Goal: Download file/media: Download file/media

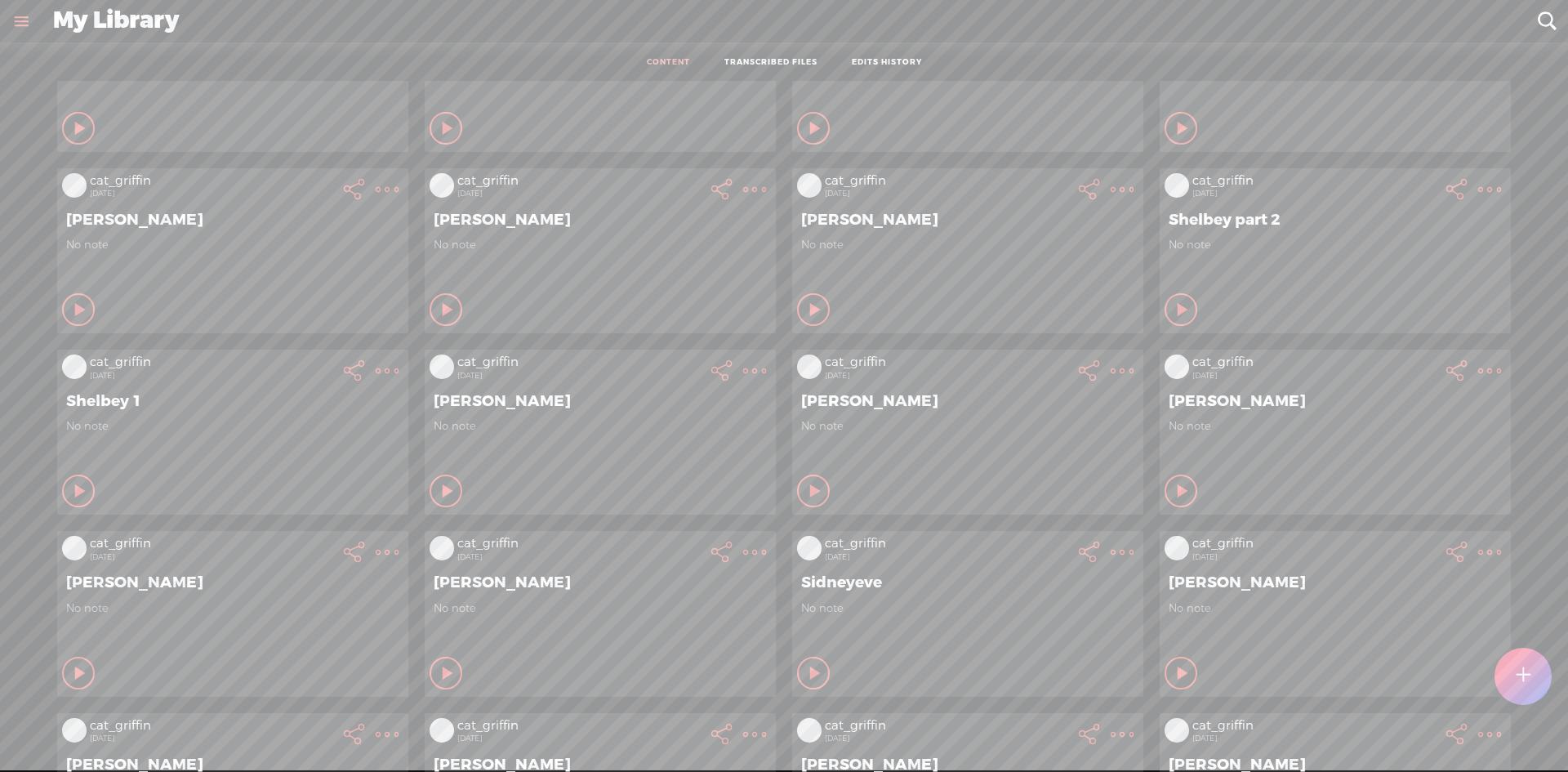
scroll to position [1396, 0]
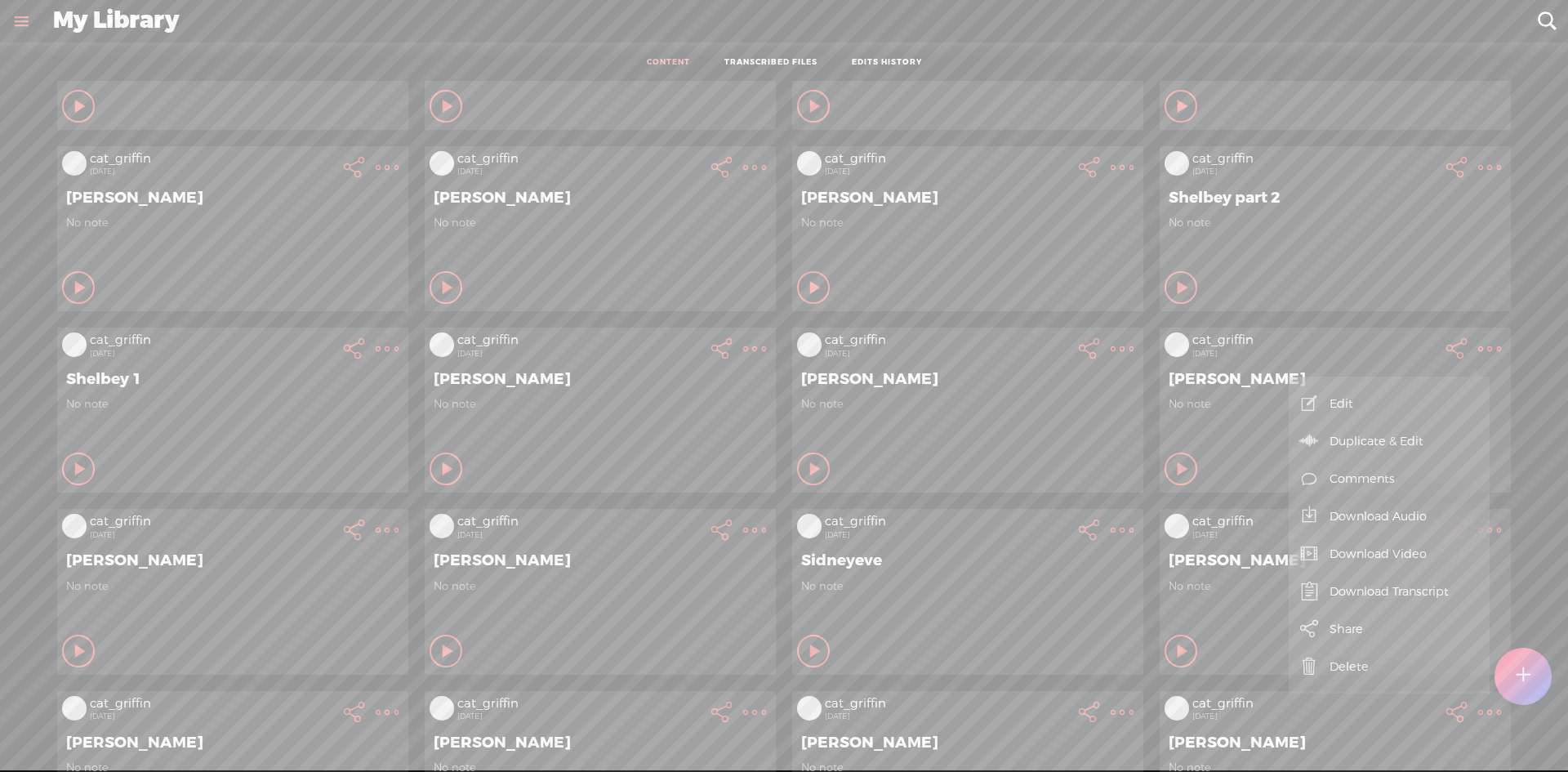
click at [1396, 519] on link "Download Audio" at bounding box center [1389, 516] width 185 height 38
click at [1190, 500] on span "Download .mp3 file" at bounding box center [1199, 497] width 144 height 37
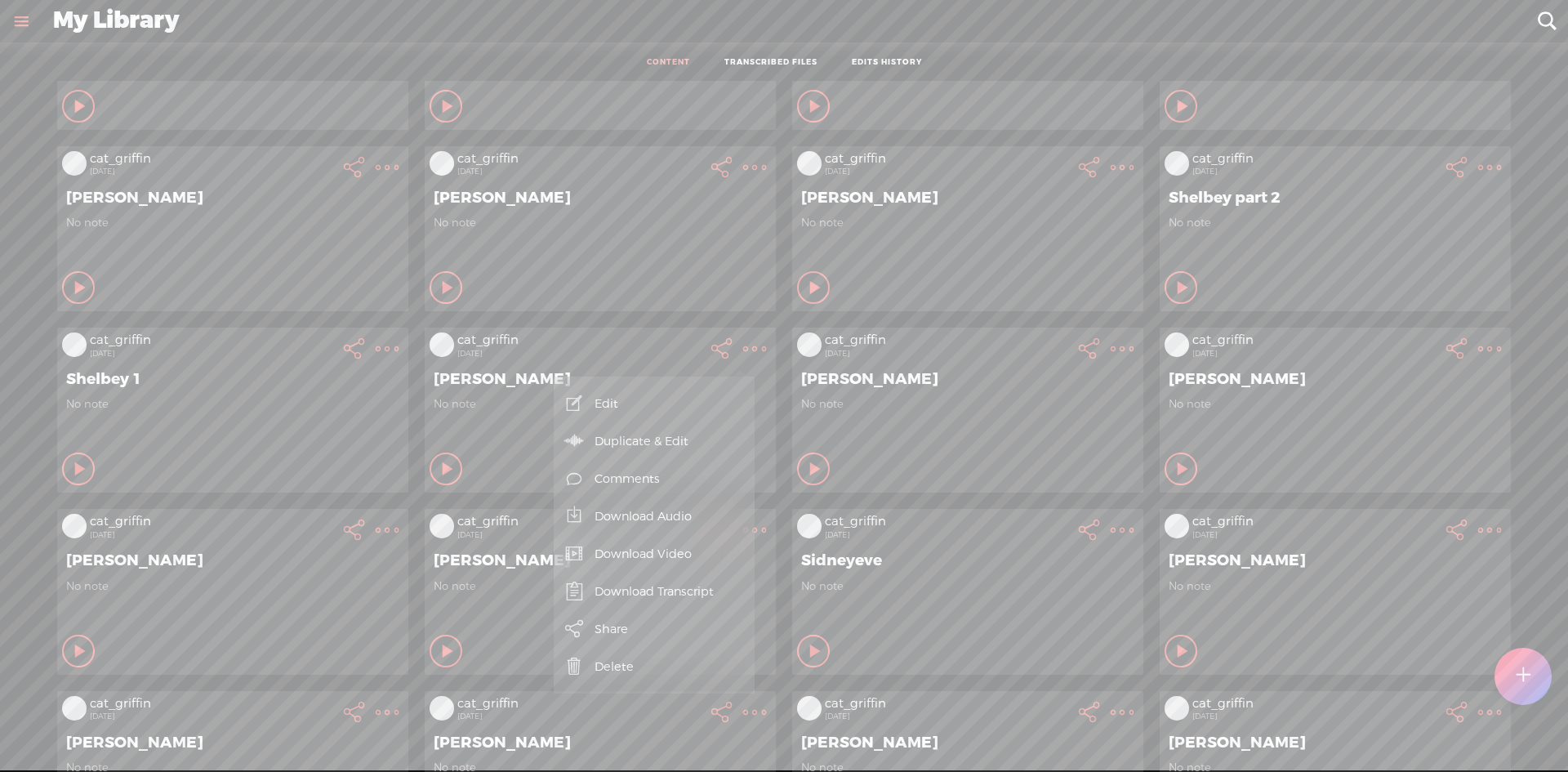
click at [703, 512] on link "Download Audio" at bounding box center [654, 516] width 185 height 38
click at [439, 498] on span "Download .mp3 file" at bounding box center [463, 497] width 144 height 37
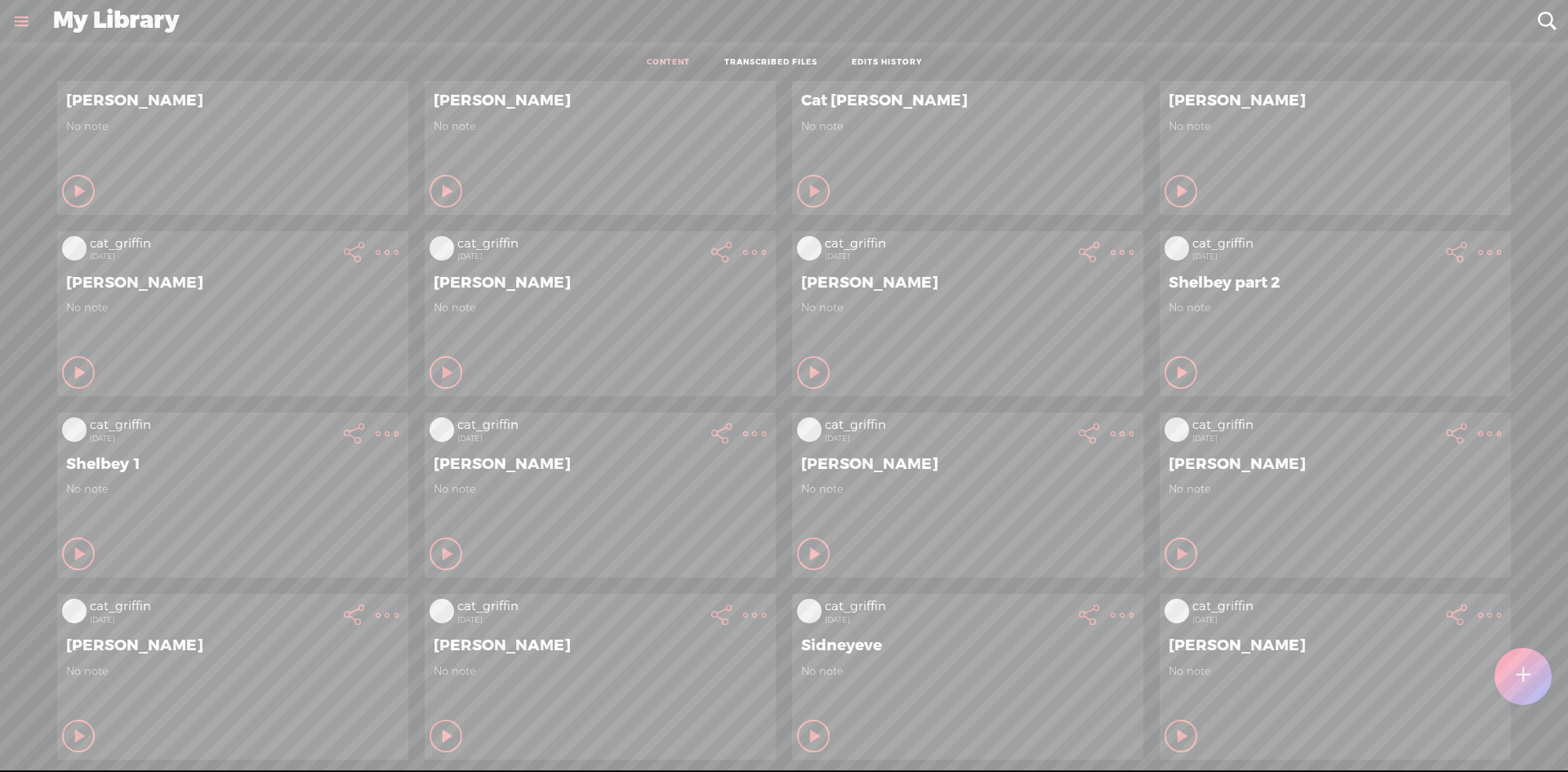
scroll to position [1233, 0]
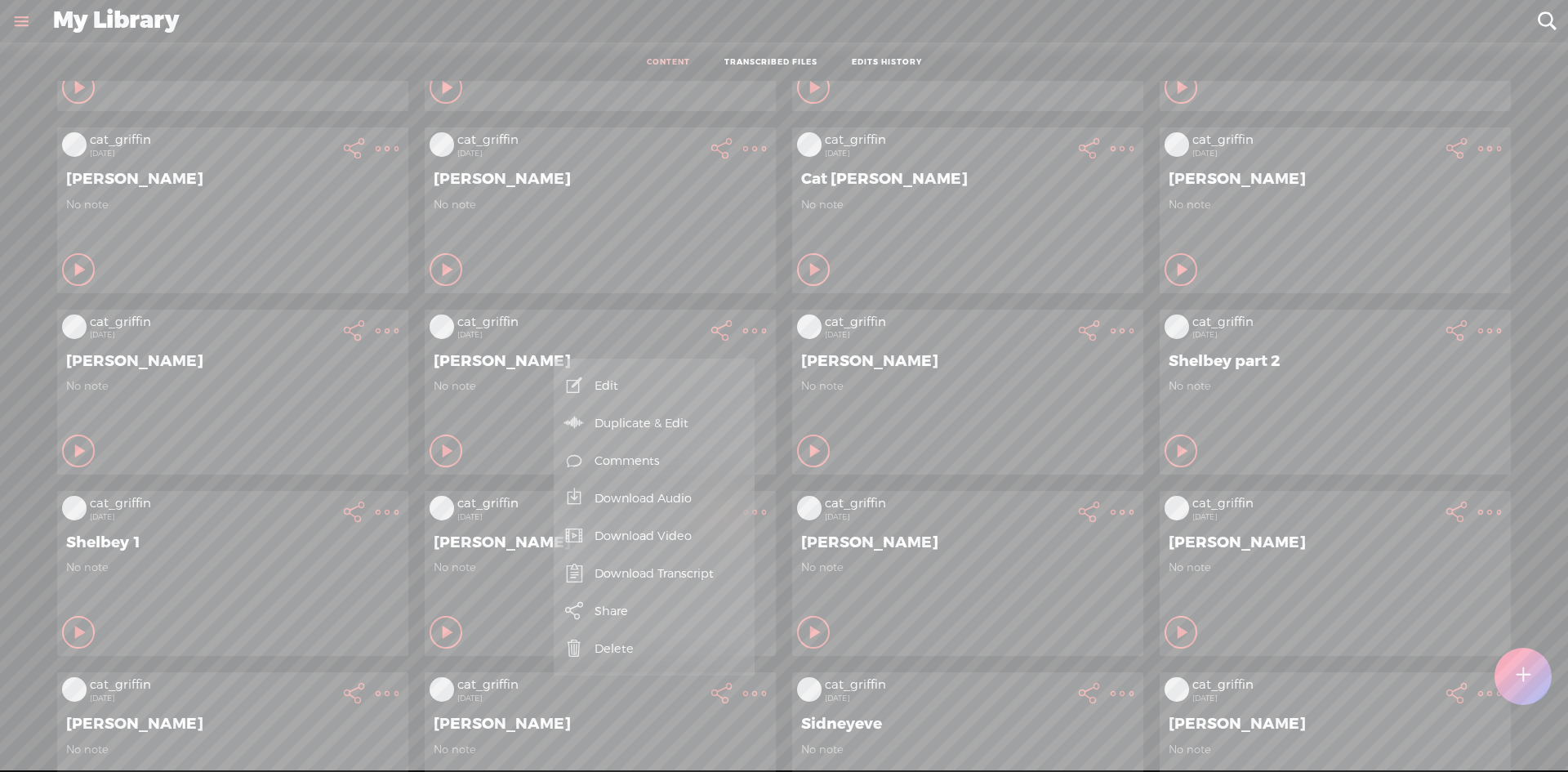
click at [711, 503] on link "Download Audio" at bounding box center [654, 498] width 185 height 38
click at [489, 468] on span "Download .mp3 file" at bounding box center [463, 479] width 144 height 37
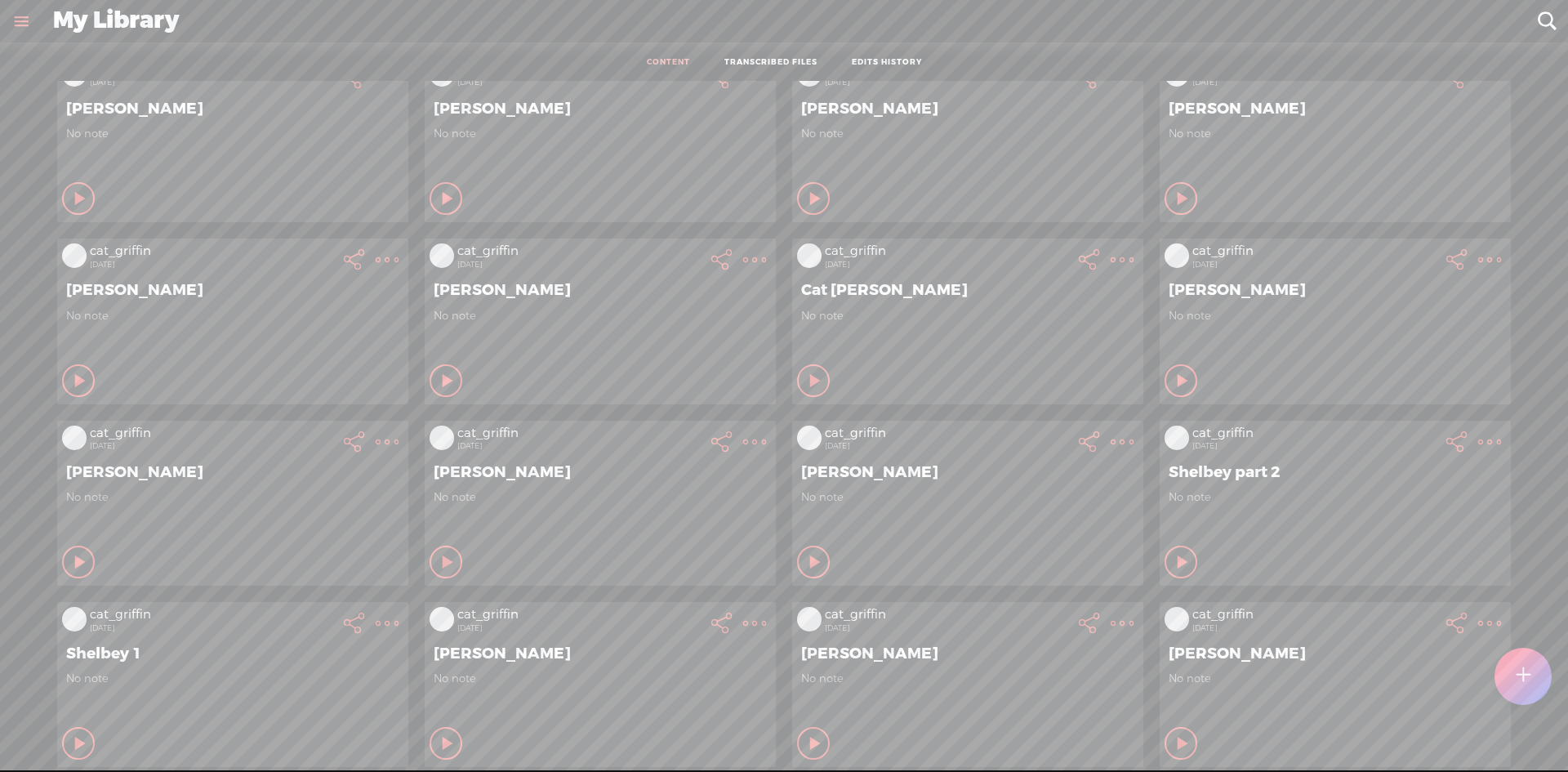
scroll to position [1070, 0]
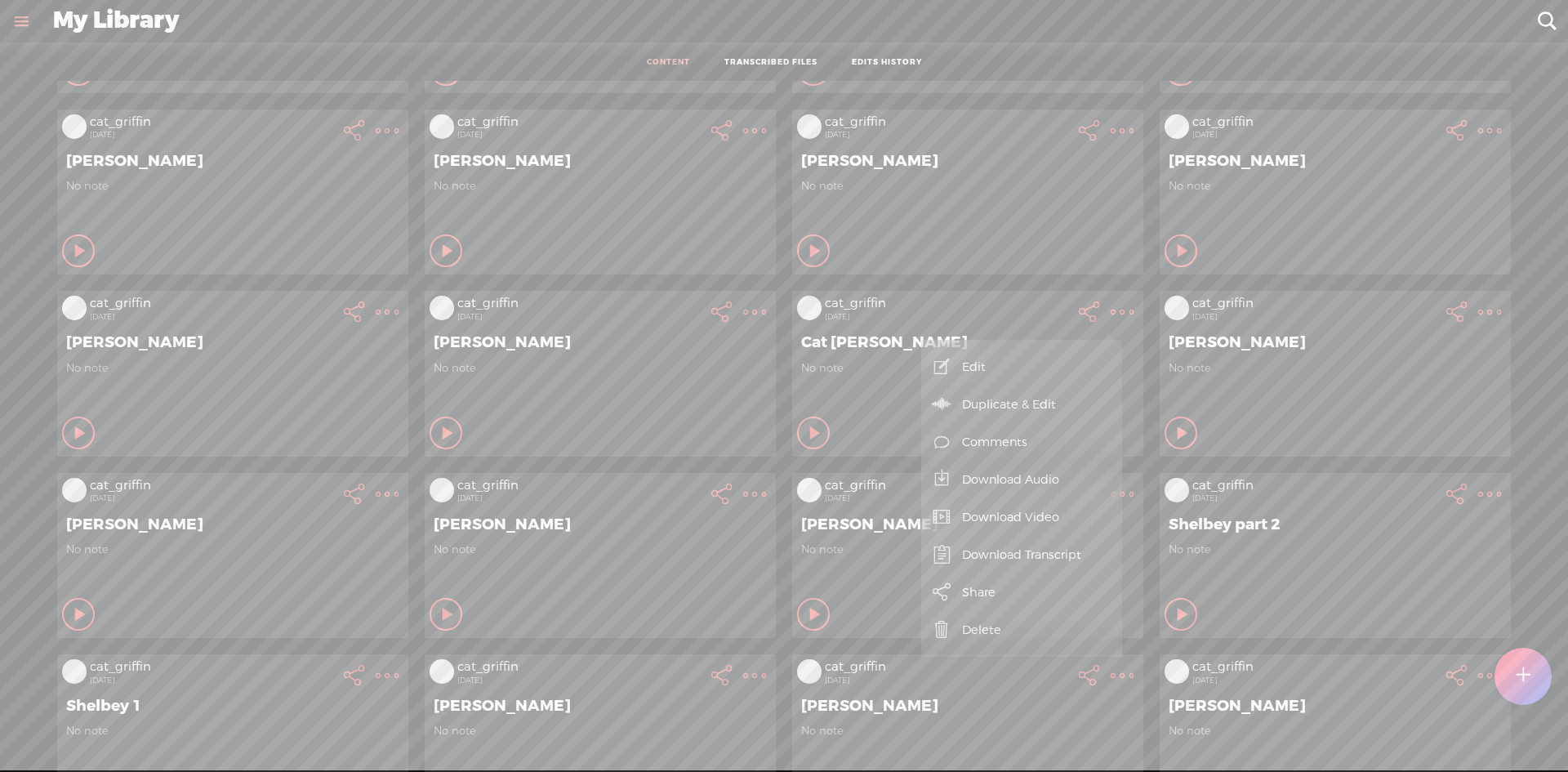
click at [1002, 473] on link "Download Audio" at bounding box center [1021, 479] width 185 height 38
click at [790, 462] on span "Download .mp3 file" at bounding box center [831, 460] width 144 height 37
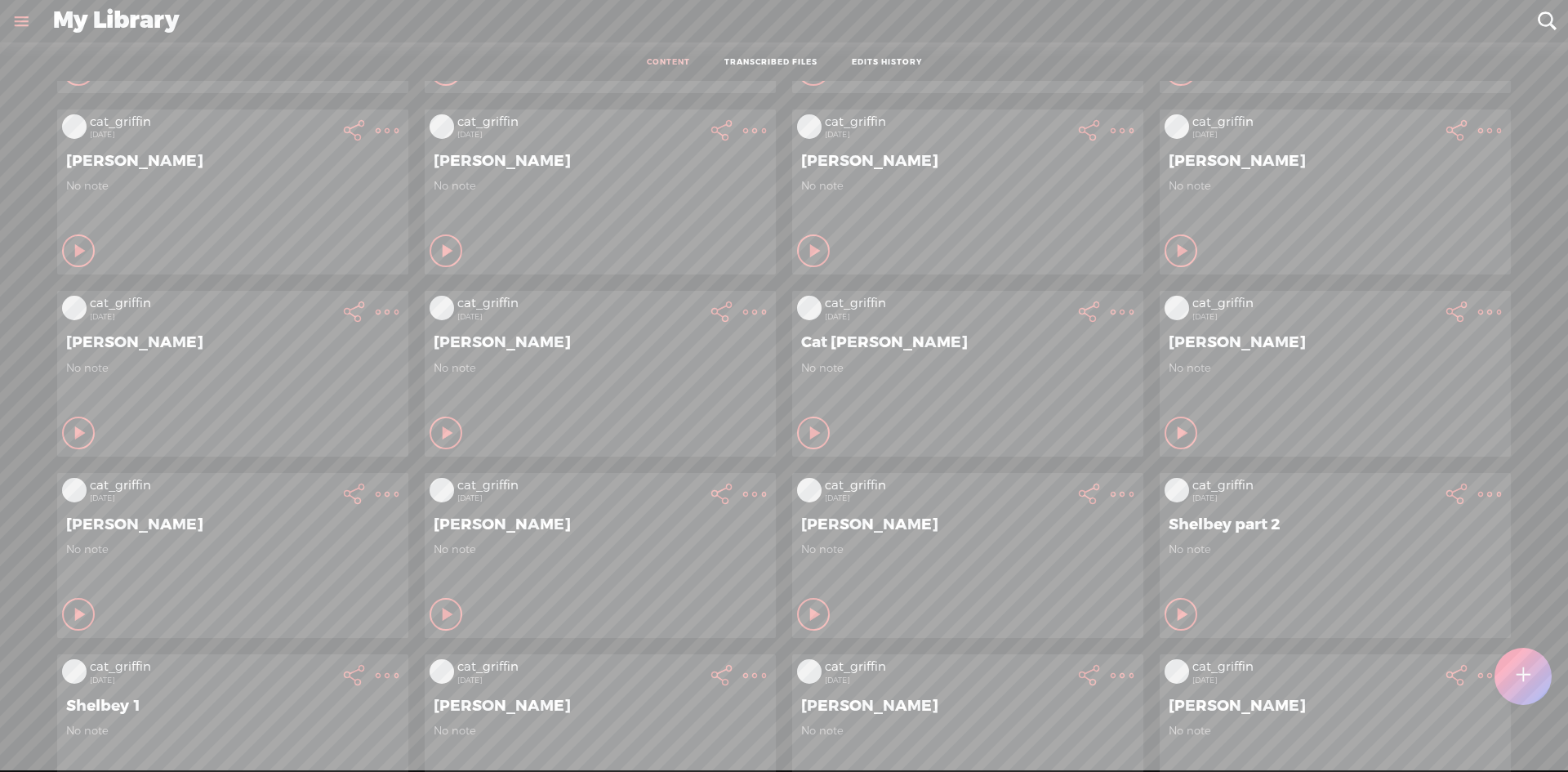
scroll to position [988, 0]
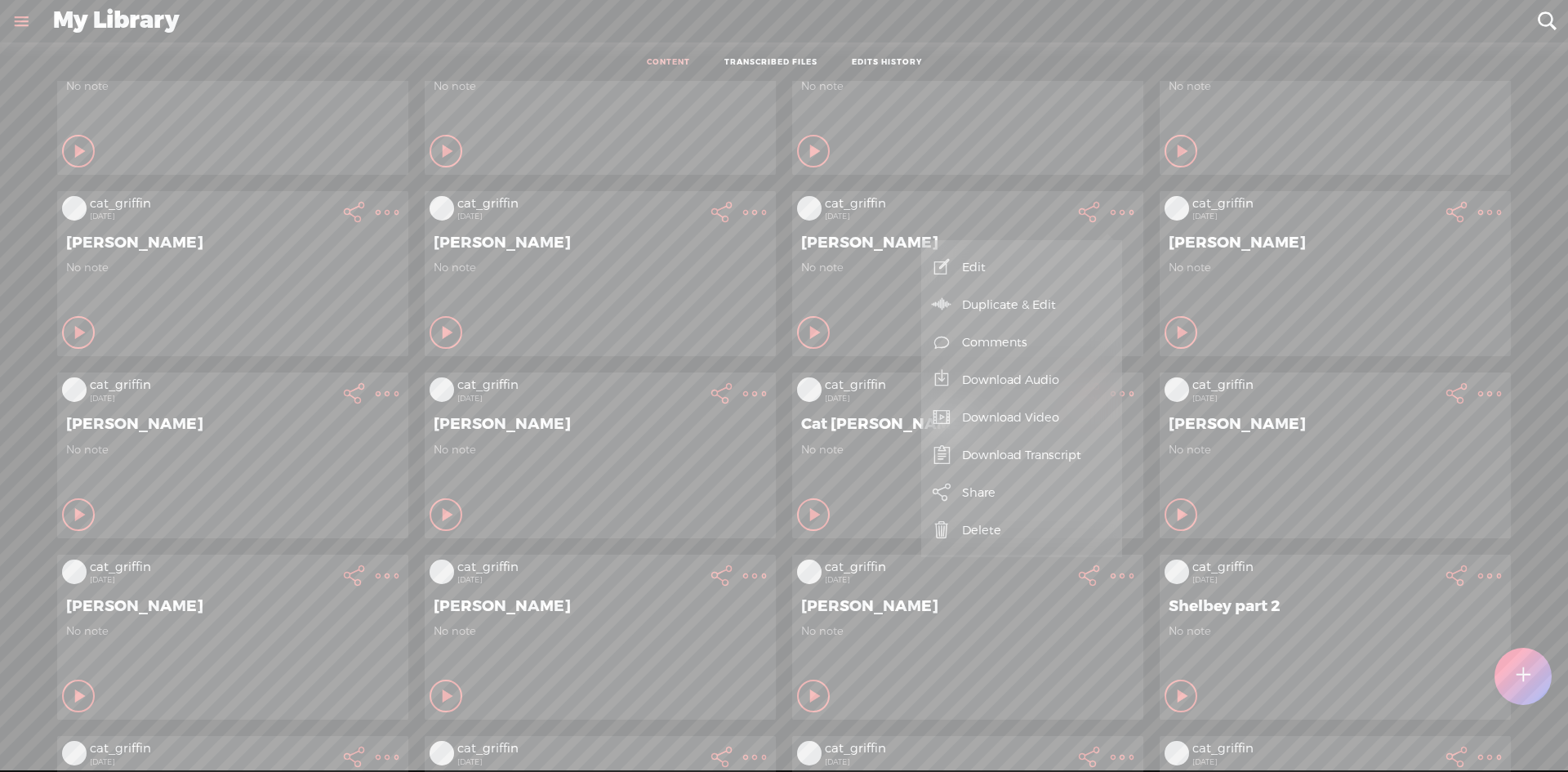
click at [1078, 385] on link "Download Audio" at bounding box center [1021, 380] width 185 height 38
click at [865, 346] on span "Download .mp3 file" at bounding box center [831, 361] width 144 height 37
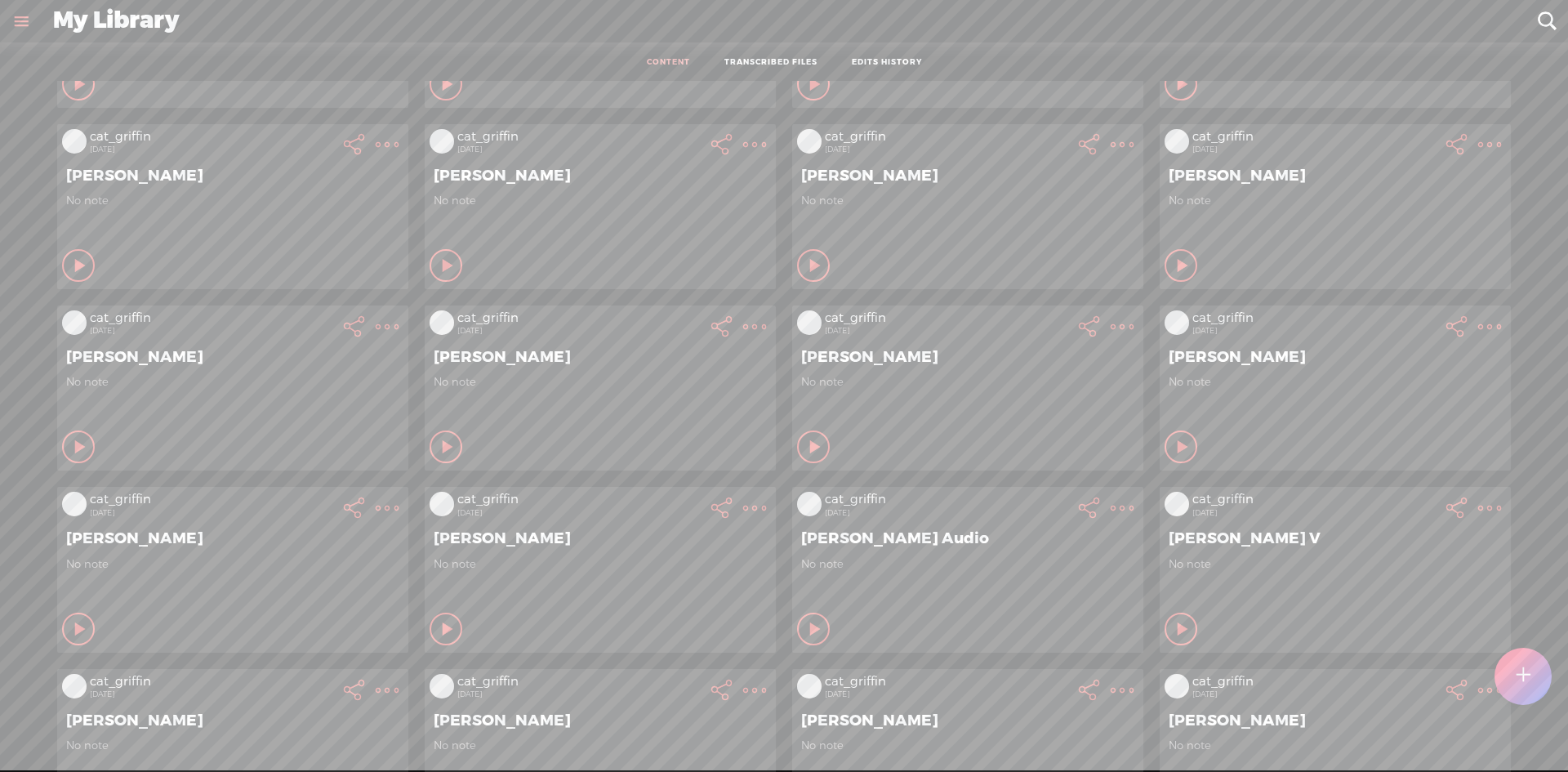
scroll to position [498, 0]
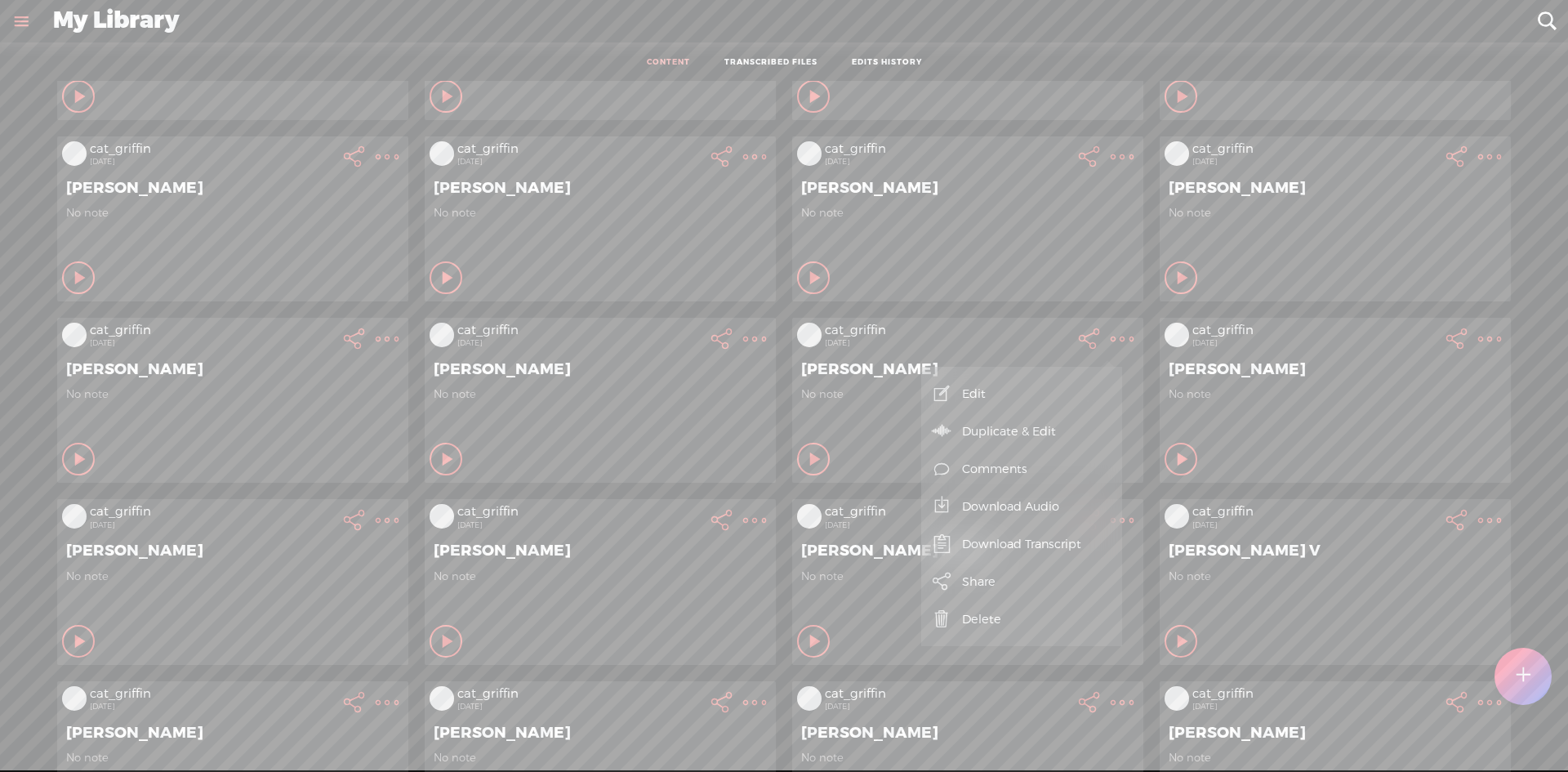
click at [1050, 494] on link "Download Audio" at bounding box center [1021, 506] width 185 height 38
click at [864, 484] on span "Download .mp3 file" at bounding box center [831, 487] width 144 height 37
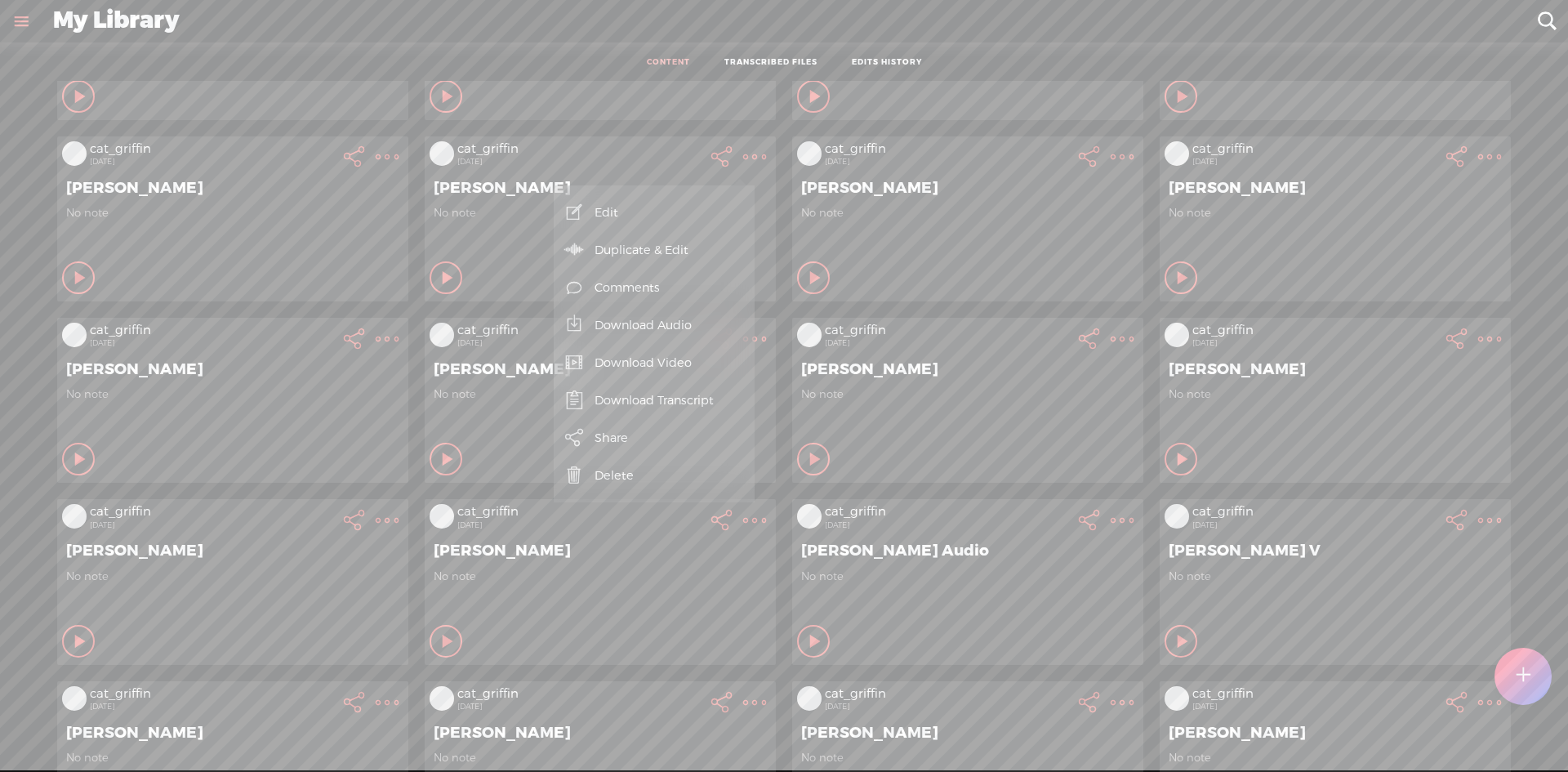
click at [713, 328] on link "Download Audio" at bounding box center [654, 325] width 185 height 38
click at [472, 311] on span "Download .mp3 file" at bounding box center [463, 306] width 144 height 37
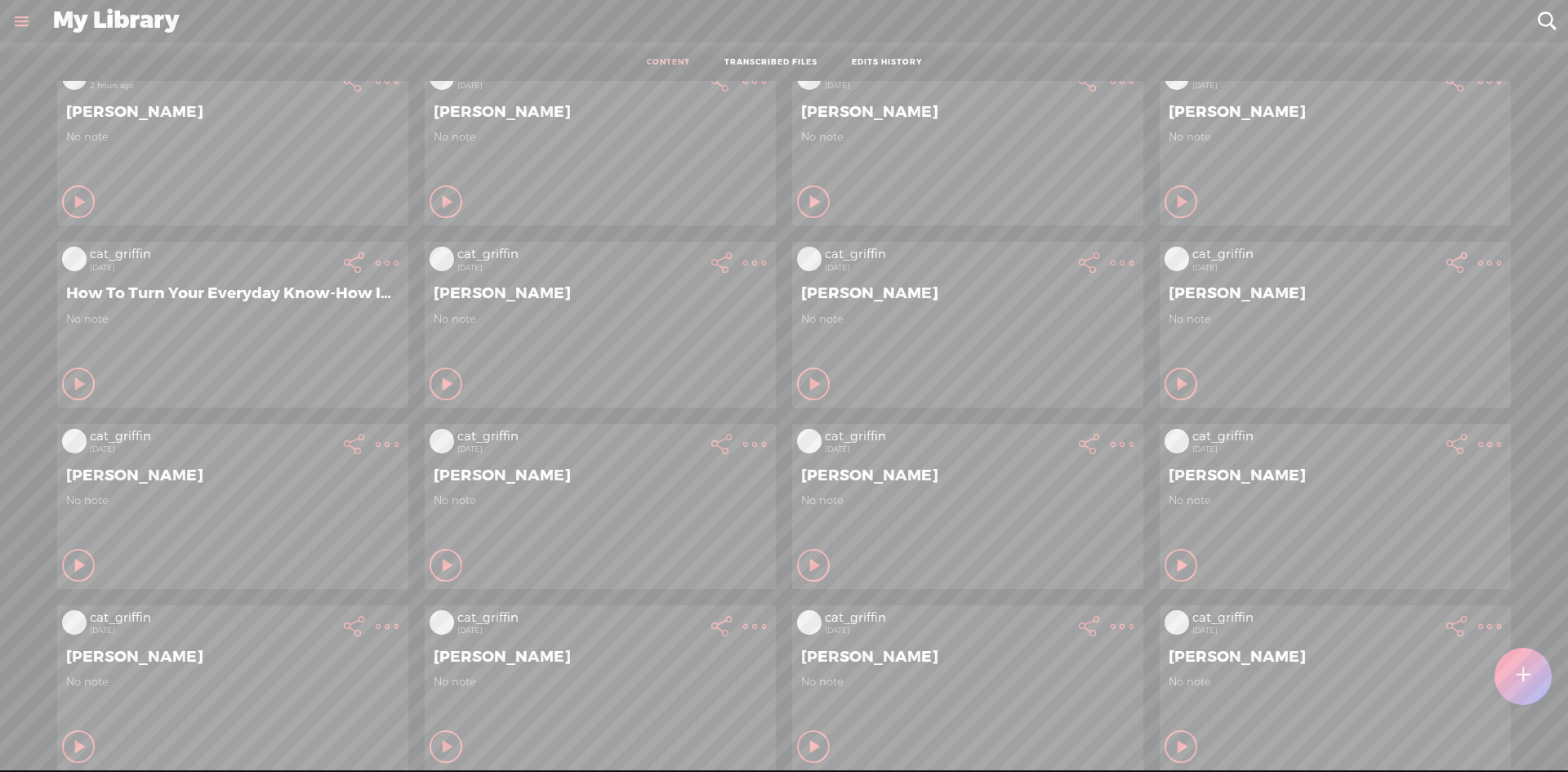
scroll to position [172, 0]
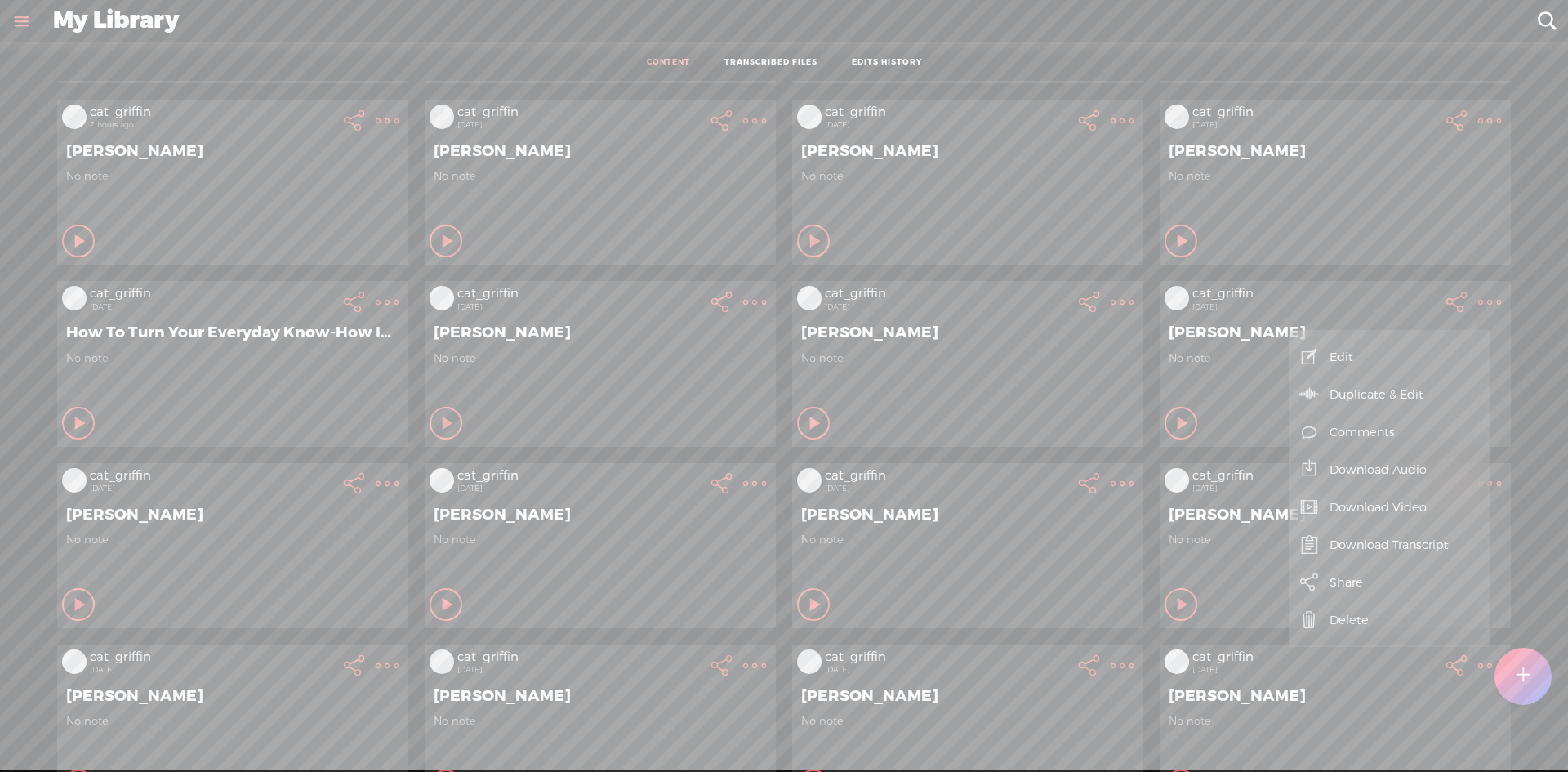
click at [1391, 456] on link "Download Audio" at bounding box center [1389, 469] width 185 height 38
click at [1240, 441] on span "Download .mp3 file" at bounding box center [1199, 450] width 144 height 37
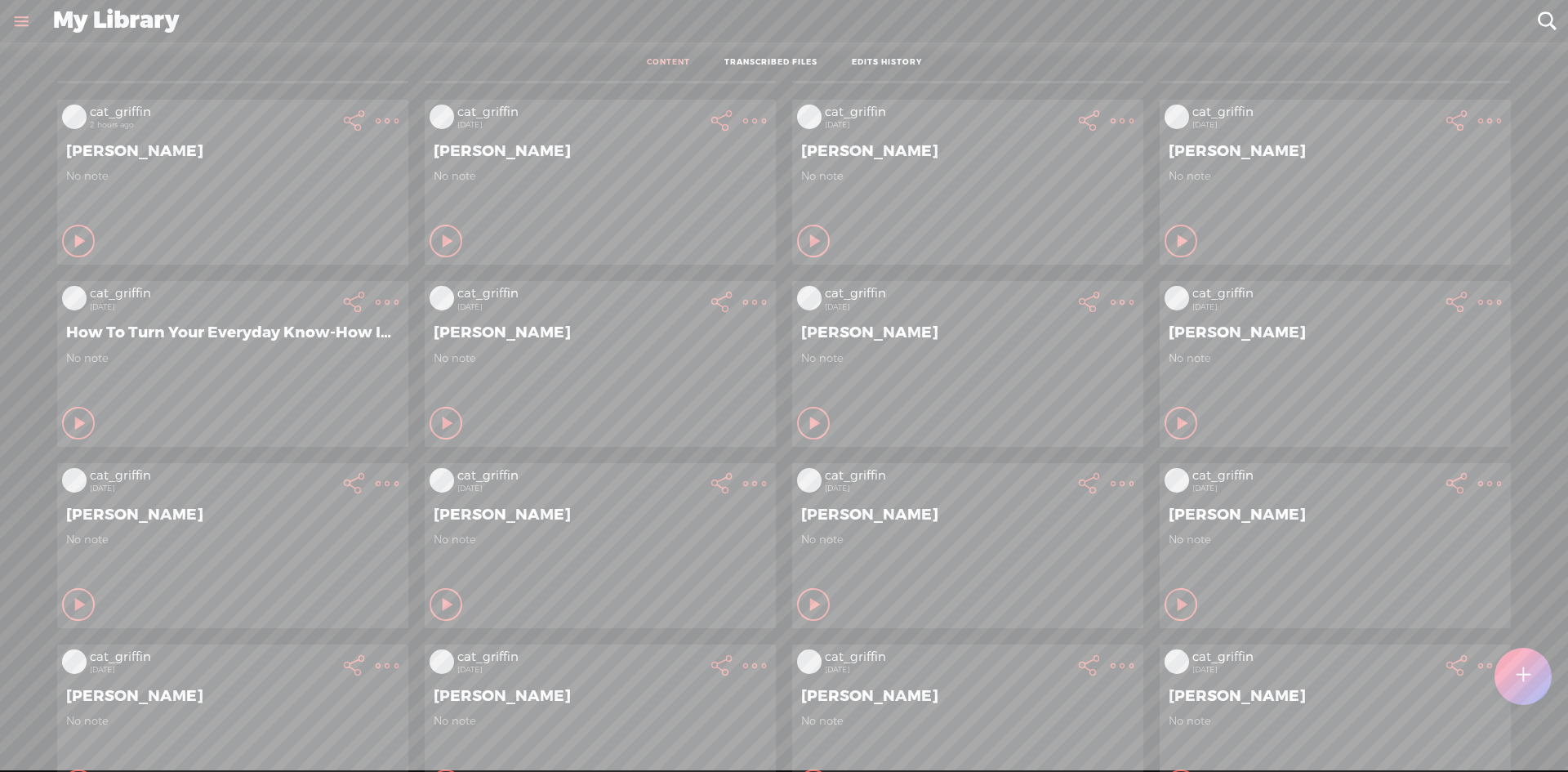
scroll to position [90, 0]
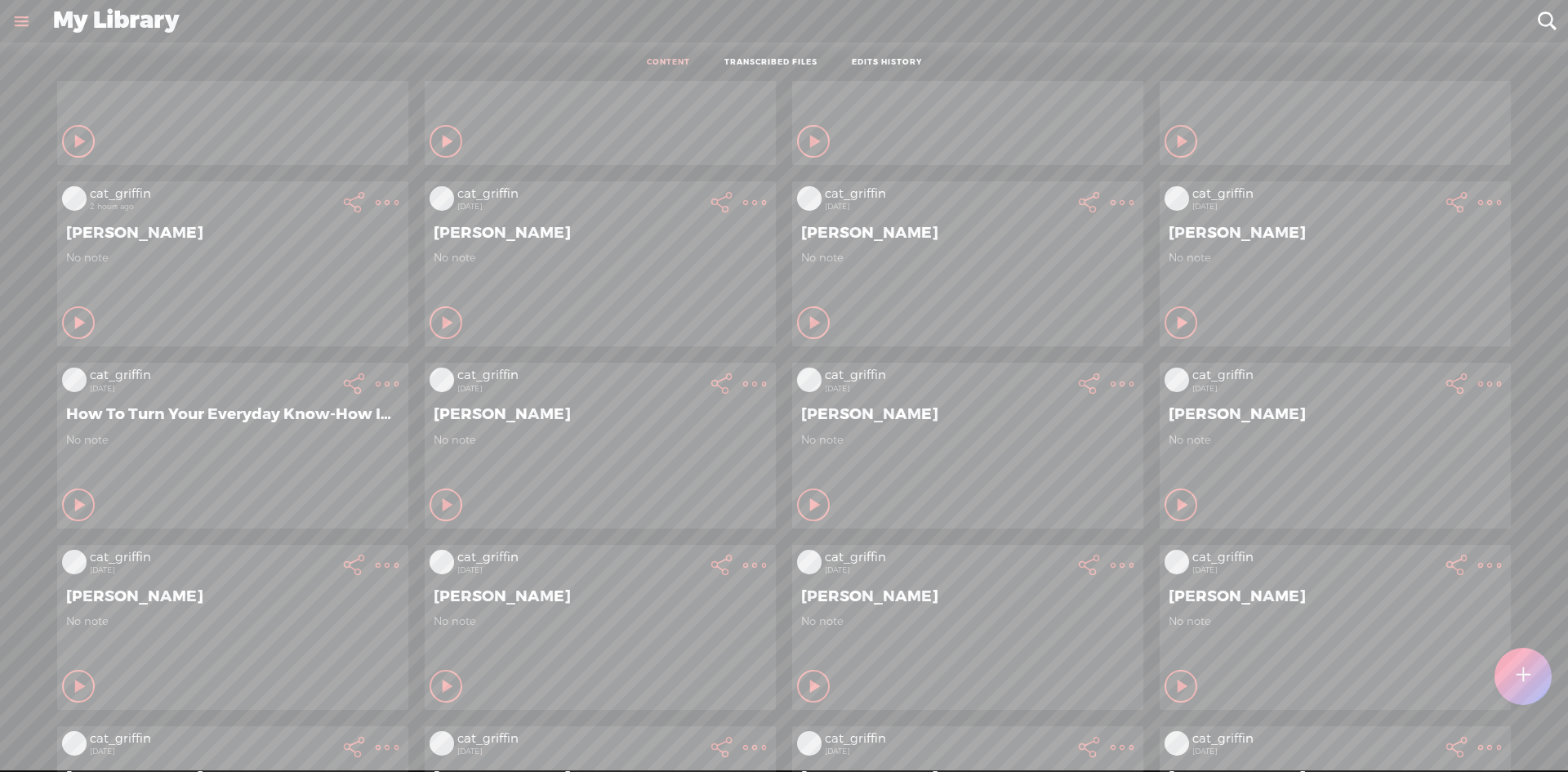
click at [399, 32] on t at bounding box center [387, 20] width 23 height 23
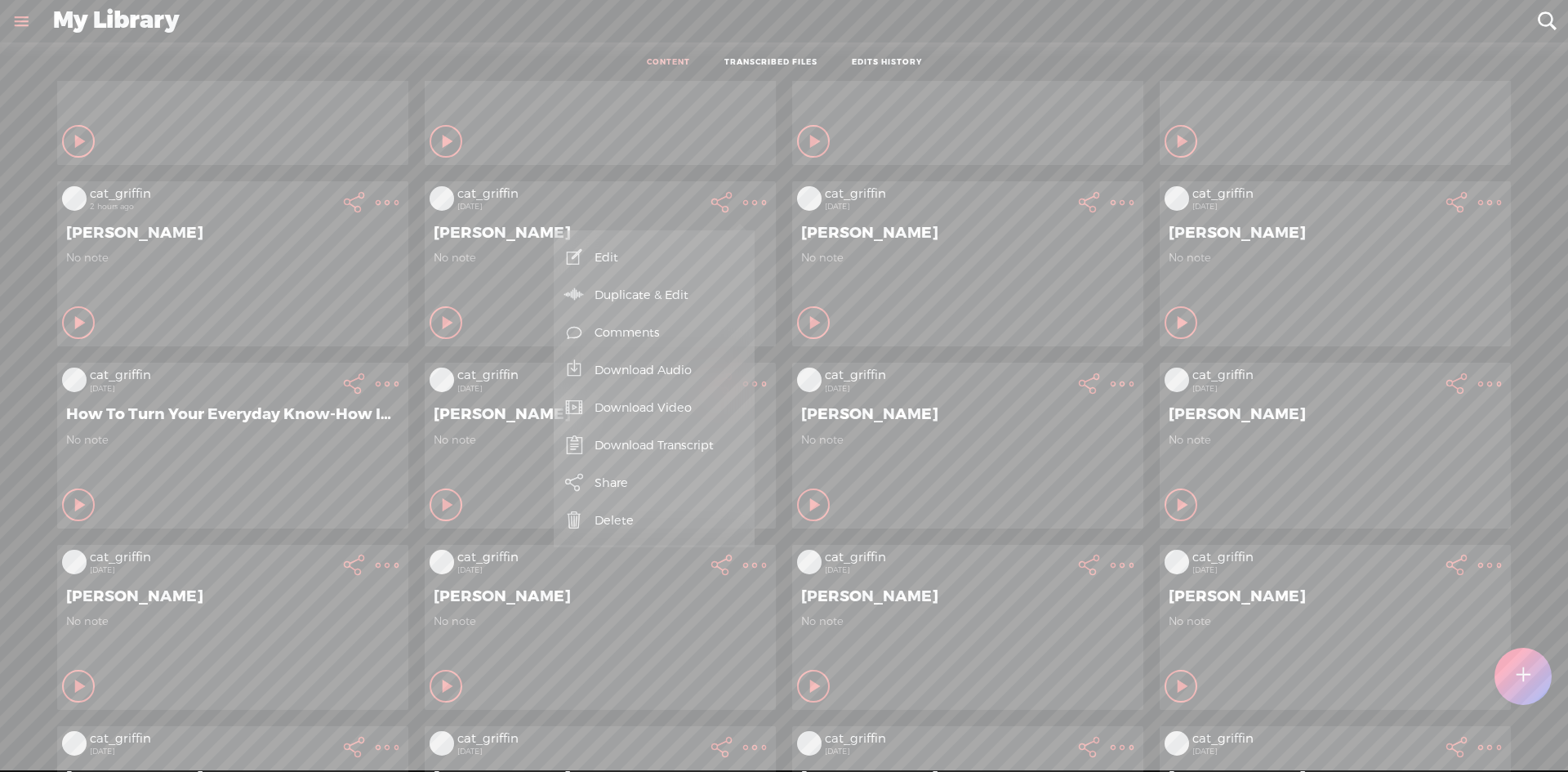
click at [724, 375] on link "Download Audio" at bounding box center [654, 370] width 185 height 38
click at [521, 345] on span "Download .mp3 file" at bounding box center [463, 351] width 144 height 37
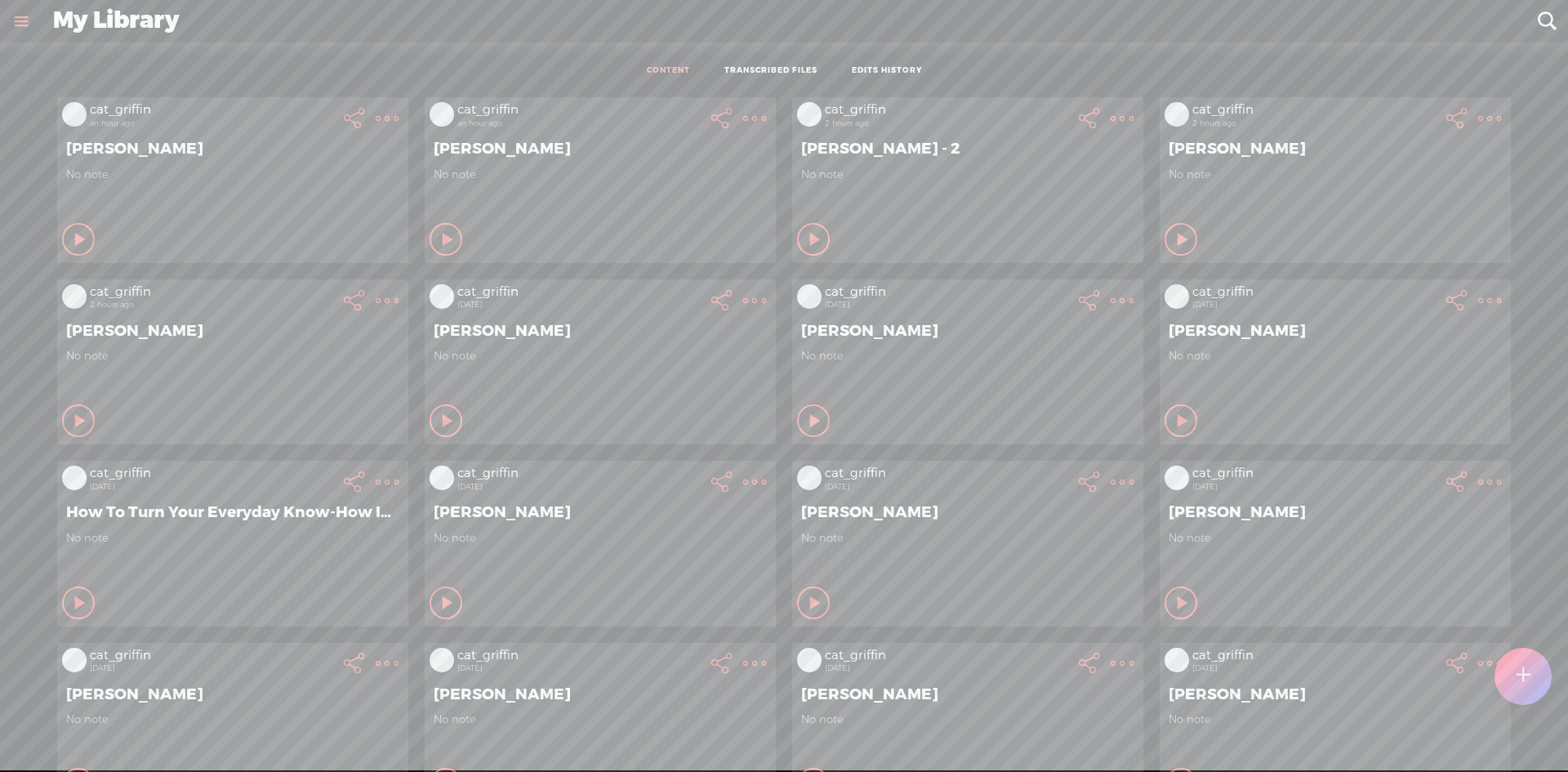
scroll to position [0, 0]
click at [399, 112] on t at bounding box center [387, 119] width 23 height 23
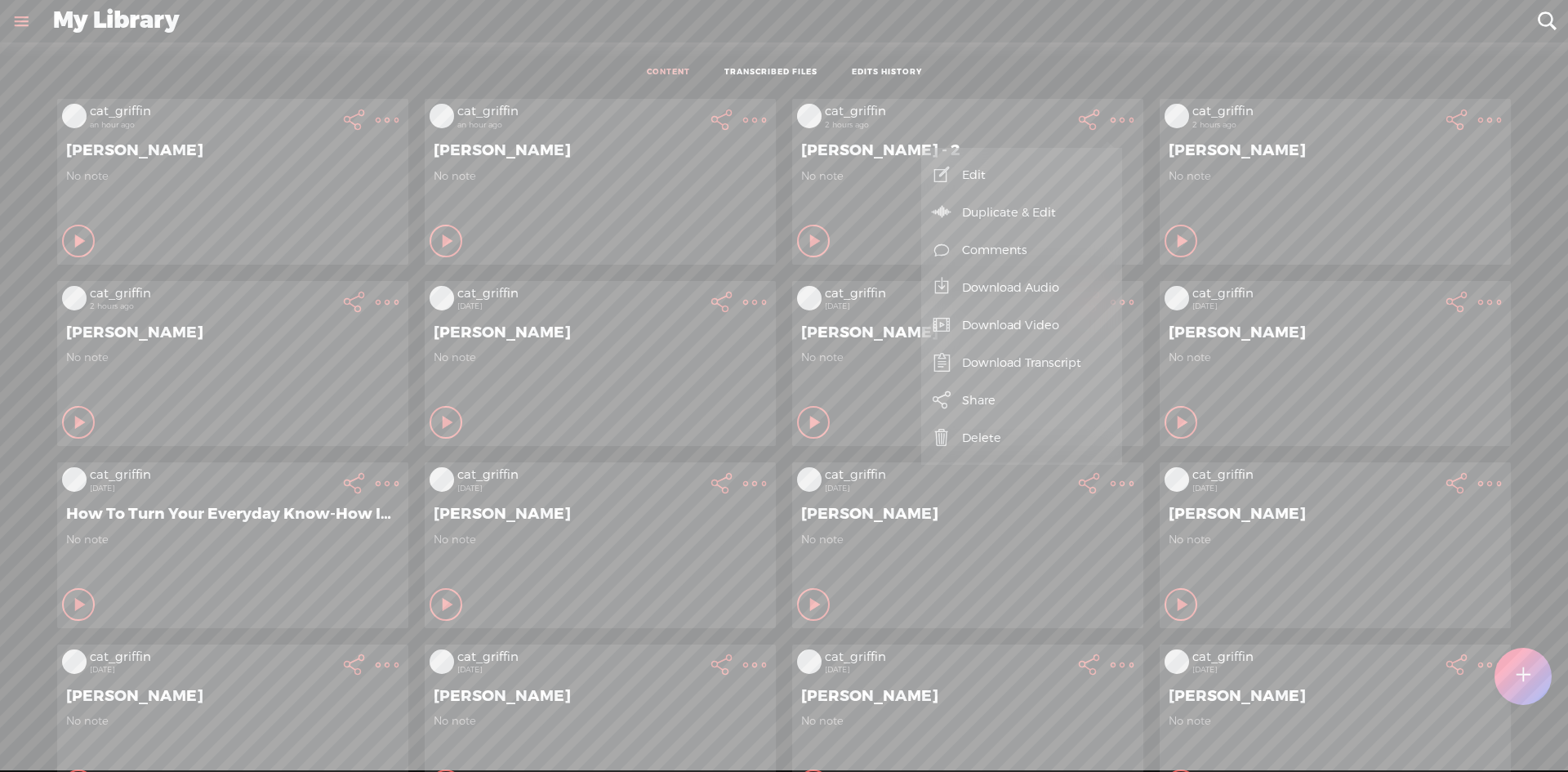
click at [1045, 298] on link "Download Audio" at bounding box center [1021, 288] width 185 height 38
click at [813, 274] on span "Download .mp3 file" at bounding box center [831, 269] width 144 height 37
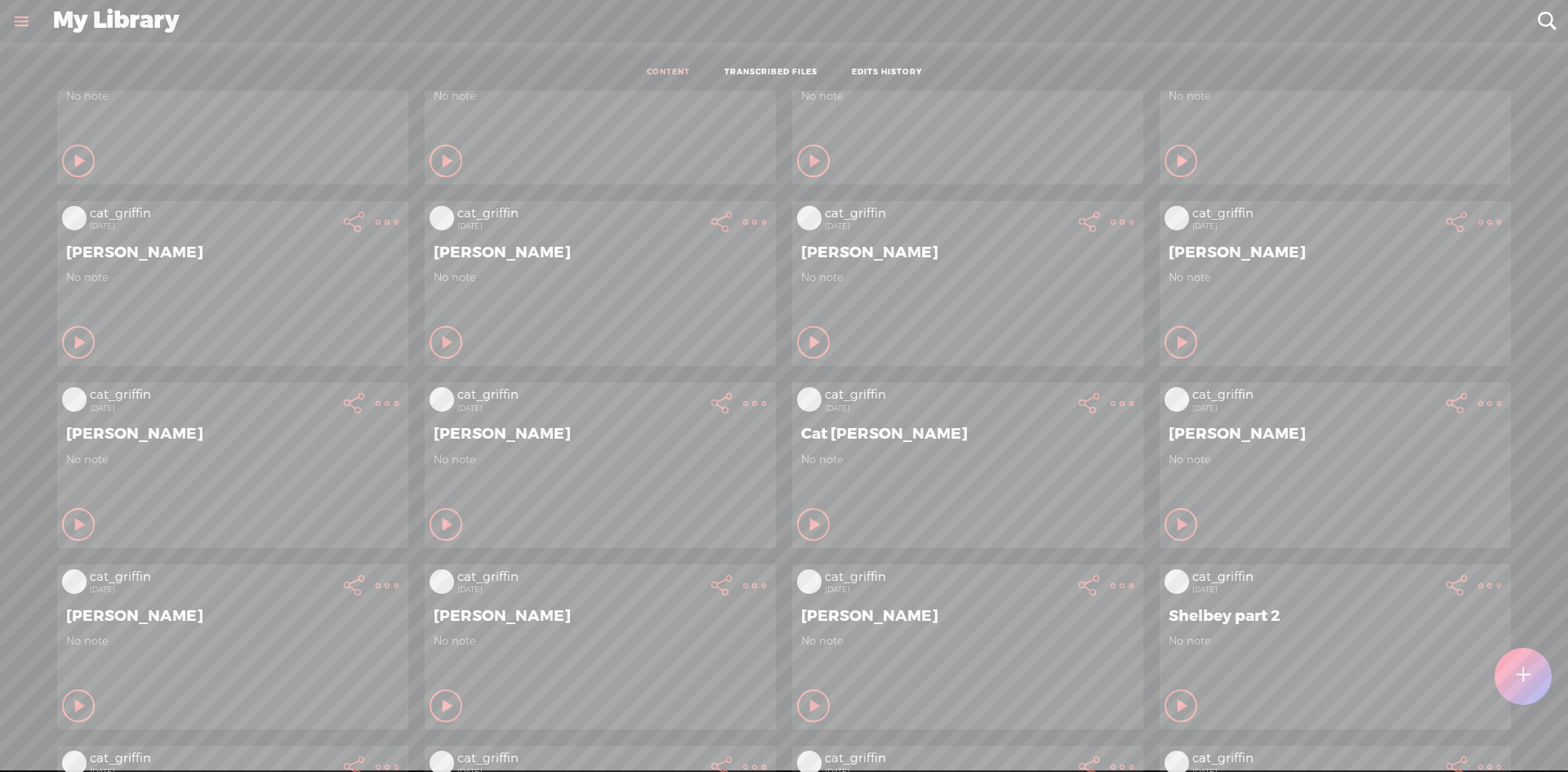
scroll to position [1070, 0]
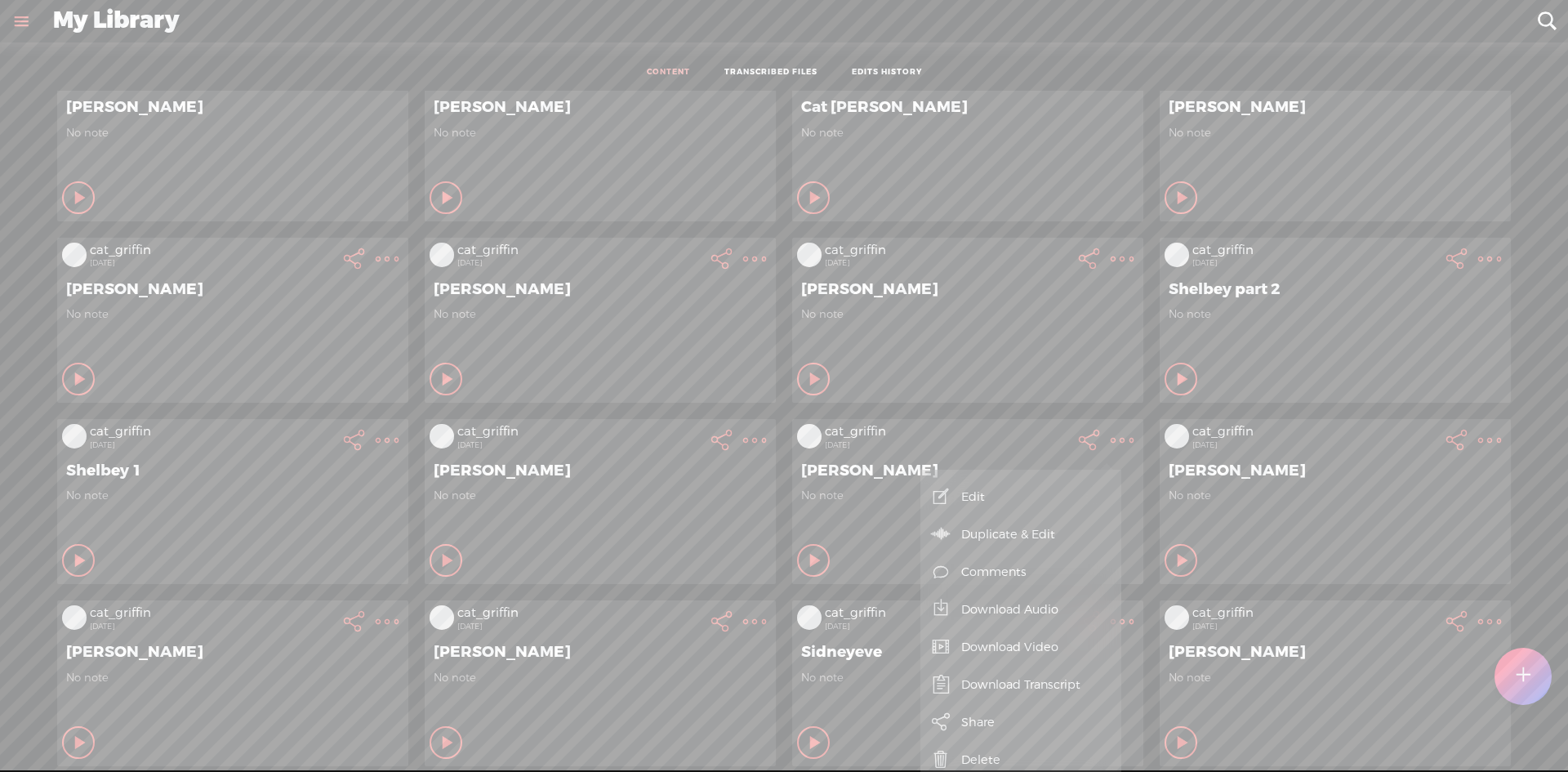
click at [1056, 611] on link "Download Audio" at bounding box center [1021, 609] width 185 height 38
click at [828, 591] on span "Download .mp3 file" at bounding box center [831, 590] width 144 height 37
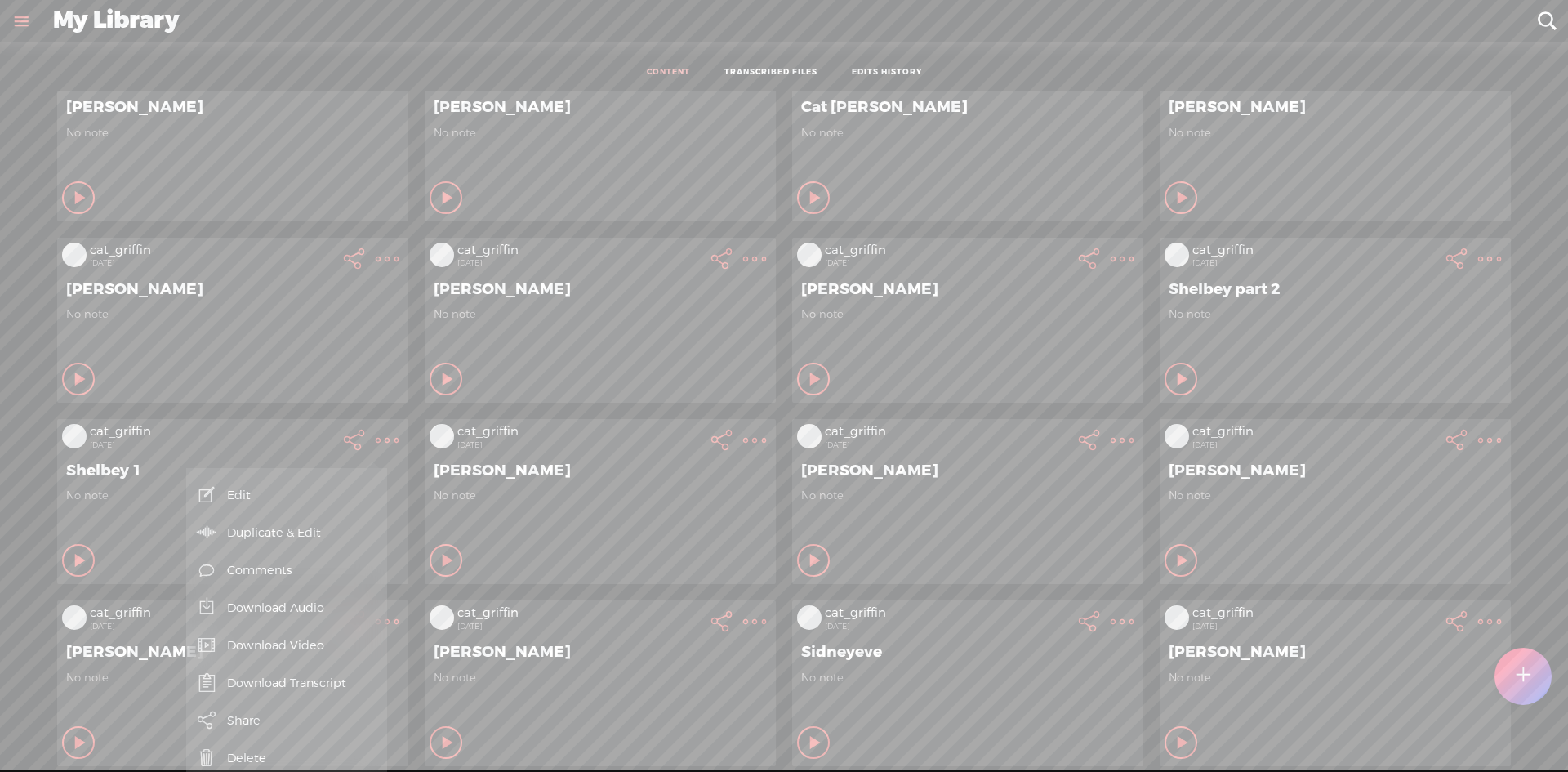
click at [307, 611] on link "Download Audio" at bounding box center [287, 607] width 185 height 38
click at [150, 589] on span "Download .mp3 file" at bounding box center [96, 588] width 144 height 37
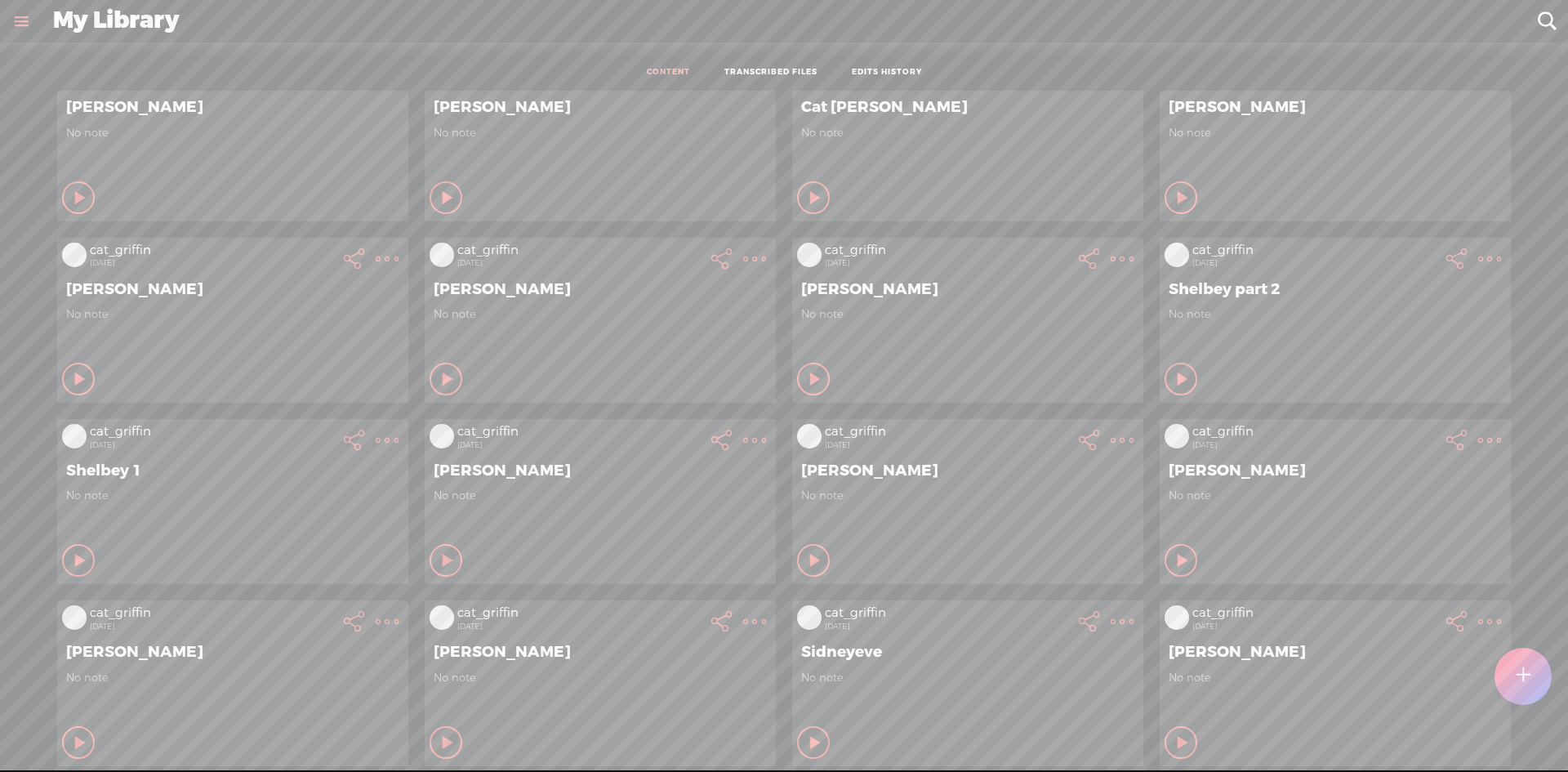
click at [388, 245] on div "cat_griffin 12 days ago Melanie Battistelli No note Play Content Private" at bounding box center [233, 320] width 351 height 165
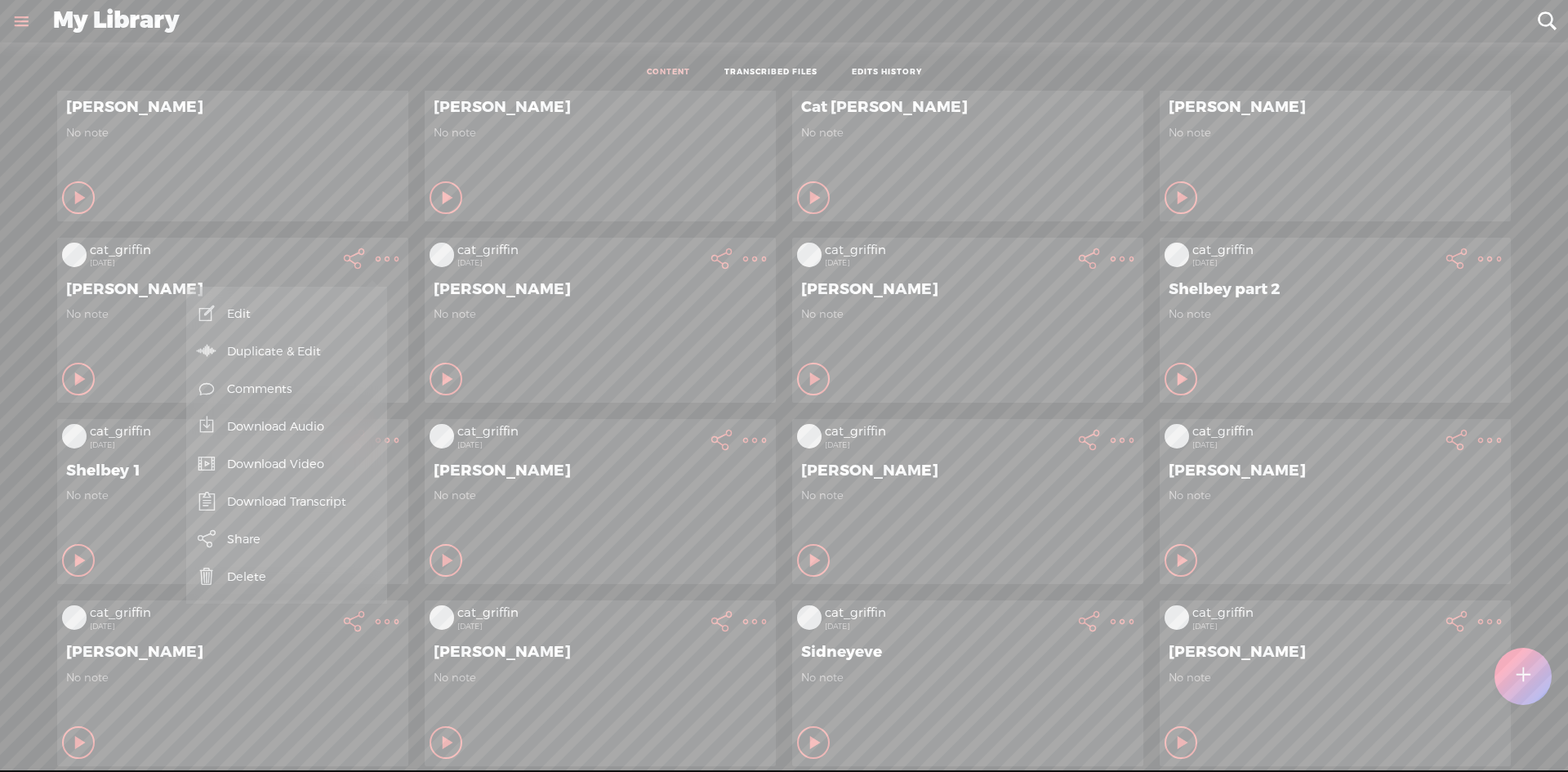
click at [334, 422] on link "Download Audio" at bounding box center [287, 427] width 185 height 38
click at [161, 391] on span "Download .mp3 file" at bounding box center [96, 408] width 144 height 37
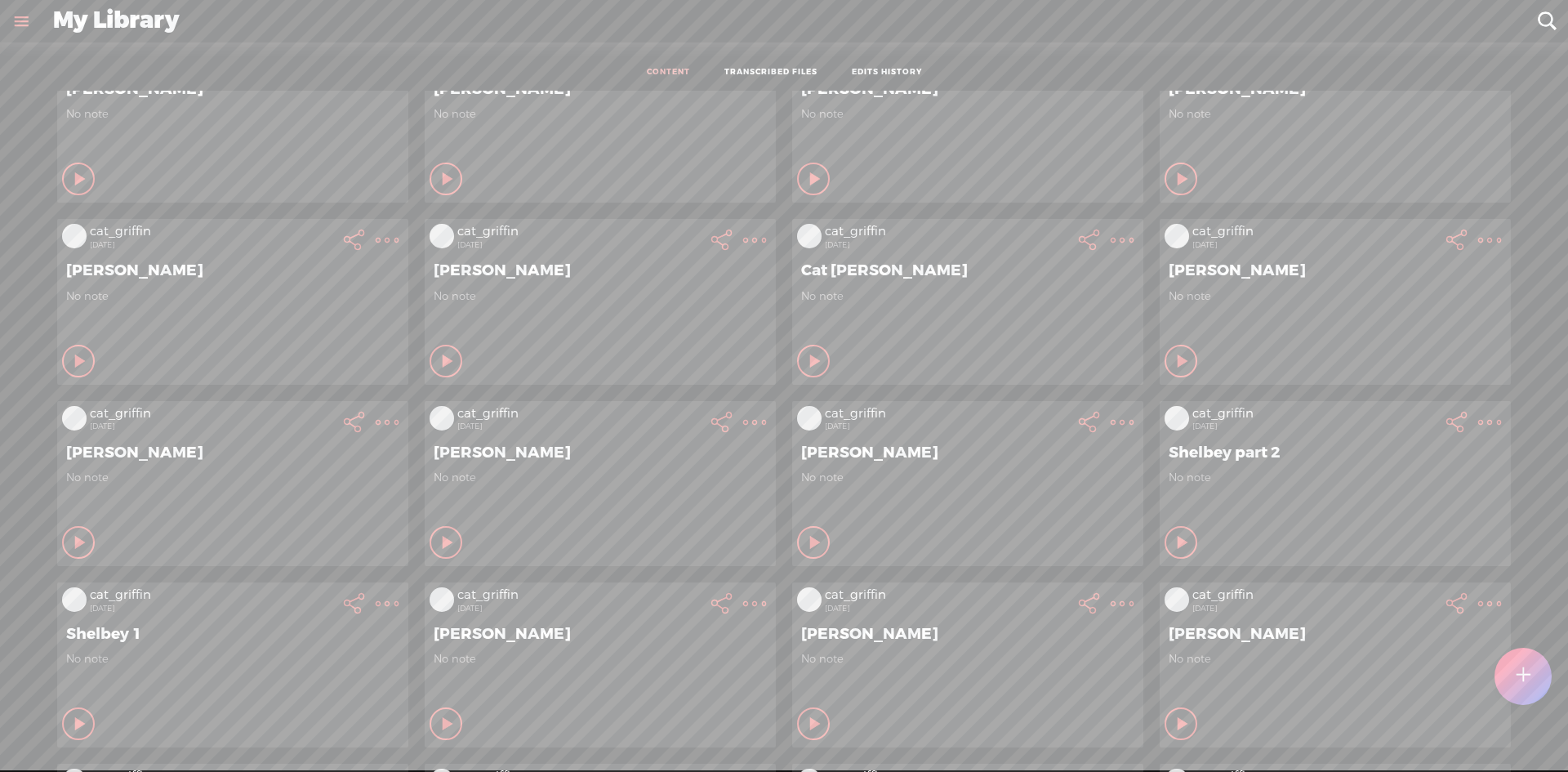
scroll to position [988, 0]
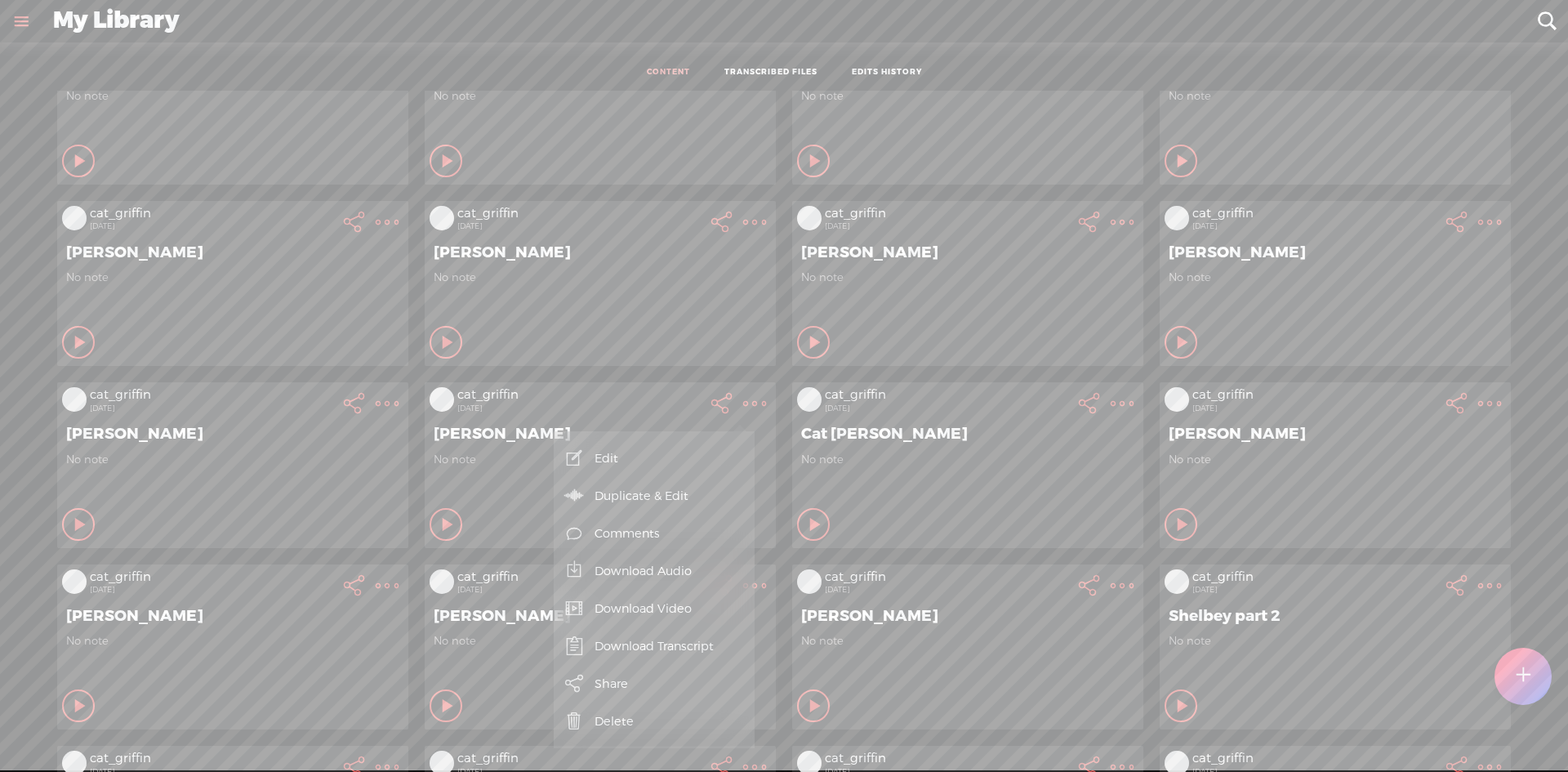
click at [697, 558] on link "Download Audio" at bounding box center [654, 571] width 185 height 38
click at [519, 559] on span "Download .mp3 file" at bounding box center [463, 552] width 144 height 37
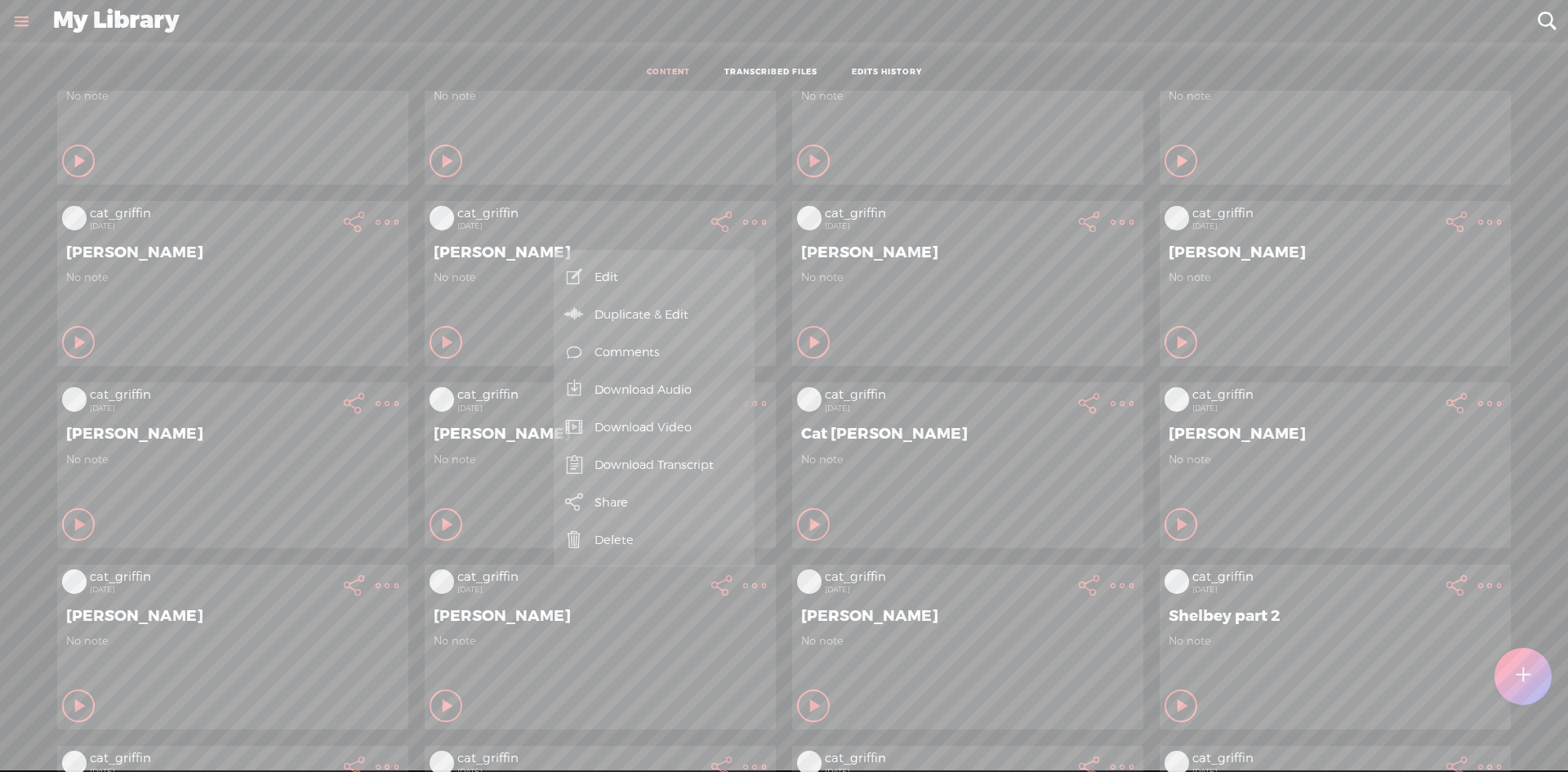
click at [693, 388] on link "Download Audio" at bounding box center [654, 390] width 185 height 38
click at [468, 373] on span "Download .mp3 file" at bounding box center [463, 370] width 144 height 37
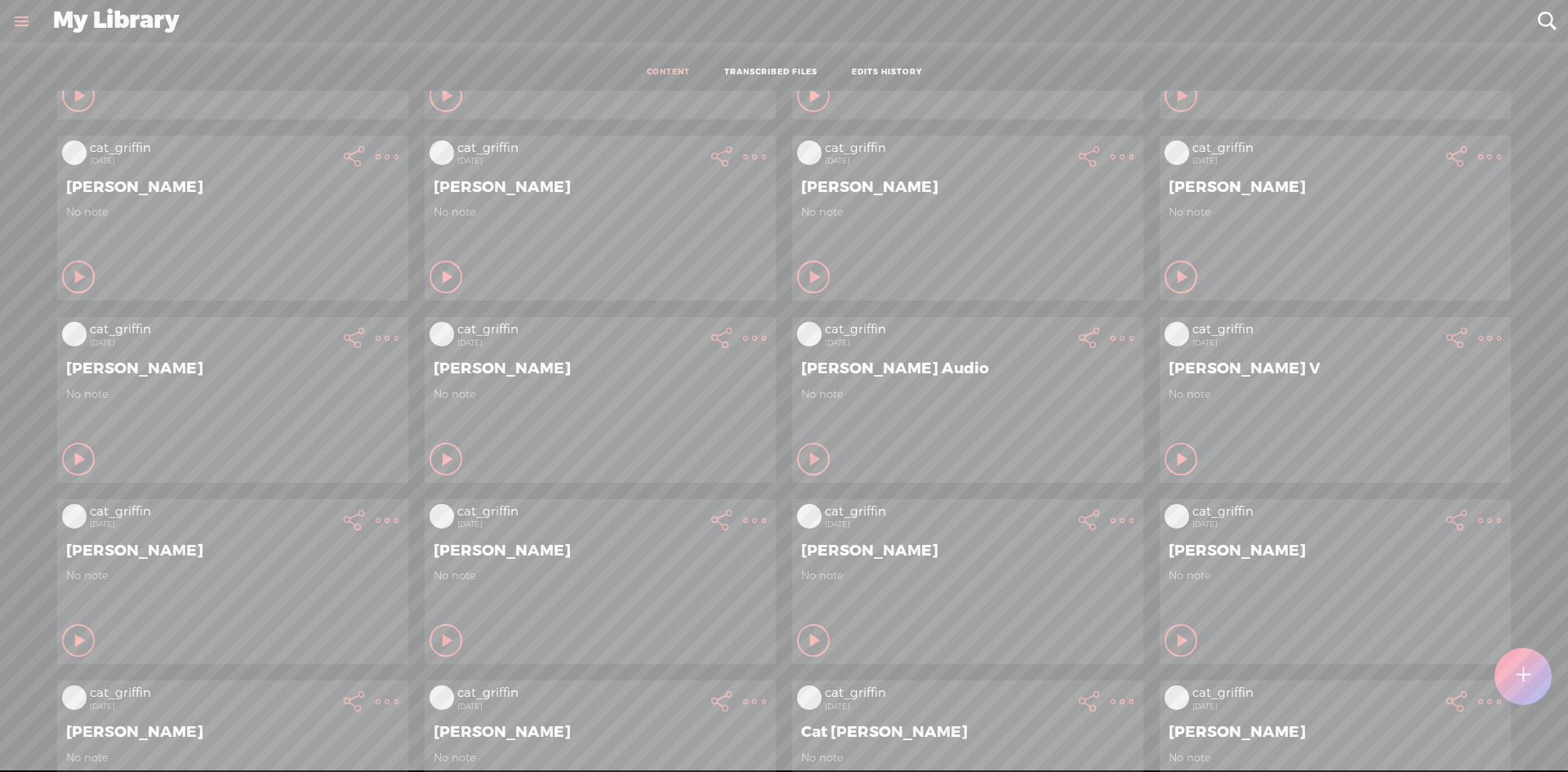
scroll to position [662, 0]
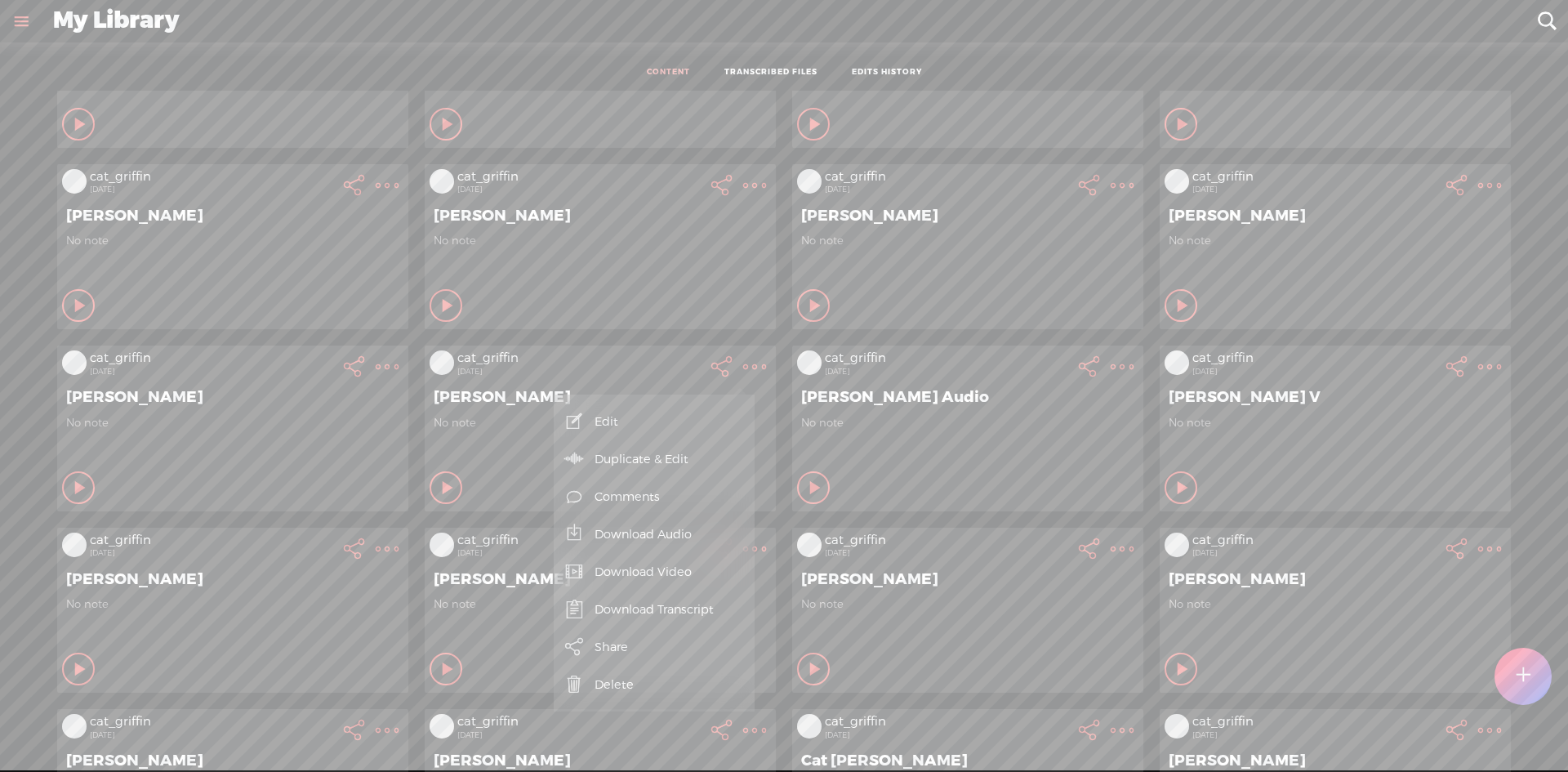
click at [663, 529] on link "Download Audio" at bounding box center [654, 534] width 185 height 38
click at [532, 514] on span "Download .mp3 file" at bounding box center [463, 515] width 144 height 37
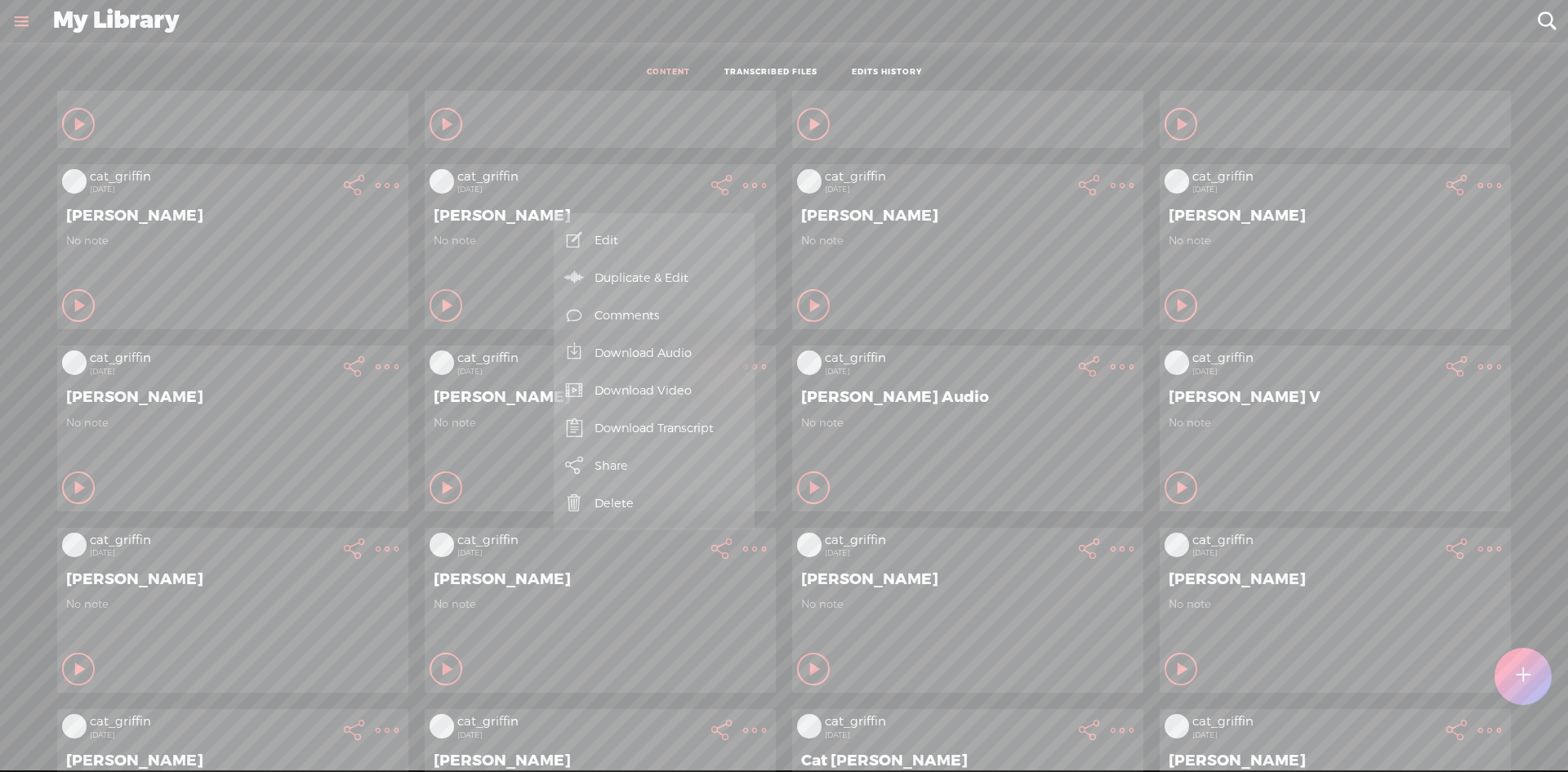
click at [699, 344] on link "Download Audio" at bounding box center [654, 353] width 185 height 38
click at [496, 341] on span "Download .mp3 file" at bounding box center [463, 333] width 144 height 37
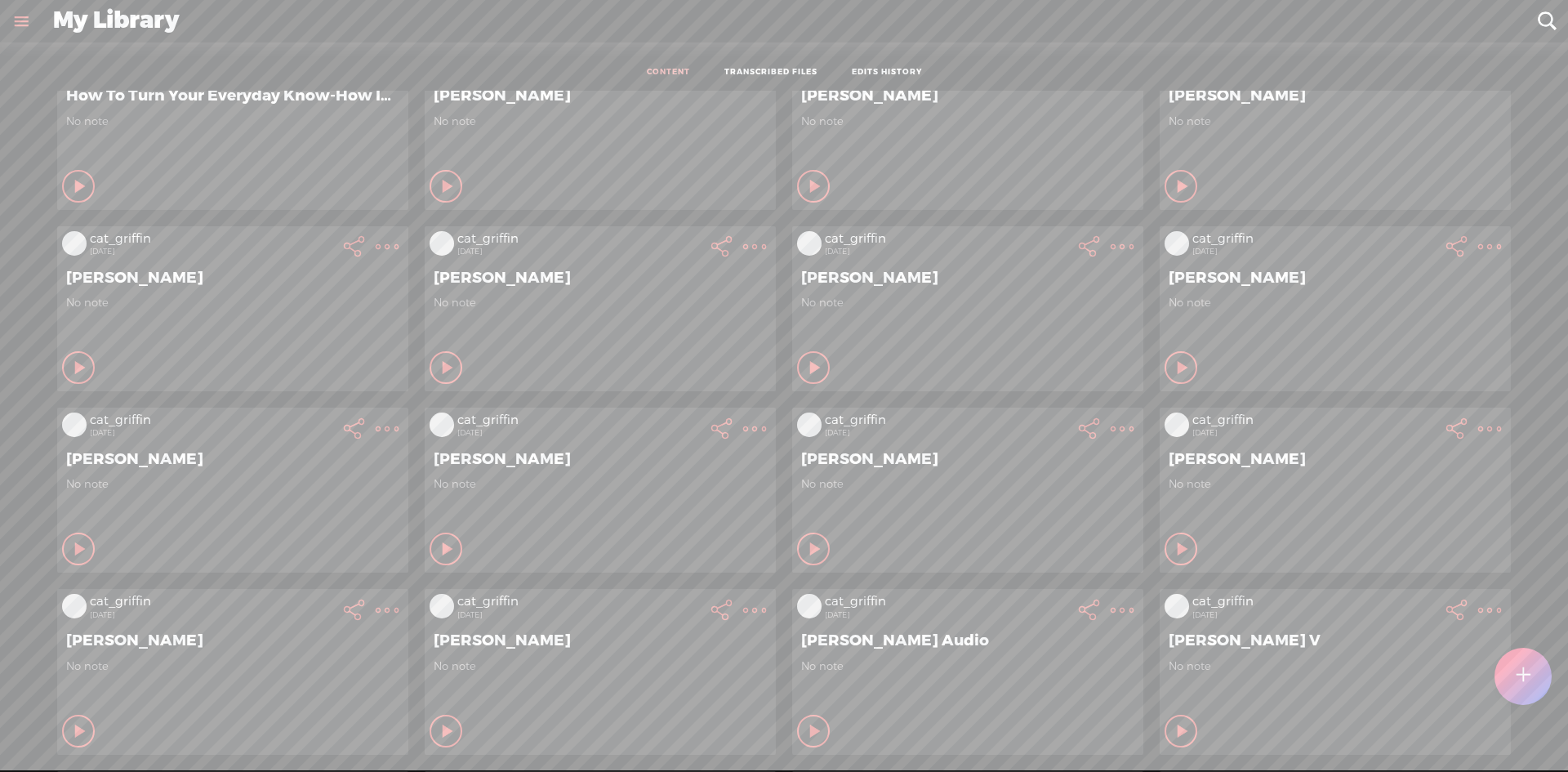
scroll to position [417, 0]
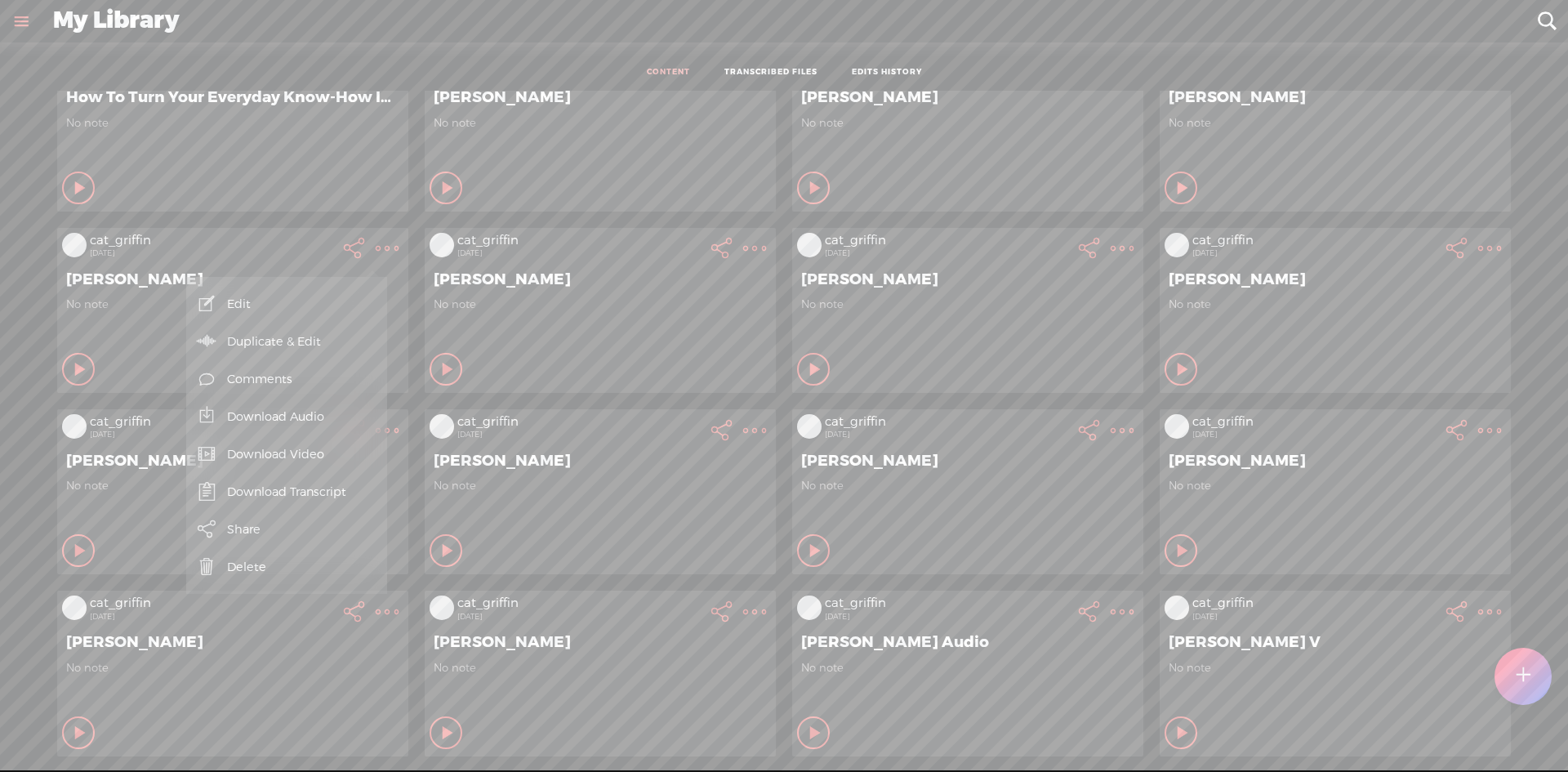
click at [307, 413] on link "Download Audio" at bounding box center [287, 417] width 185 height 38
click at [161, 388] on span "Download .mp3 file" at bounding box center [96, 398] width 144 height 37
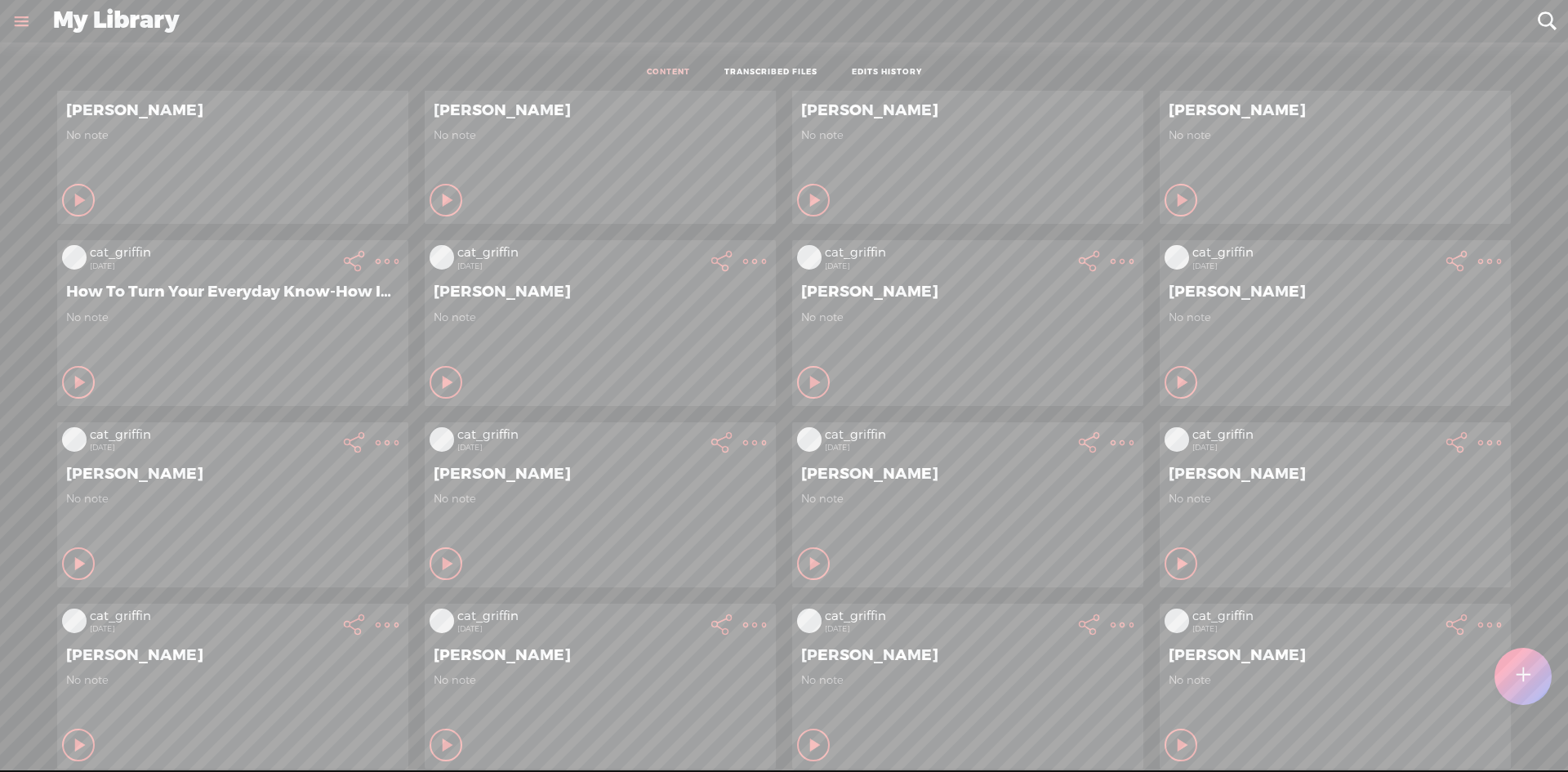
scroll to position [172, 0]
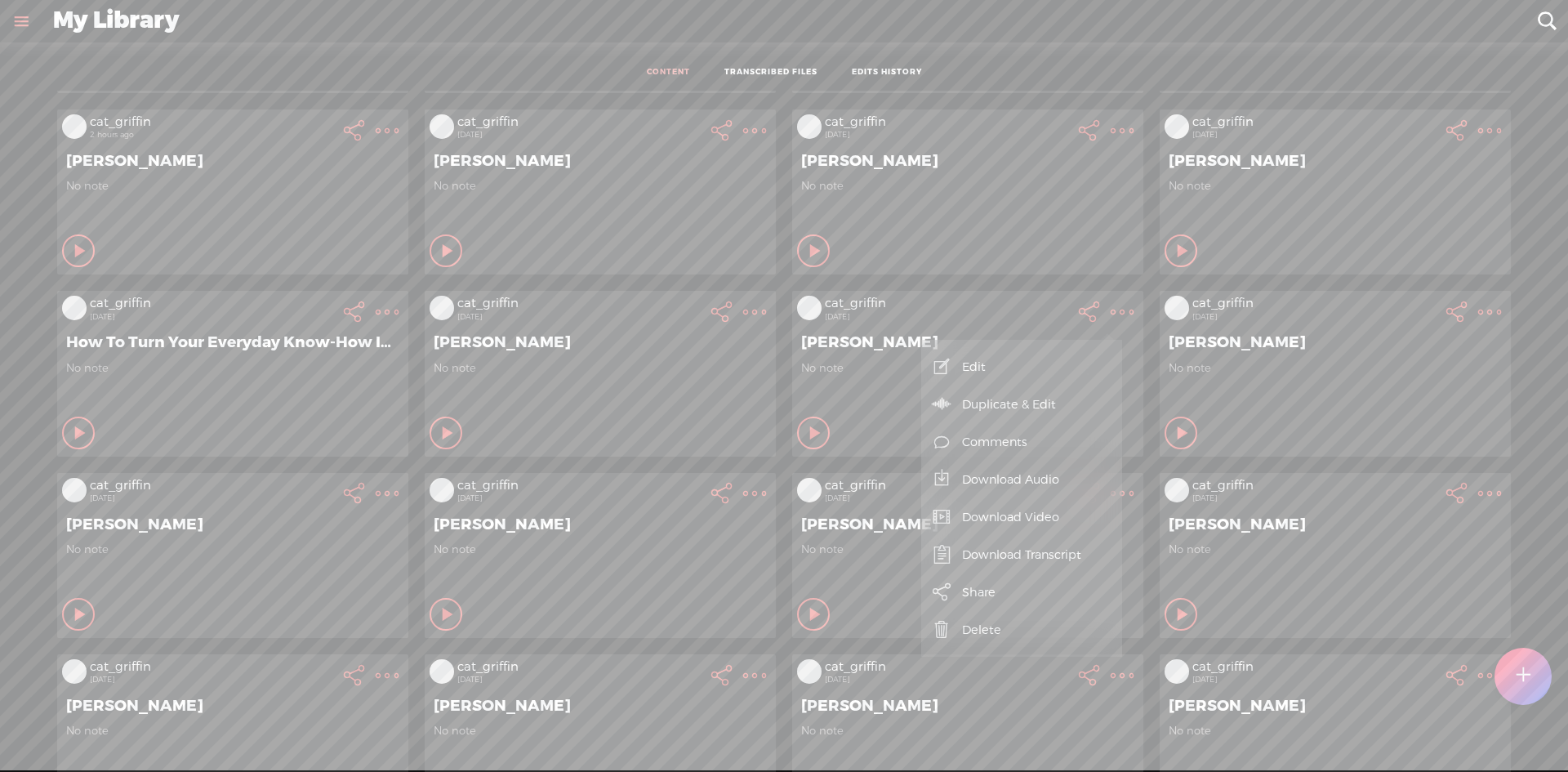
click at [1051, 469] on link "Download Audio" at bounding box center [1021, 479] width 185 height 38
click at [800, 455] on span "Download .mp3 file" at bounding box center [831, 460] width 144 height 37
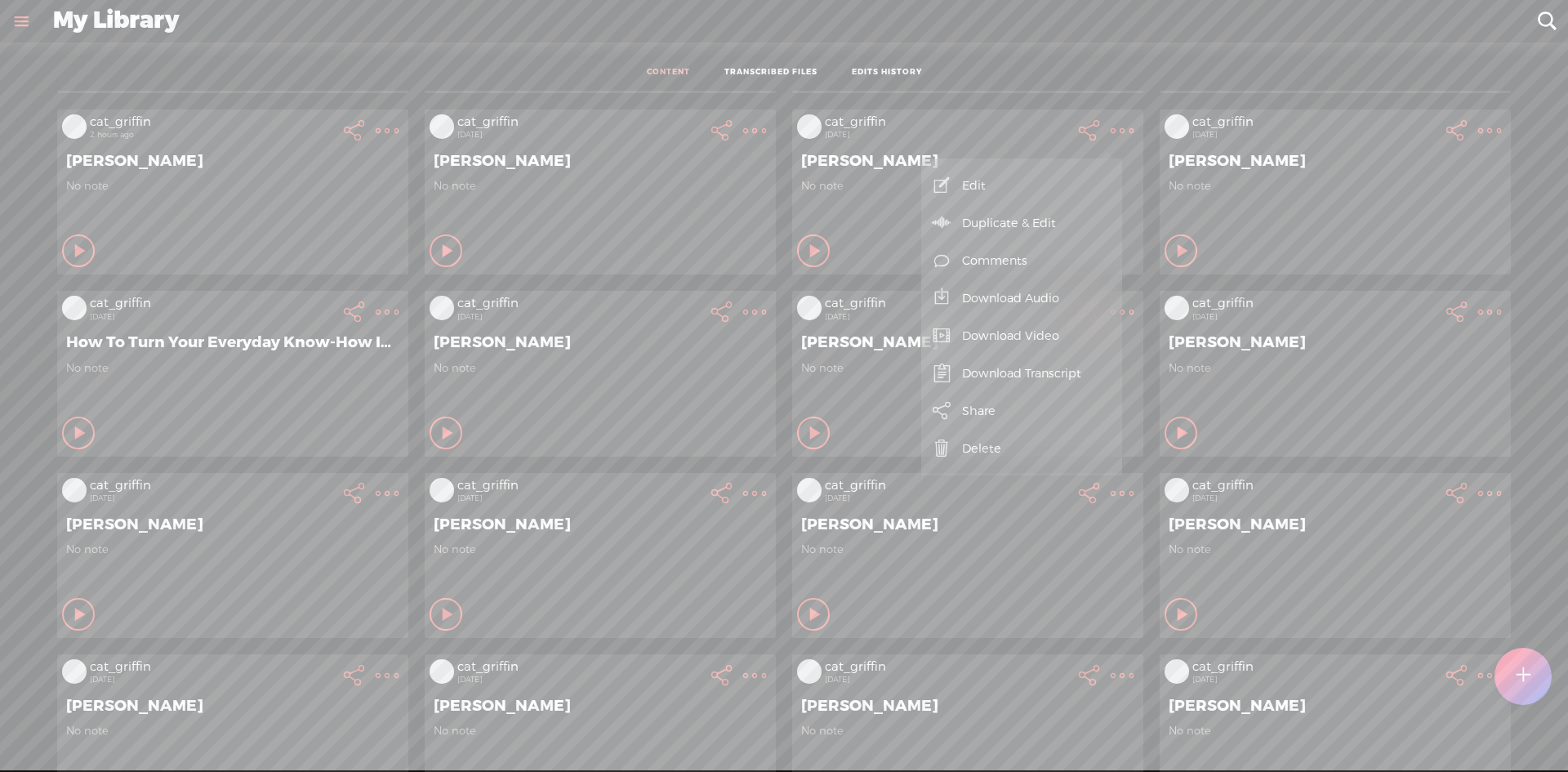
click at [1068, 329] on link "Download Video" at bounding box center [1021, 335] width 185 height 38
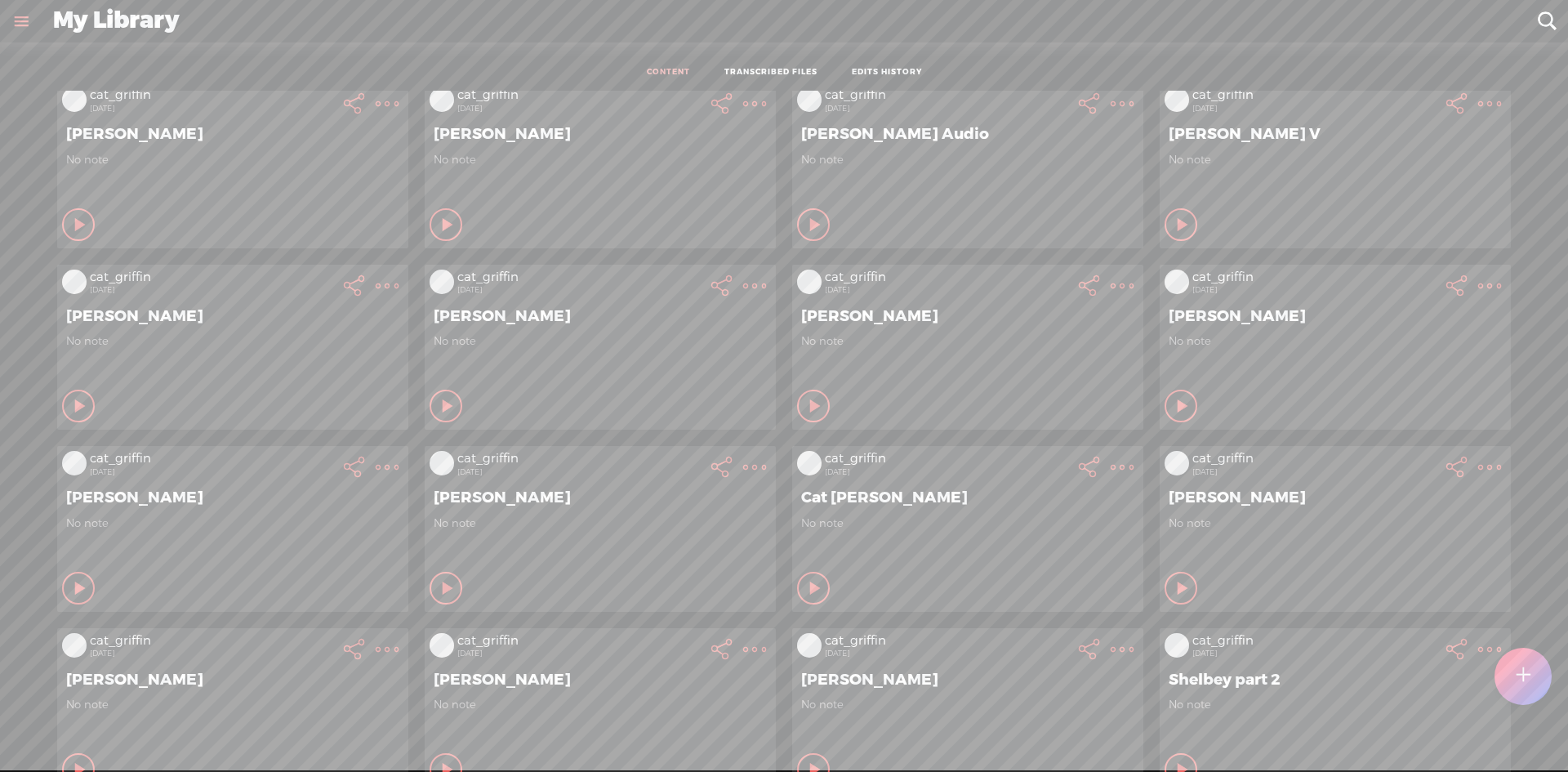
scroll to position [1070, 0]
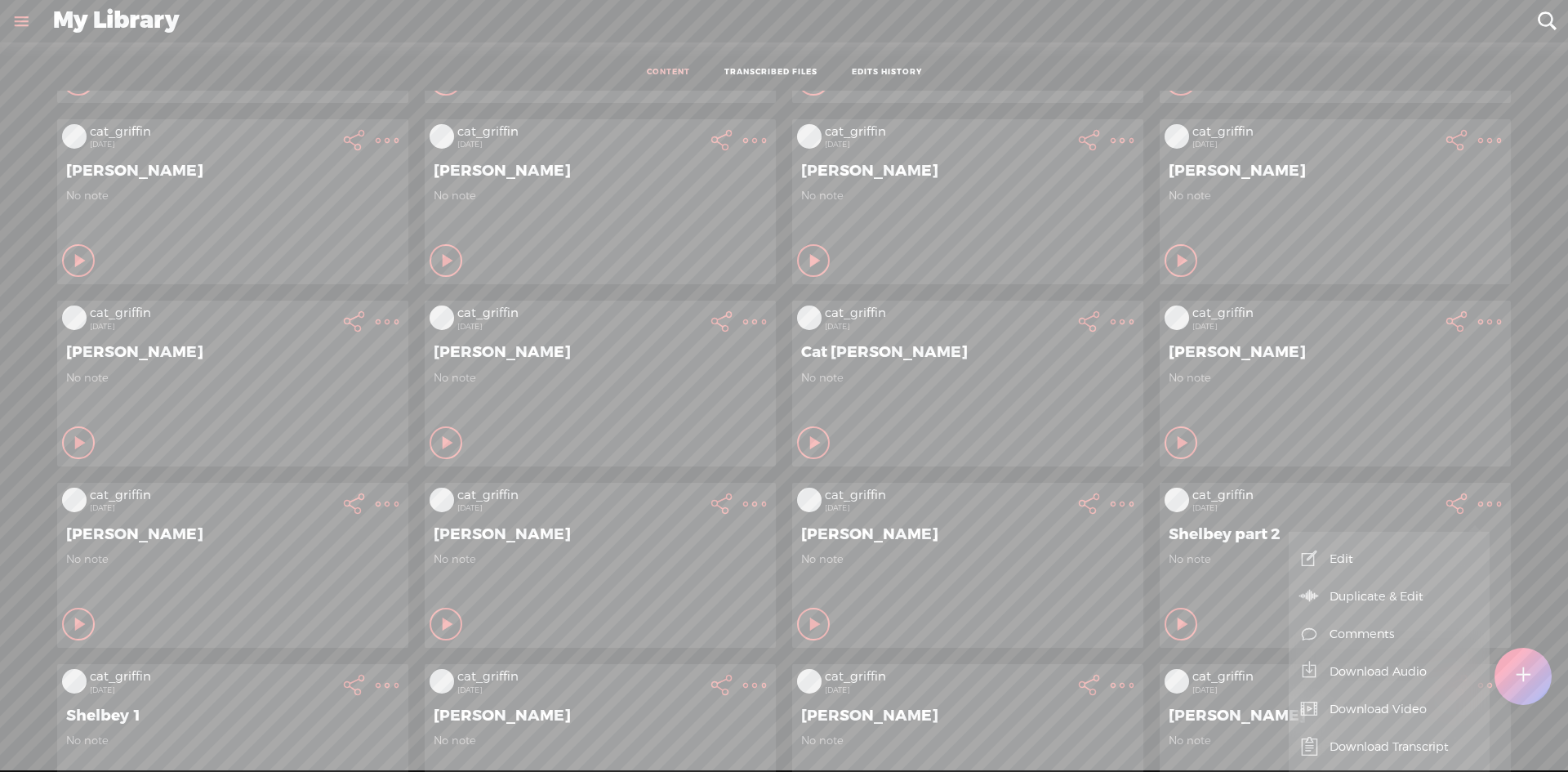
click at [1395, 677] on link "Download Audio" at bounding box center [1389, 672] width 185 height 38
click at [1242, 653] on span "Download .mp3 file" at bounding box center [1199, 652] width 144 height 37
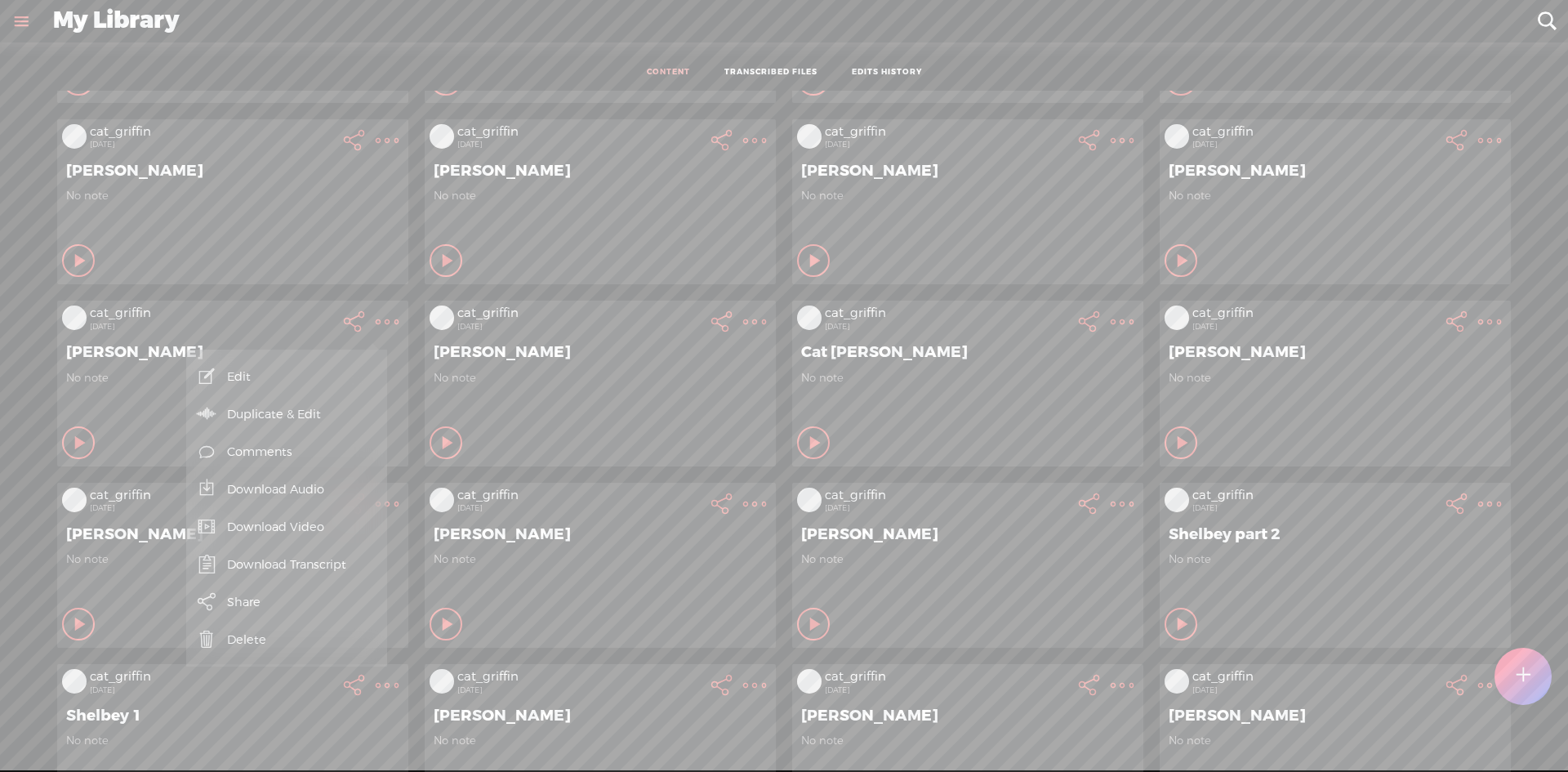
click at [338, 483] on link "Download Audio" at bounding box center [287, 489] width 185 height 38
click at [121, 475] on span "Download .mp3 file" at bounding box center [96, 470] width 144 height 37
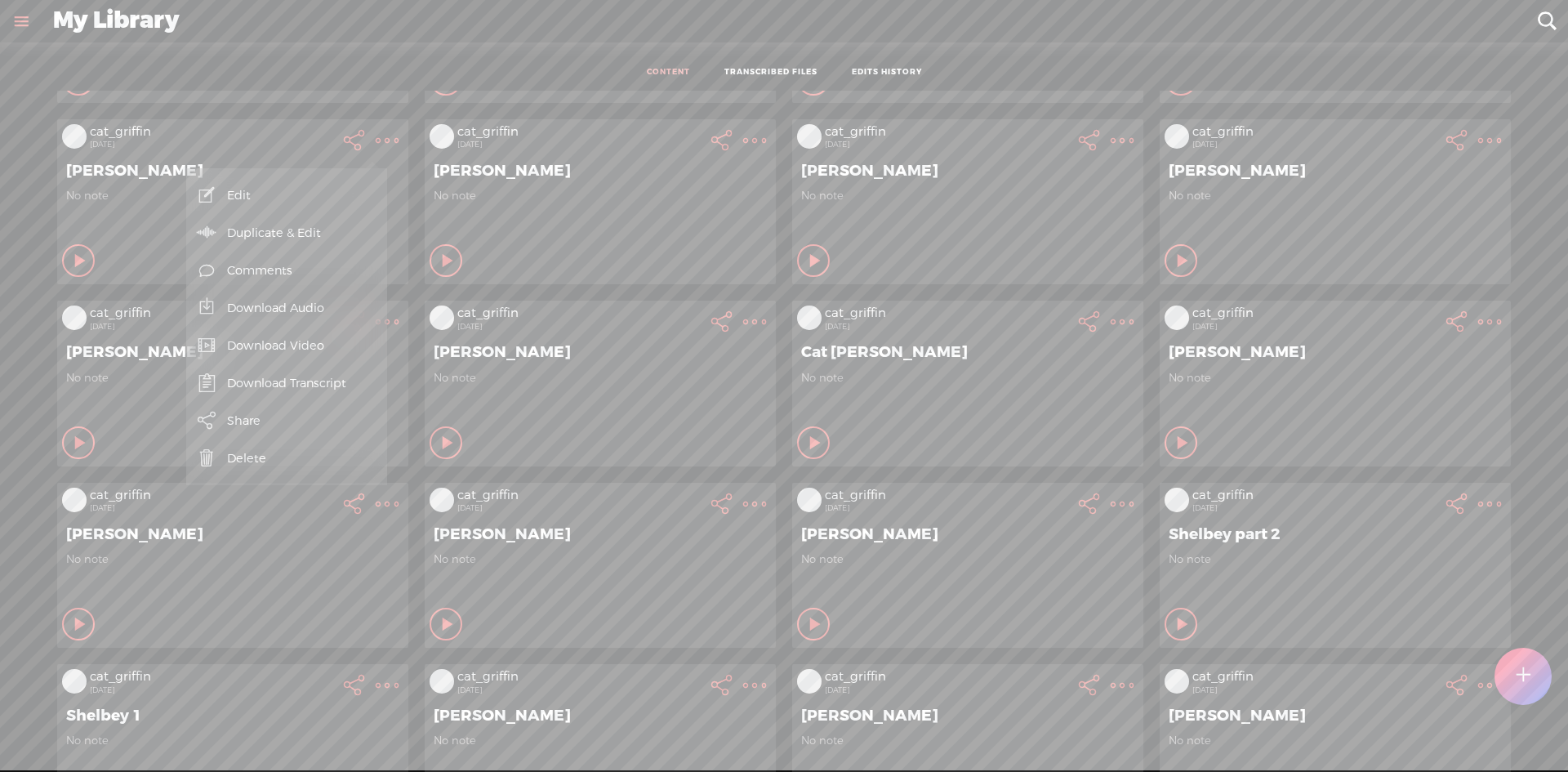
click at [352, 318] on link "Download Audio" at bounding box center [287, 308] width 185 height 38
click at [68, 289] on span "Download .mp3 file" at bounding box center [96, 289] width 144 height 37
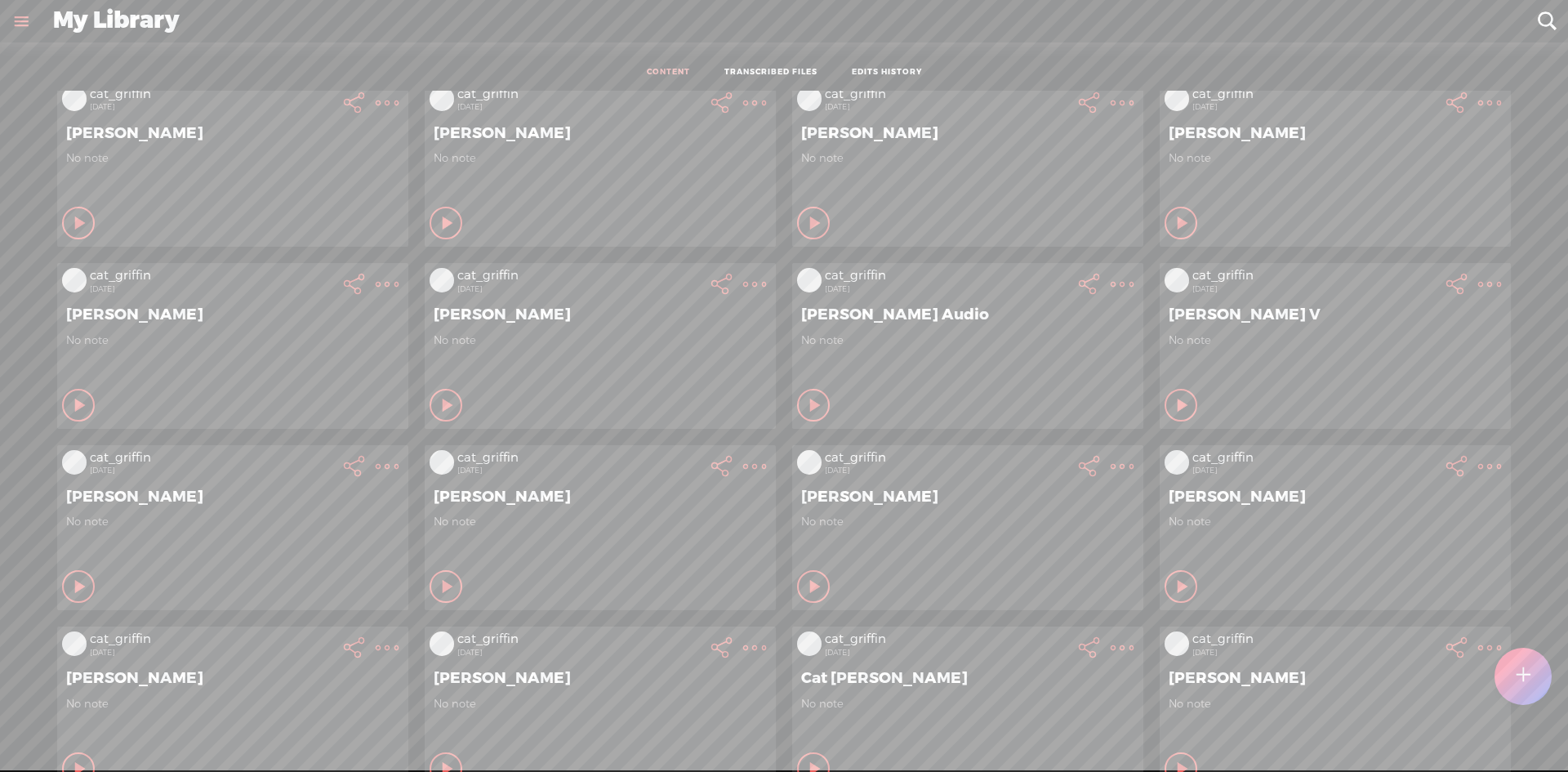
scroll to position [743, 0]
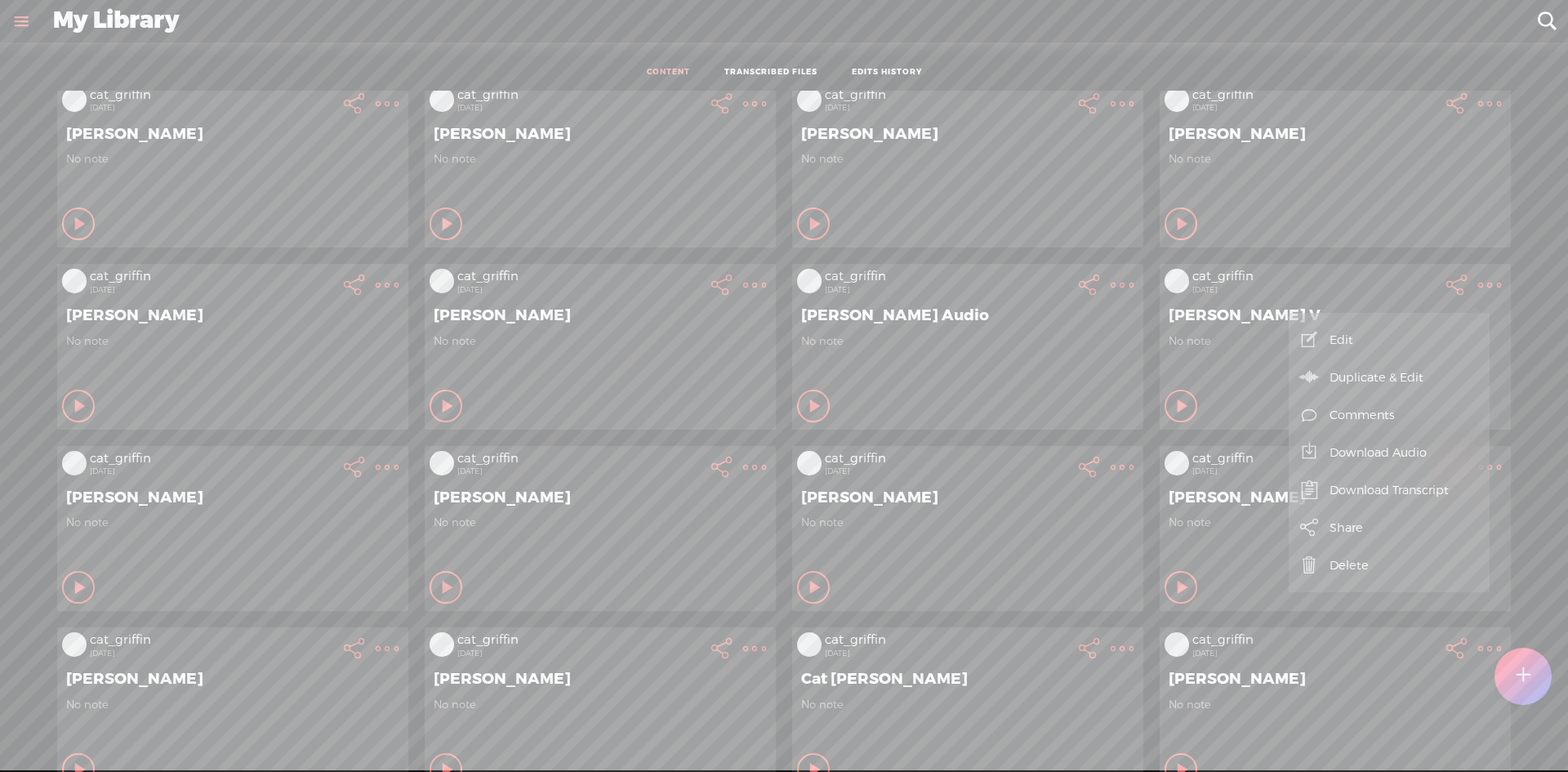
click at [1427, 445] on link "Download Audio" at bounding box center [1389, 452] width 185 height 38
click at [1250, 433] on span "Download .mp3 file" at bounding box center [1199, 434] width 144 height 37
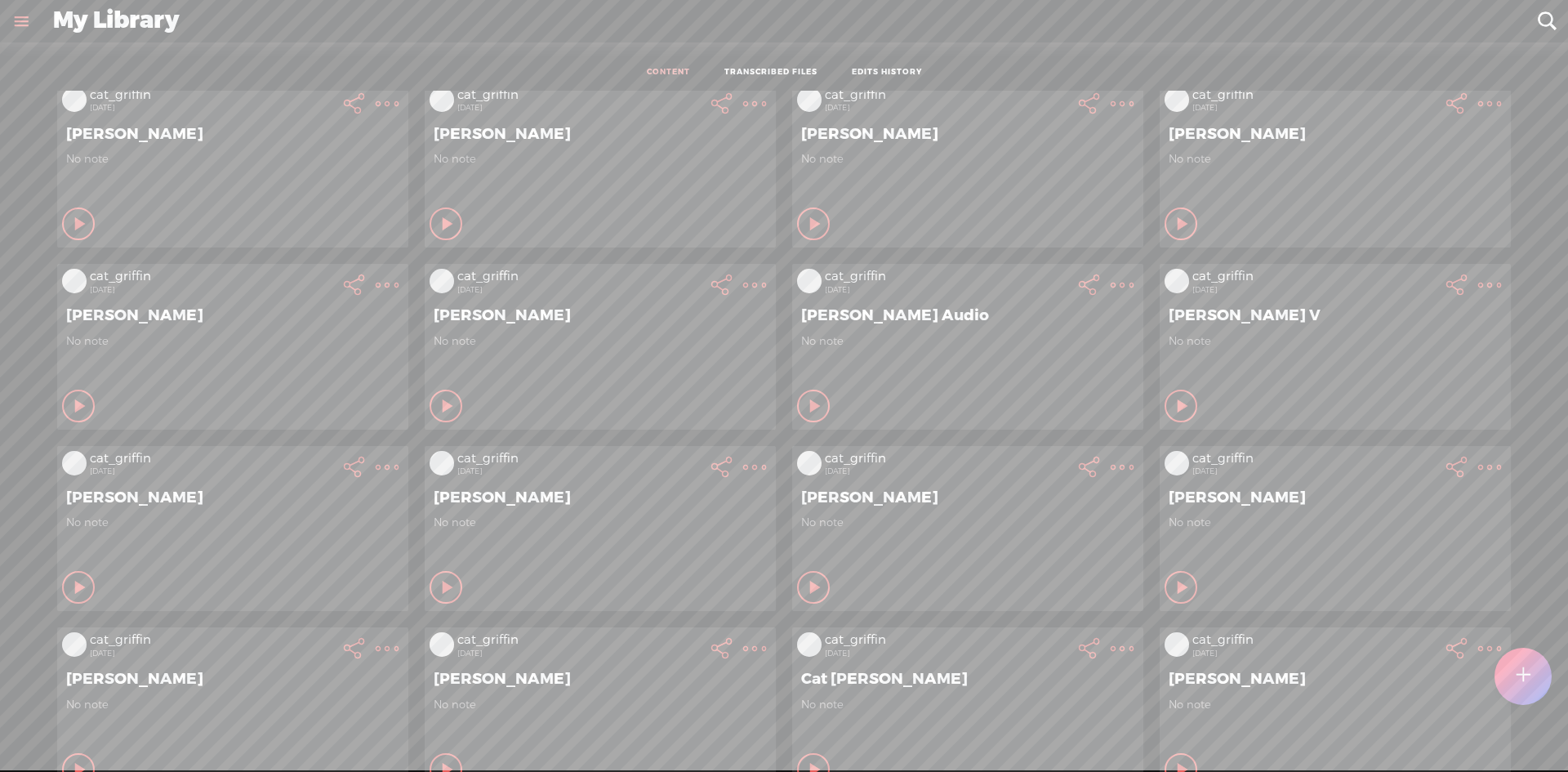
drag, startPoint x: 342, startPoint y: 276, endPoint x: 364, endPoint y: 276, distance: 22.0
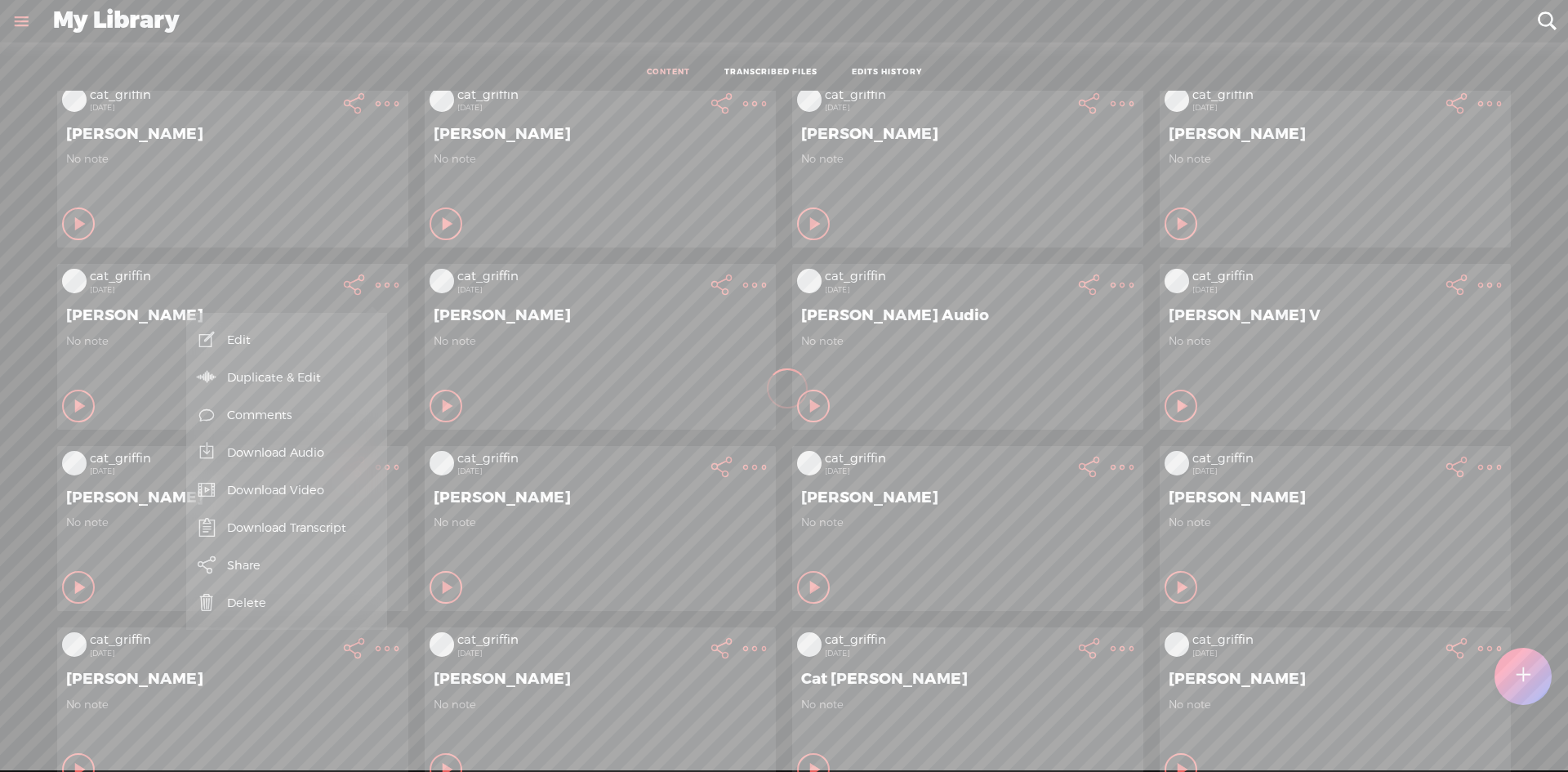
click at [348, 450] on link "Download Audio" at bounding box center [287, 452] width 185 height 38
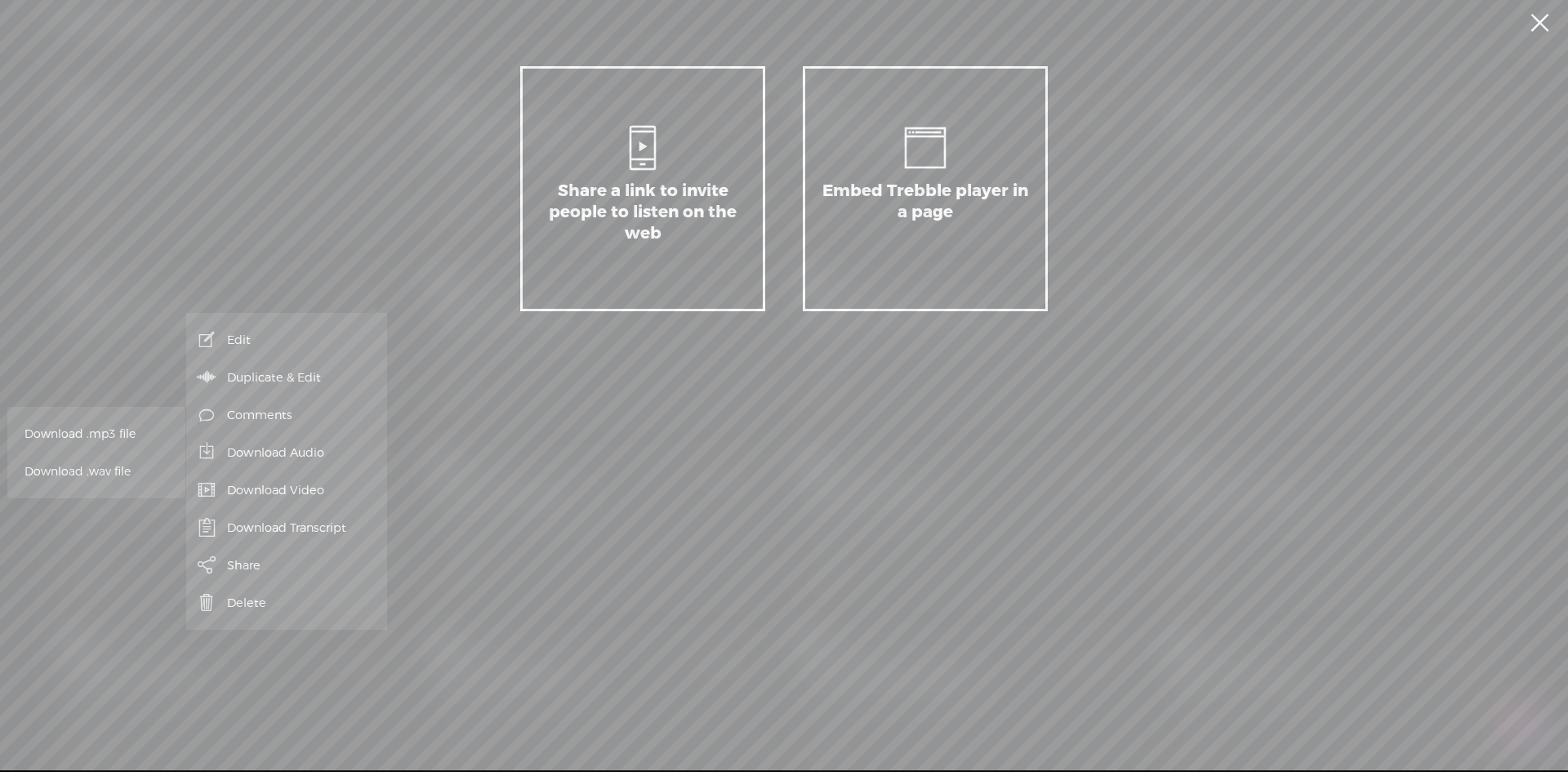
click at [1543, 31] on link at bounding box center [1539, 23] width 41 height 46
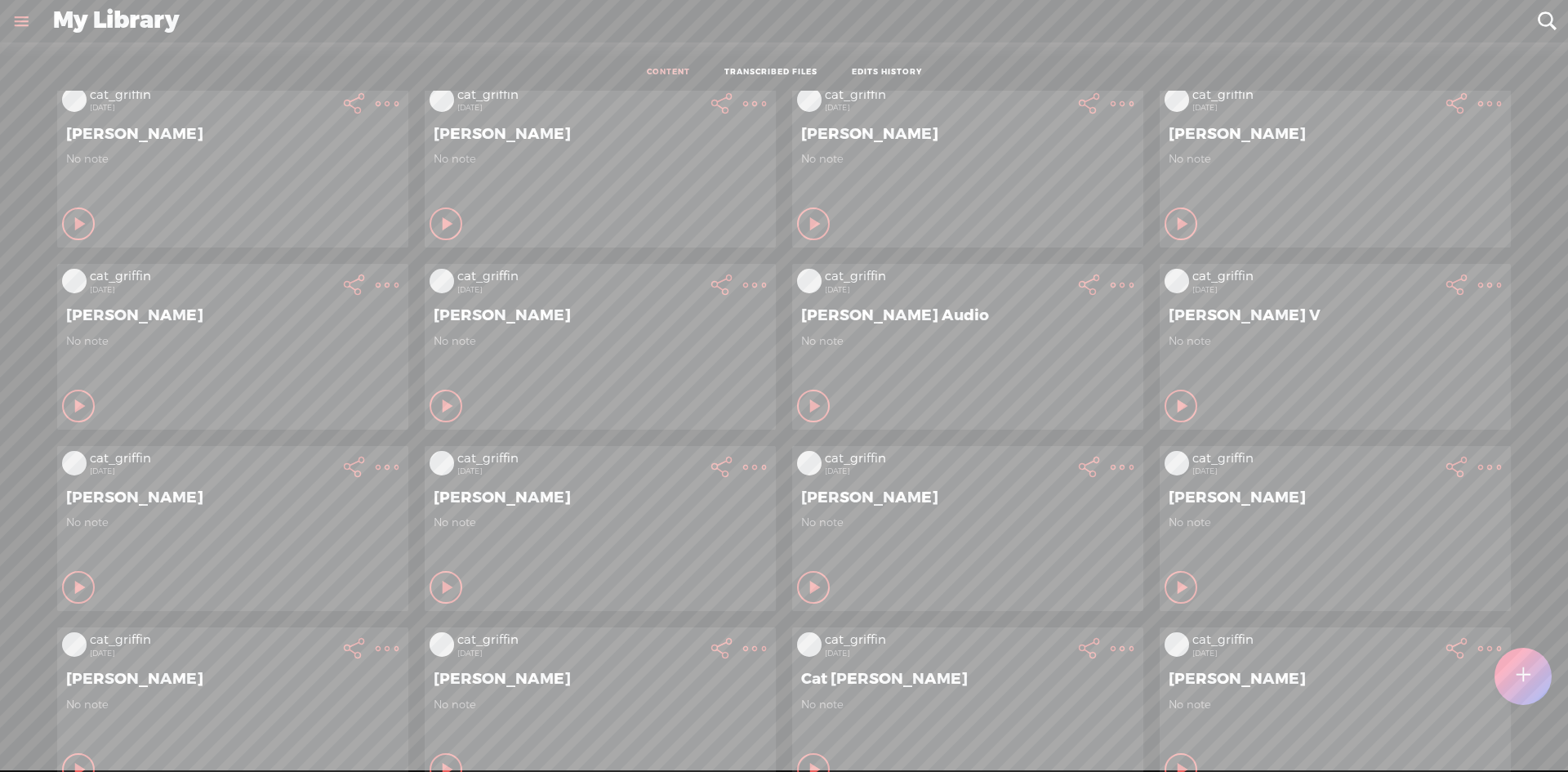
scroll to position [579, 0]
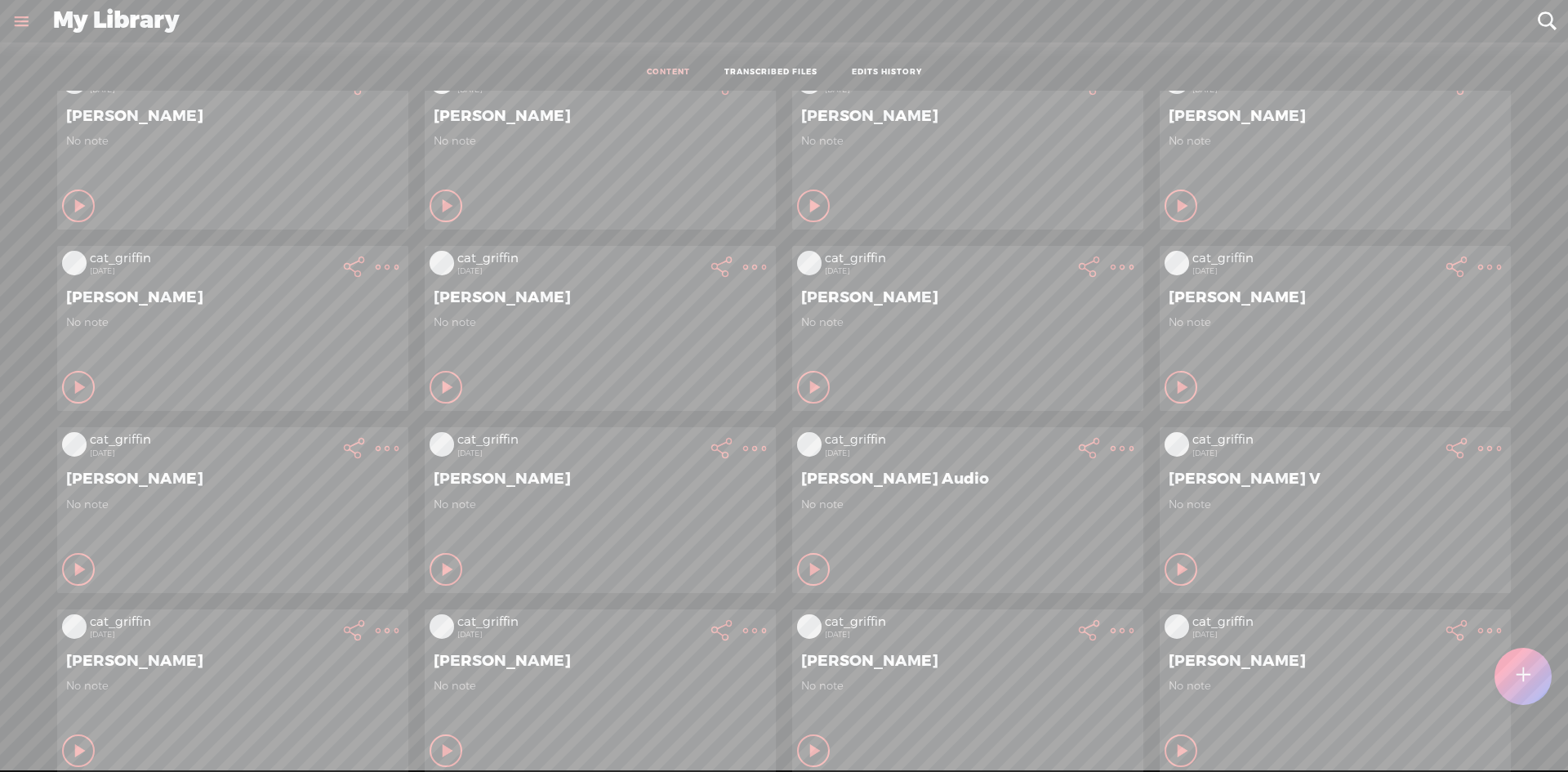
click at [381, 446] on t at bounding box center [387, 448] width 23 height 23
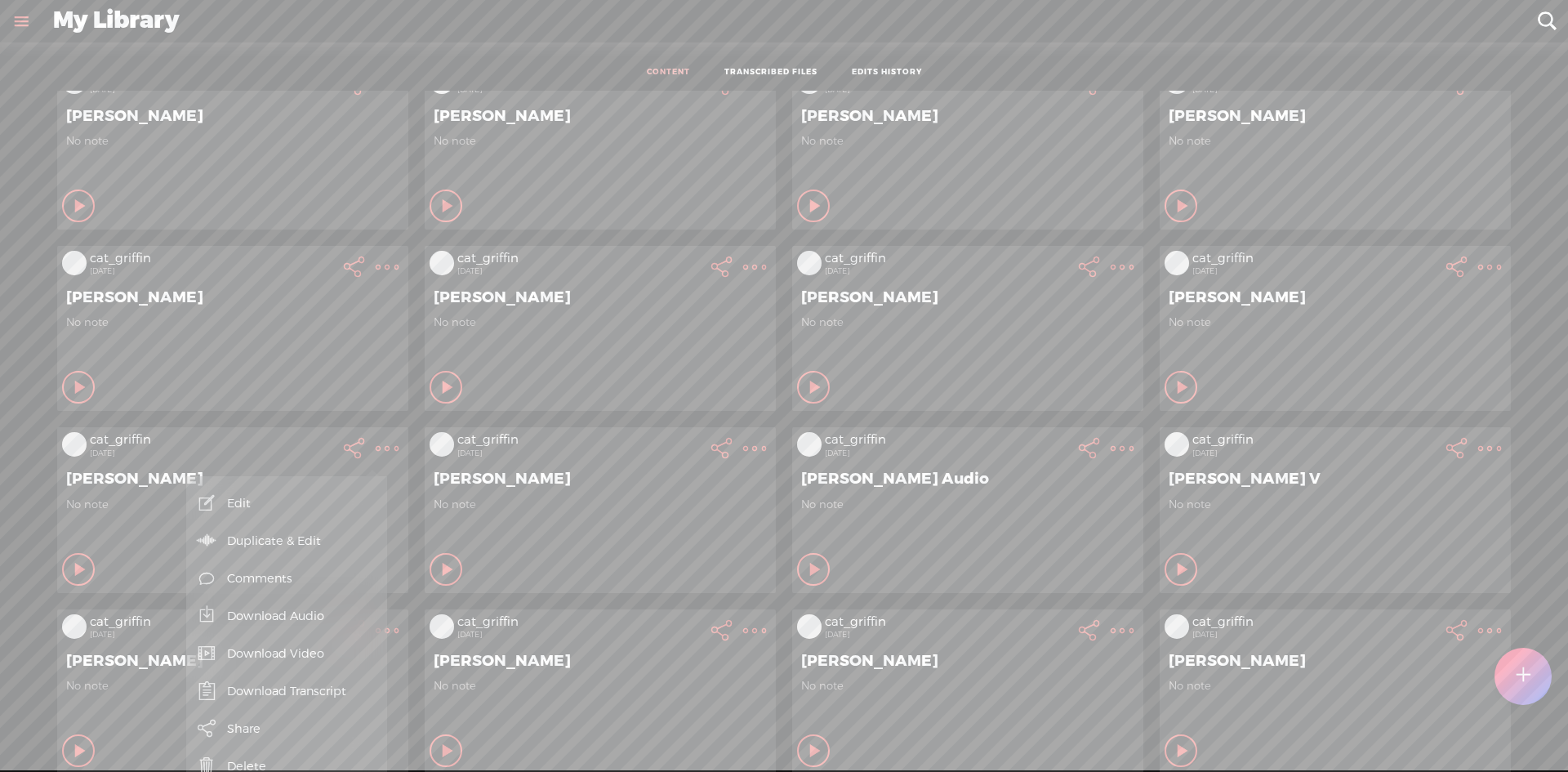
click at [308, 617] on link "Download Audio" at bounding box center [287, 616] width 185 height 38
click at [145, 595] on span "Download .mp3 file" at bounding box center [96, 596] width 144 height 37
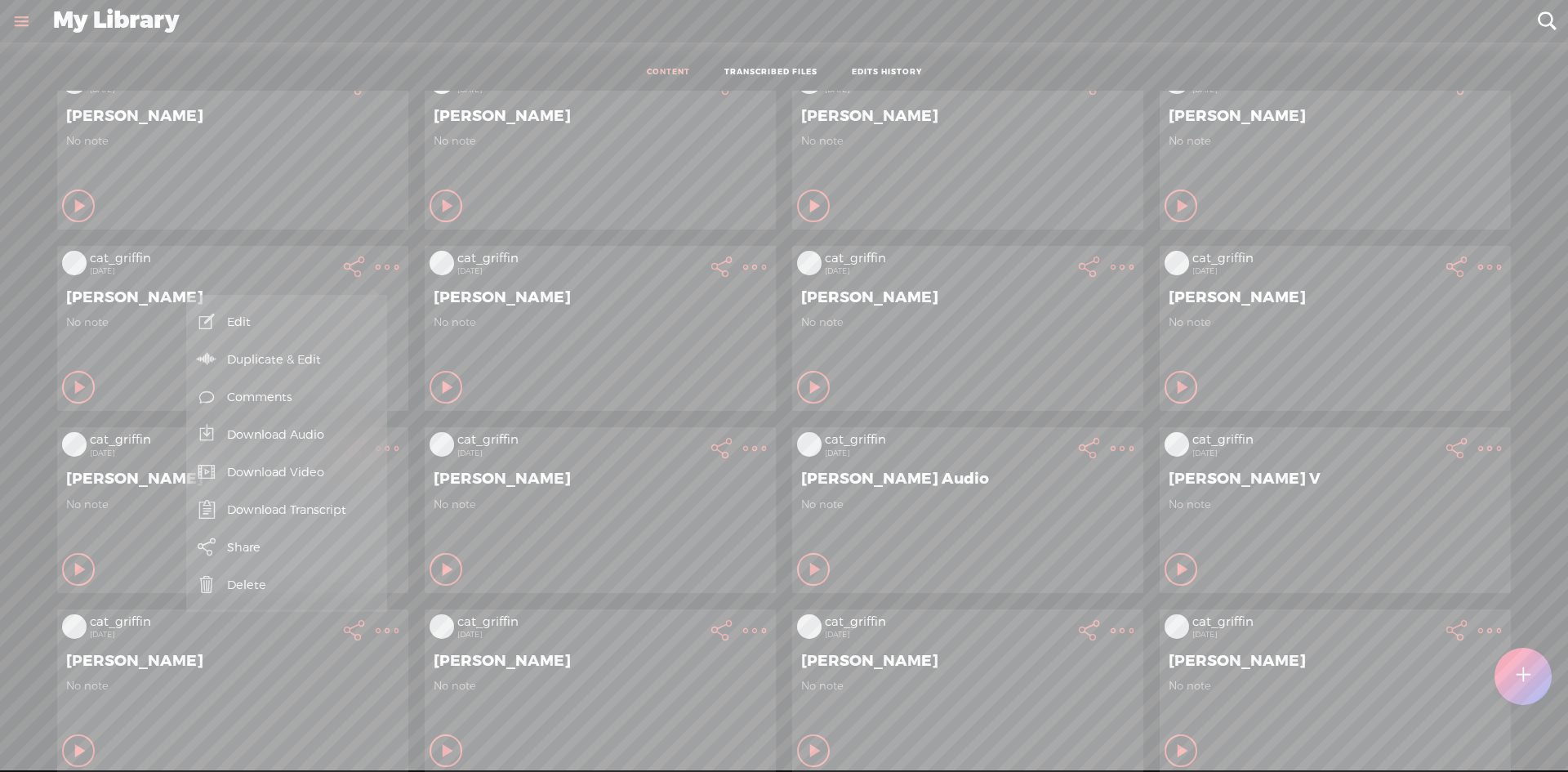
click at [327, 441] on link "Download Audio" at bounding box center [287, 435] width 185 height 38
click at [152, 410] on span "Download .mp3 file" at bounding box center [96, 416] width 144 height 37
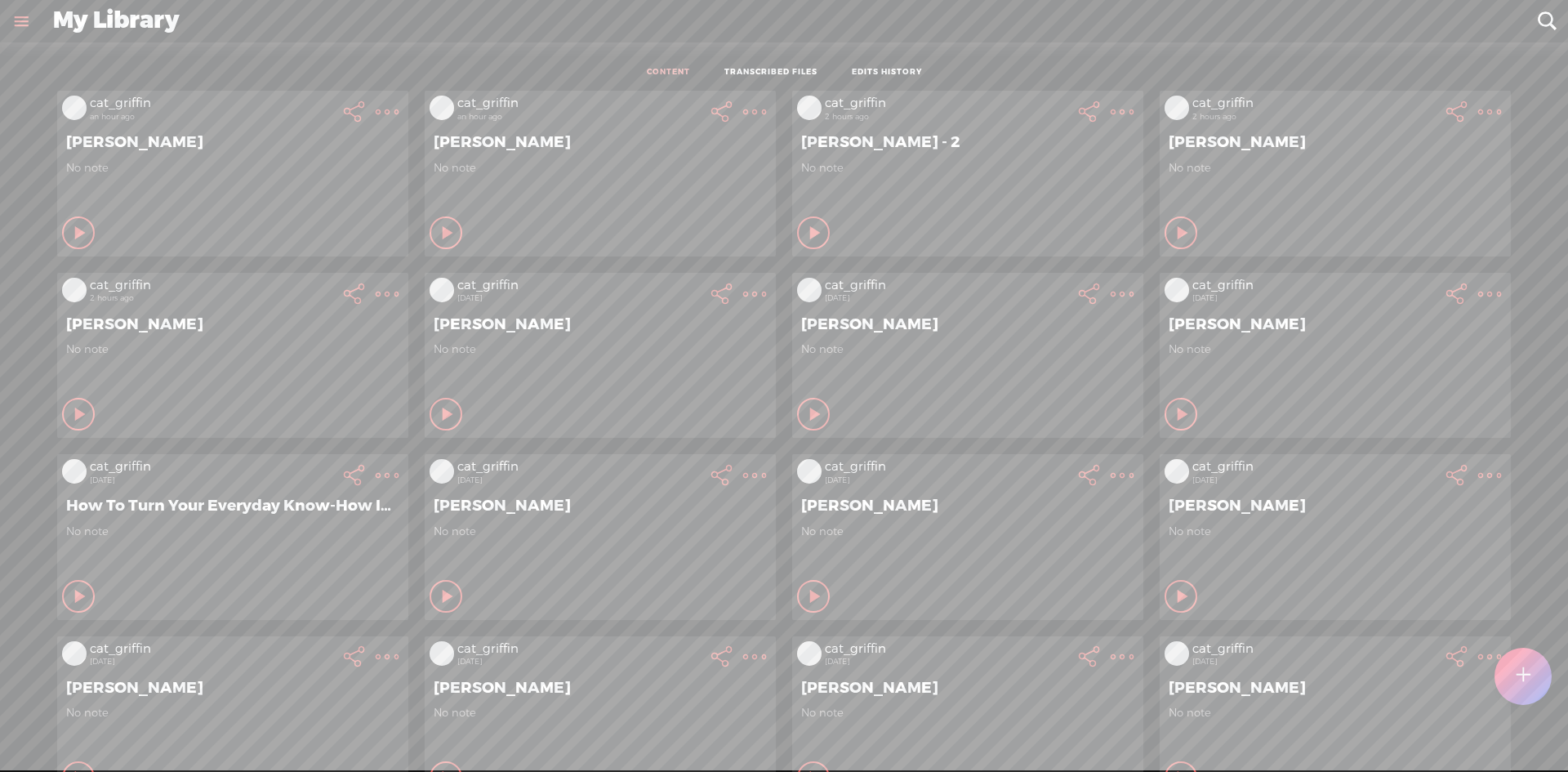
scroll to position [0, 0]
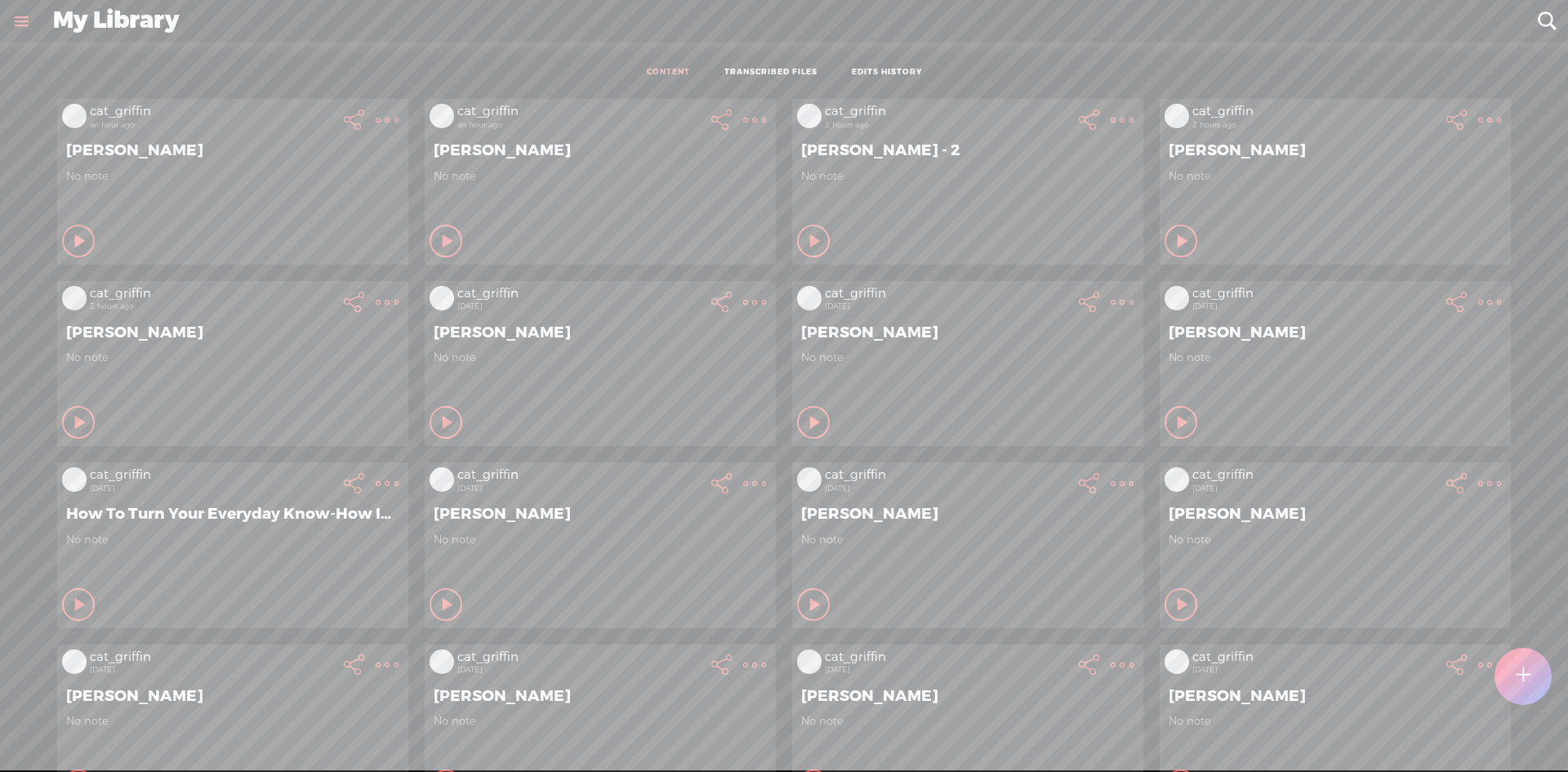
click at [399, 131] on t at bounding box center [387, 119] width 23 height 23
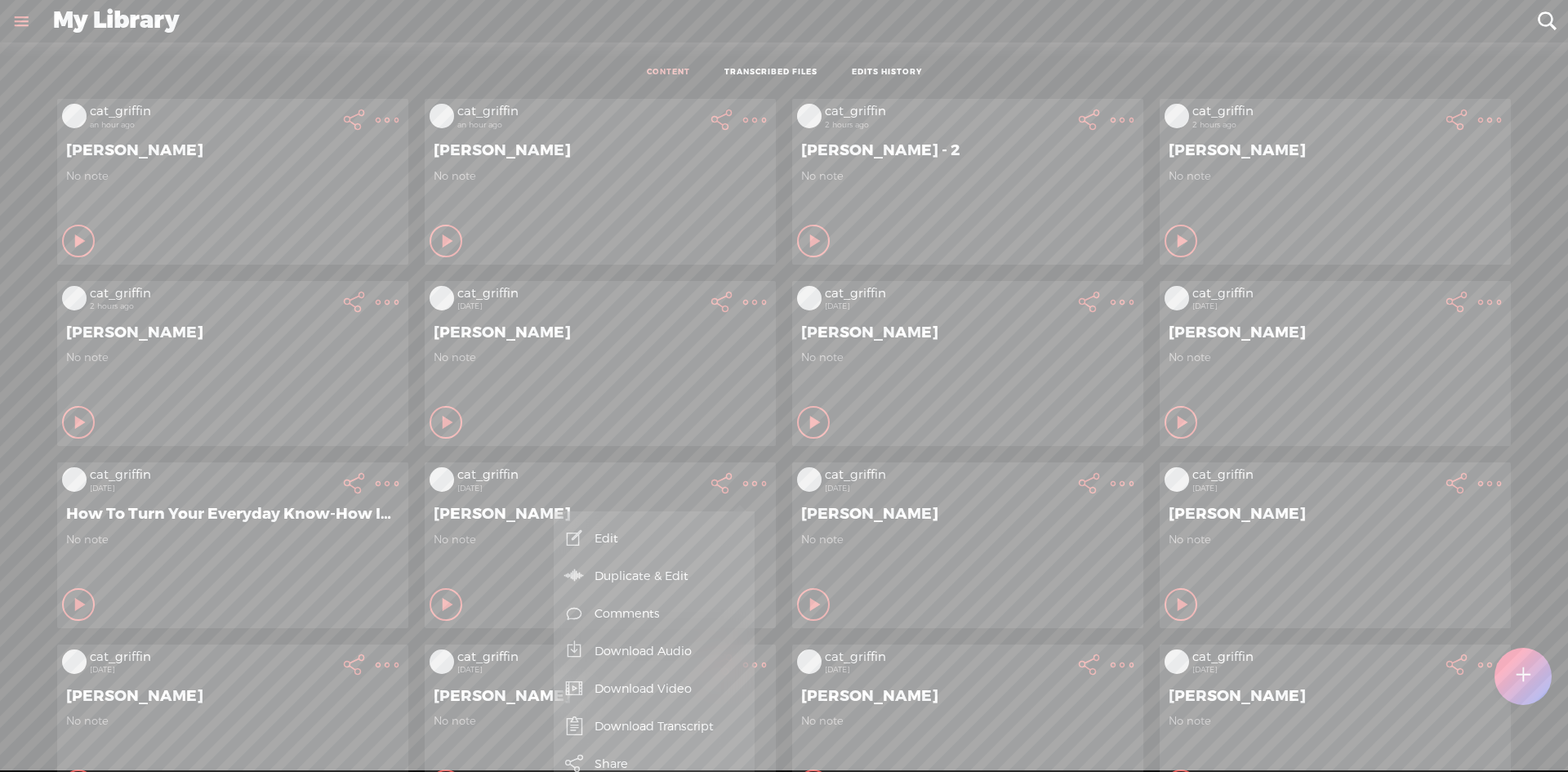
click at [662, 647] on link "Download Audio" at bounding box center [654, 651] width 185 height 38
click at [464, 638] on span "Download .mp3 file" at bounding box center [463, 632] width 144 height 37
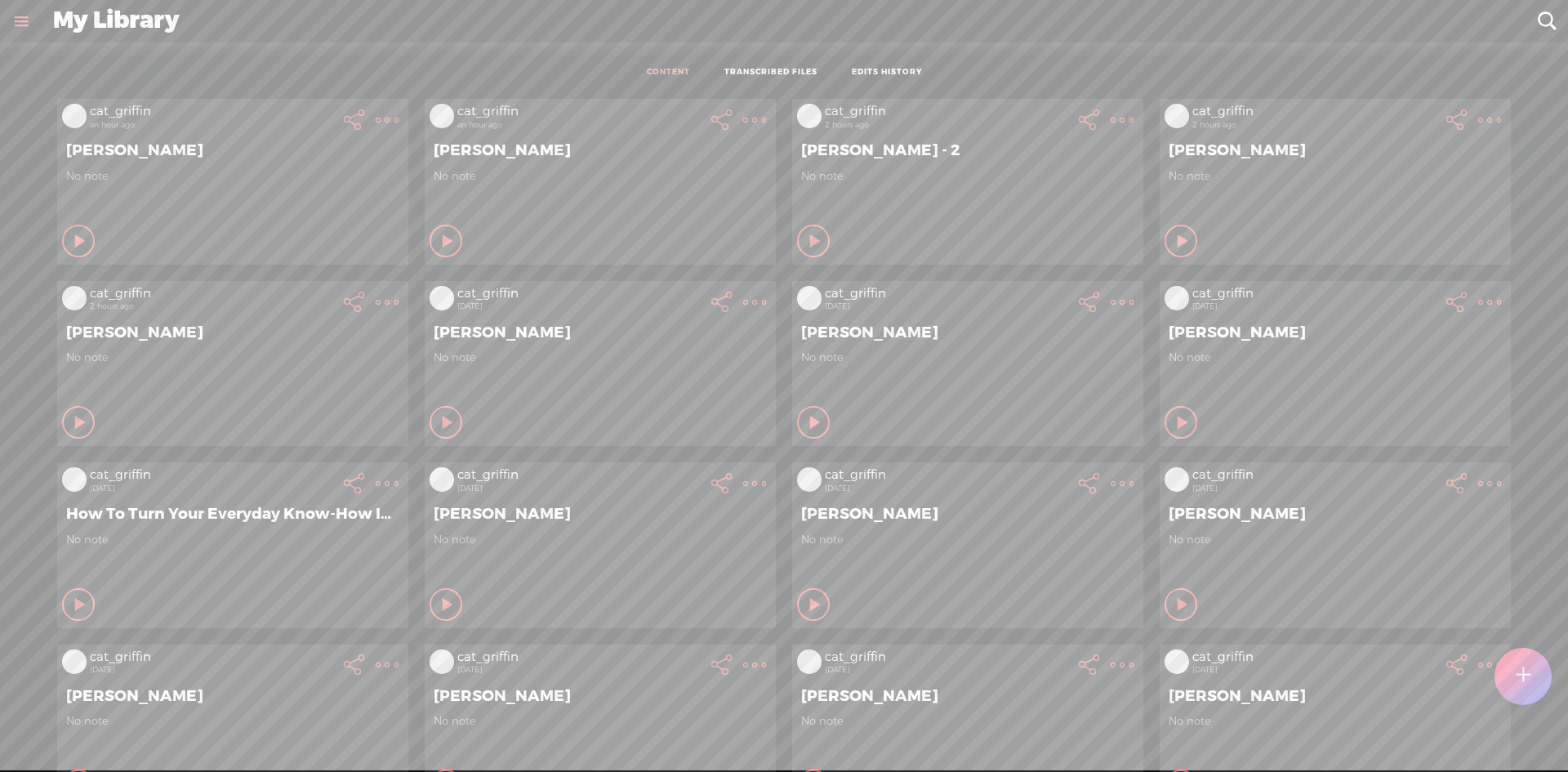
click at [399, 131] on t at bounding box center [387, 119] width 23 height 23
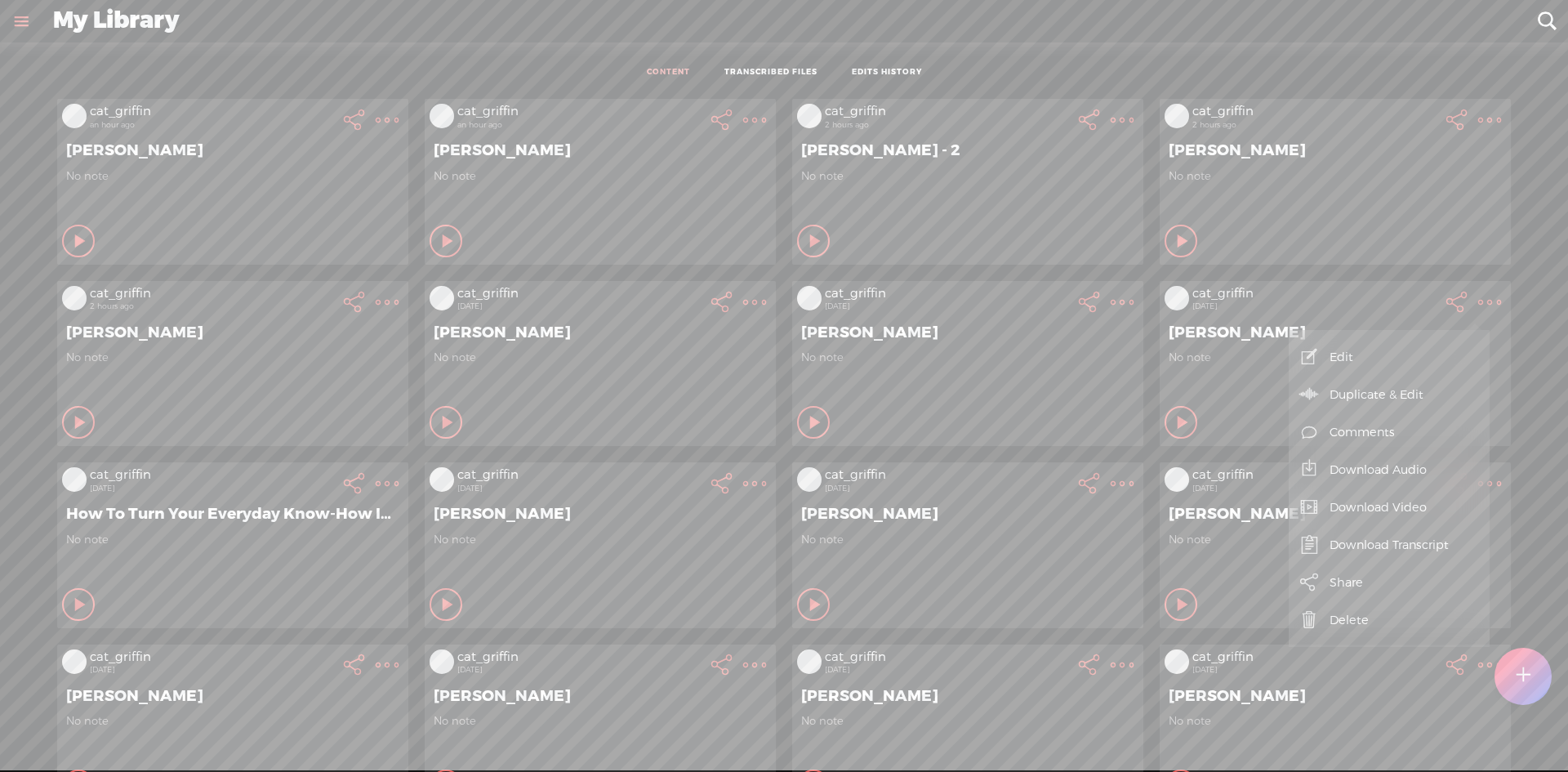
click at [1349, 477] on link "Download Audio" at bounding box center [1389, 469] width 185 height 38
click at [1196, 436] on span "Download .mp3 file" at bounding box center [1199, 450] width 144 height 37
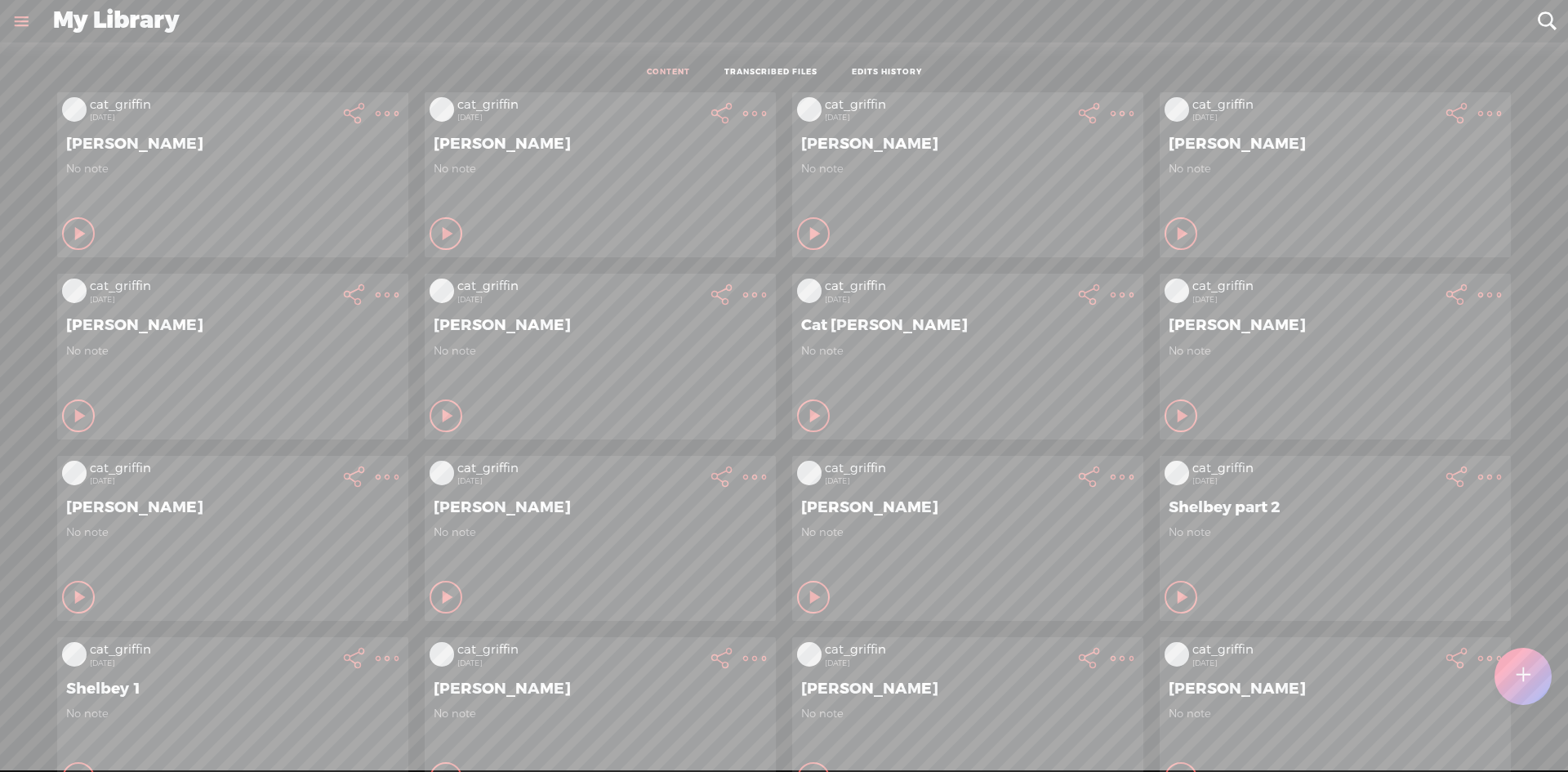
scroll to position [1143, 0]
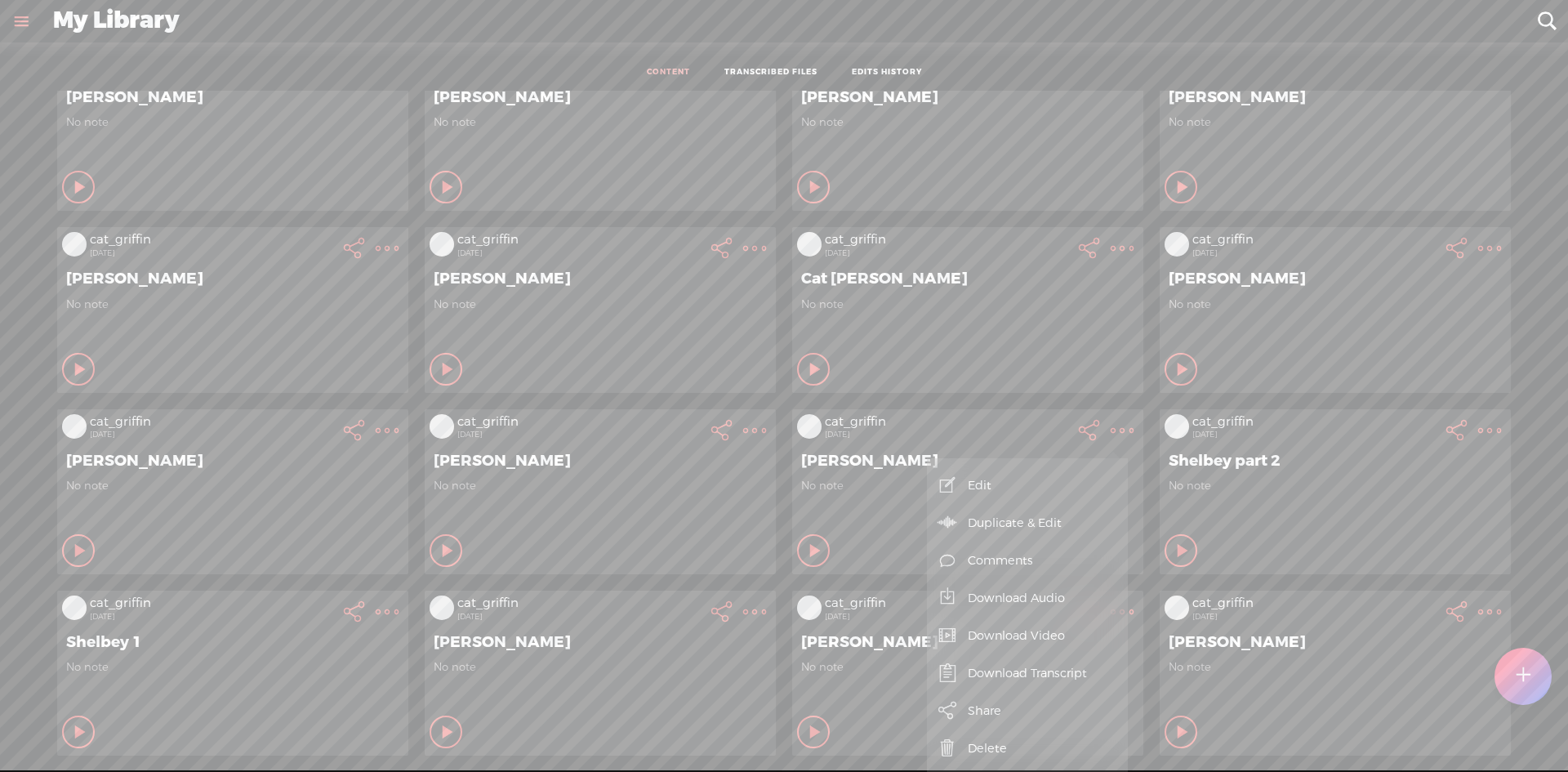
click at [1076, 594] on link "Download Audio" at bounding box center [1027, 597] width 185 height 38
click at [869, 583] on span "Download .mp3 file" at bounding box center [837, 579] width 144 height 37
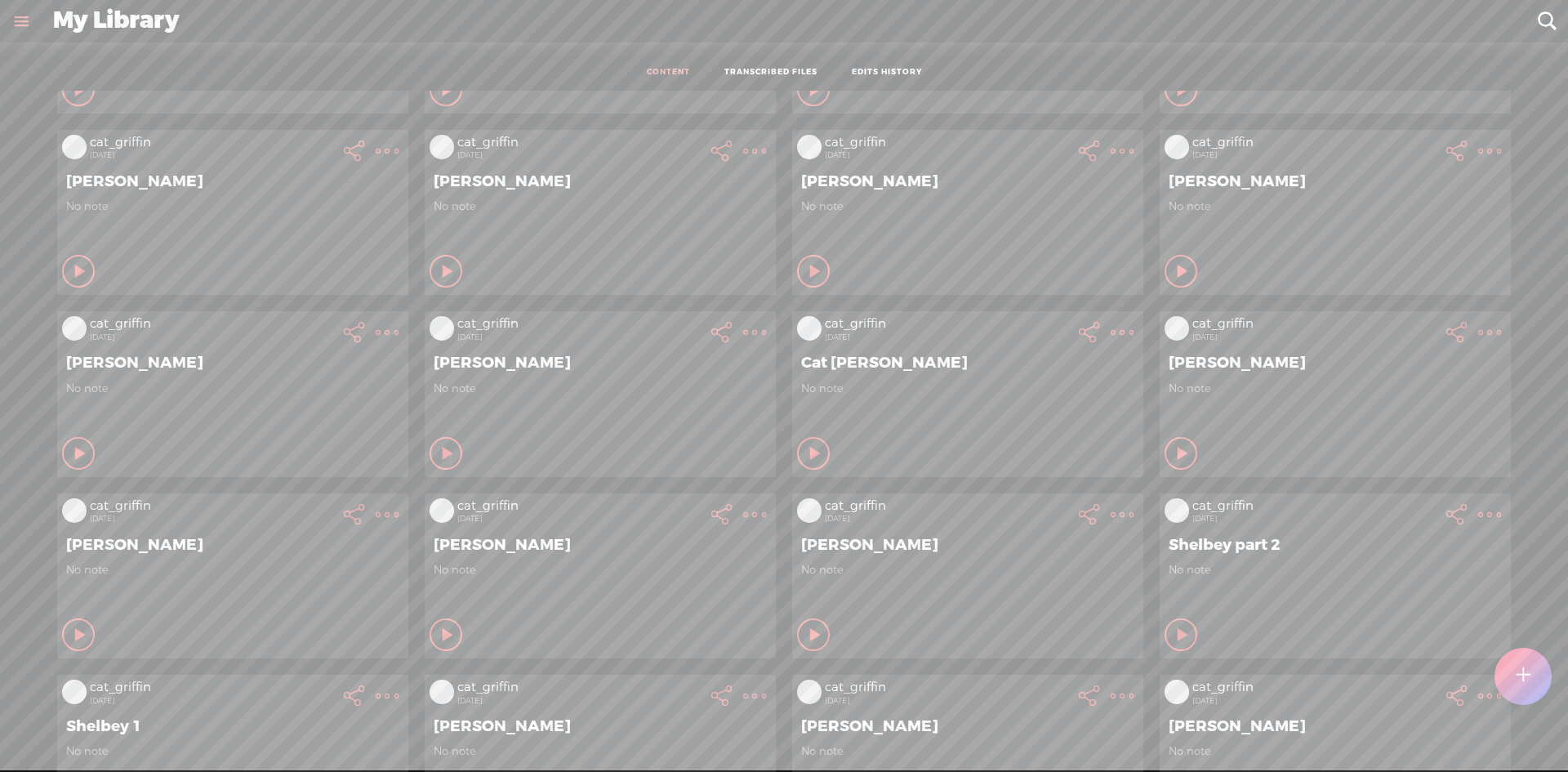
scroll to position [979, 0]
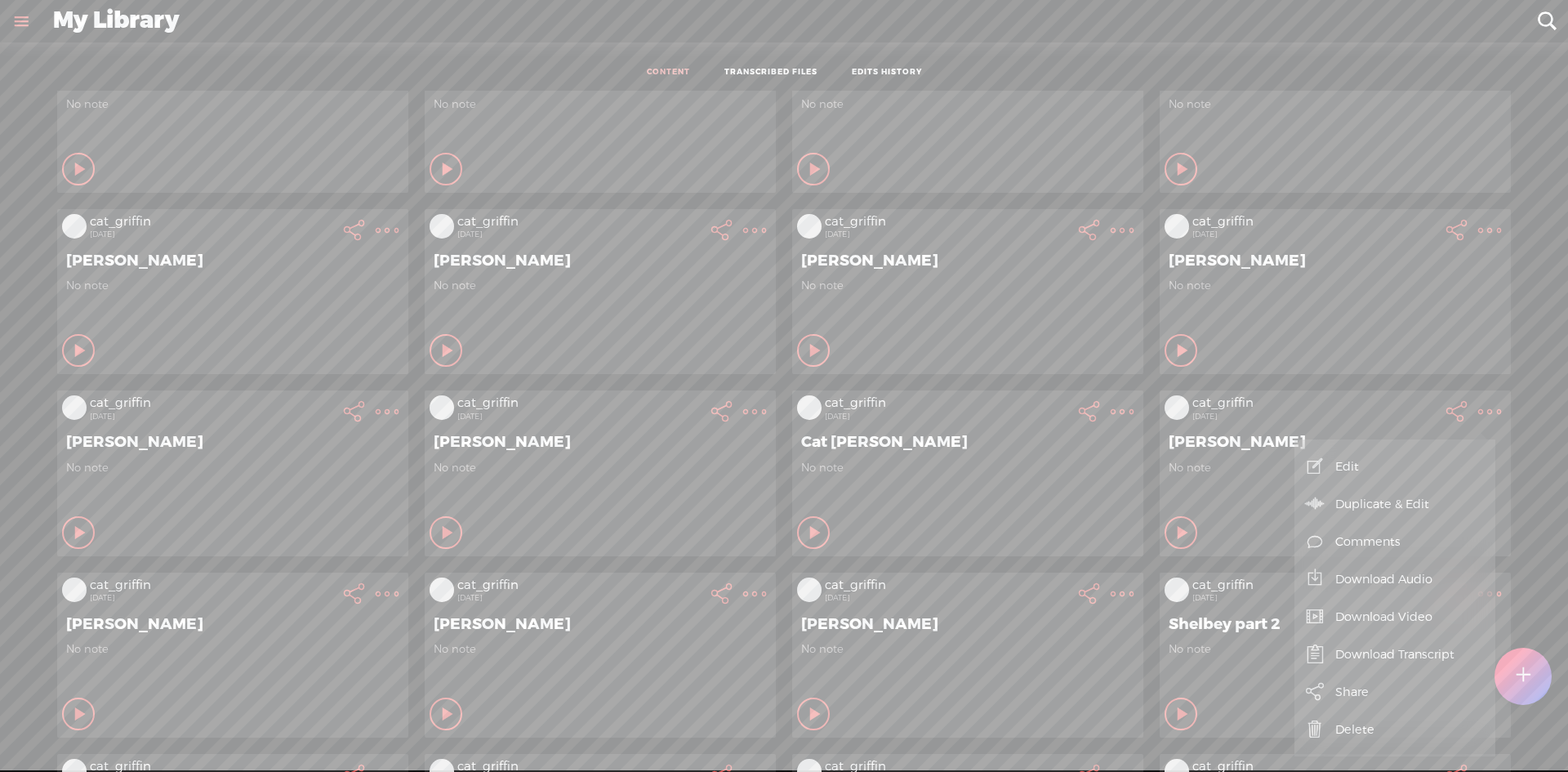
click at [1360, 572] on link "Download Audio" at bounding box center [1395, 579] width 185 height 38
click at [1233, 565] on span "Download .mp3 file" at bounding box center [1204, 560] width 144 height 37
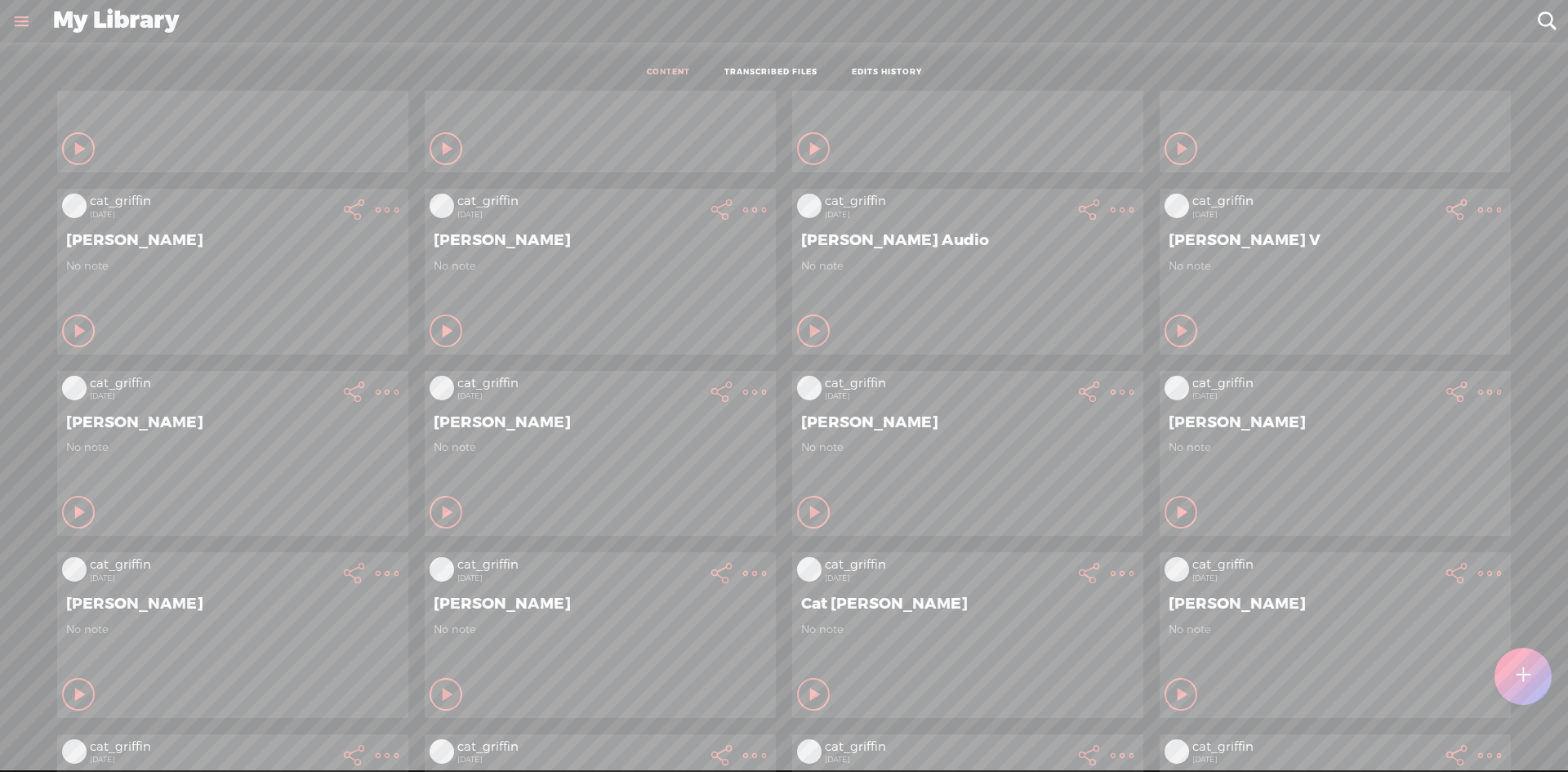
scroll to position [817, 0]
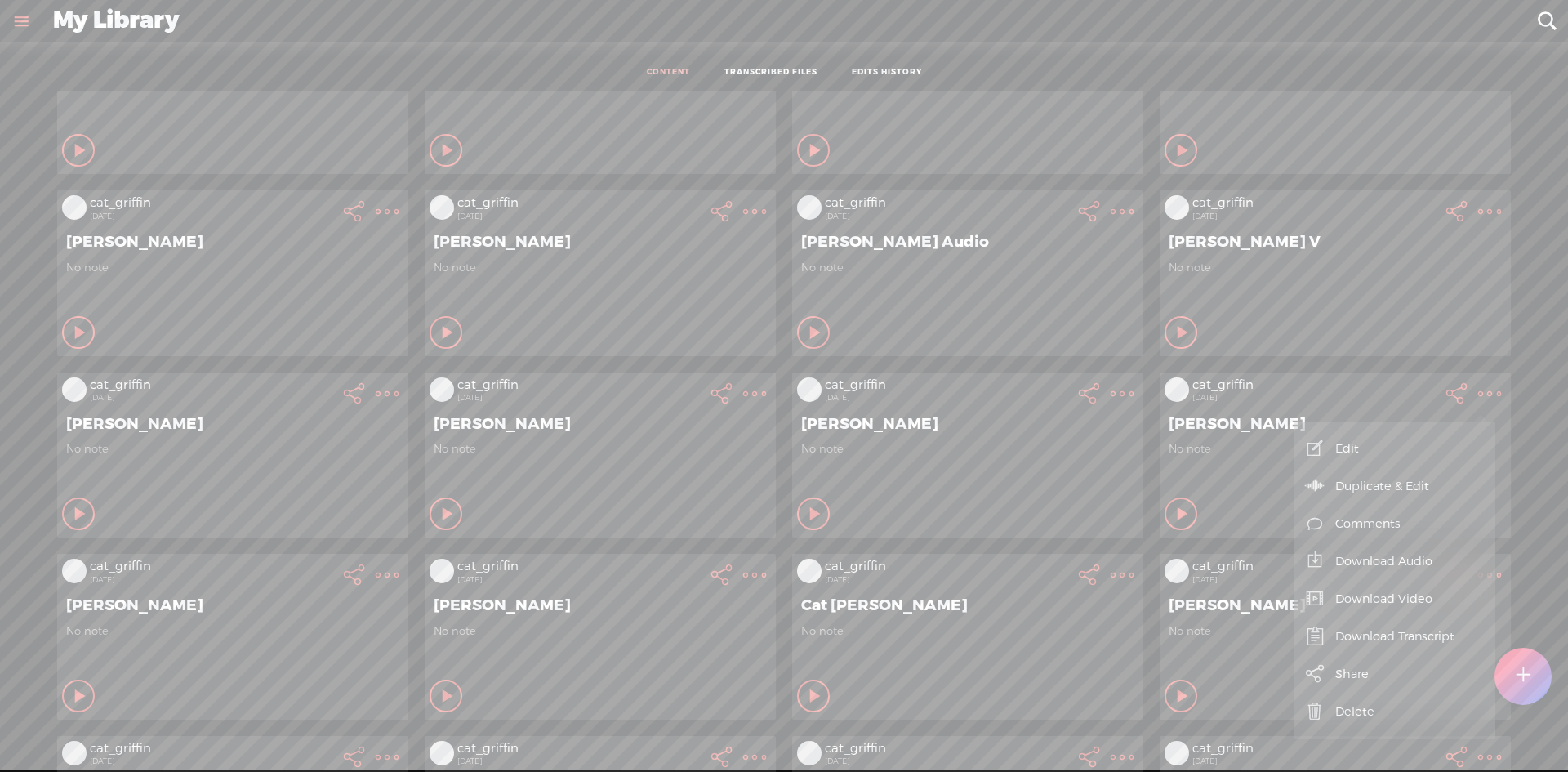
click at [1368, 562] on link "Download Audio" at bounding box center [1395, 561] width 185 height 38
click at [1219, 542] on span "Download .mp3 file" at bounding box center [1204, 542] width 144 height 37
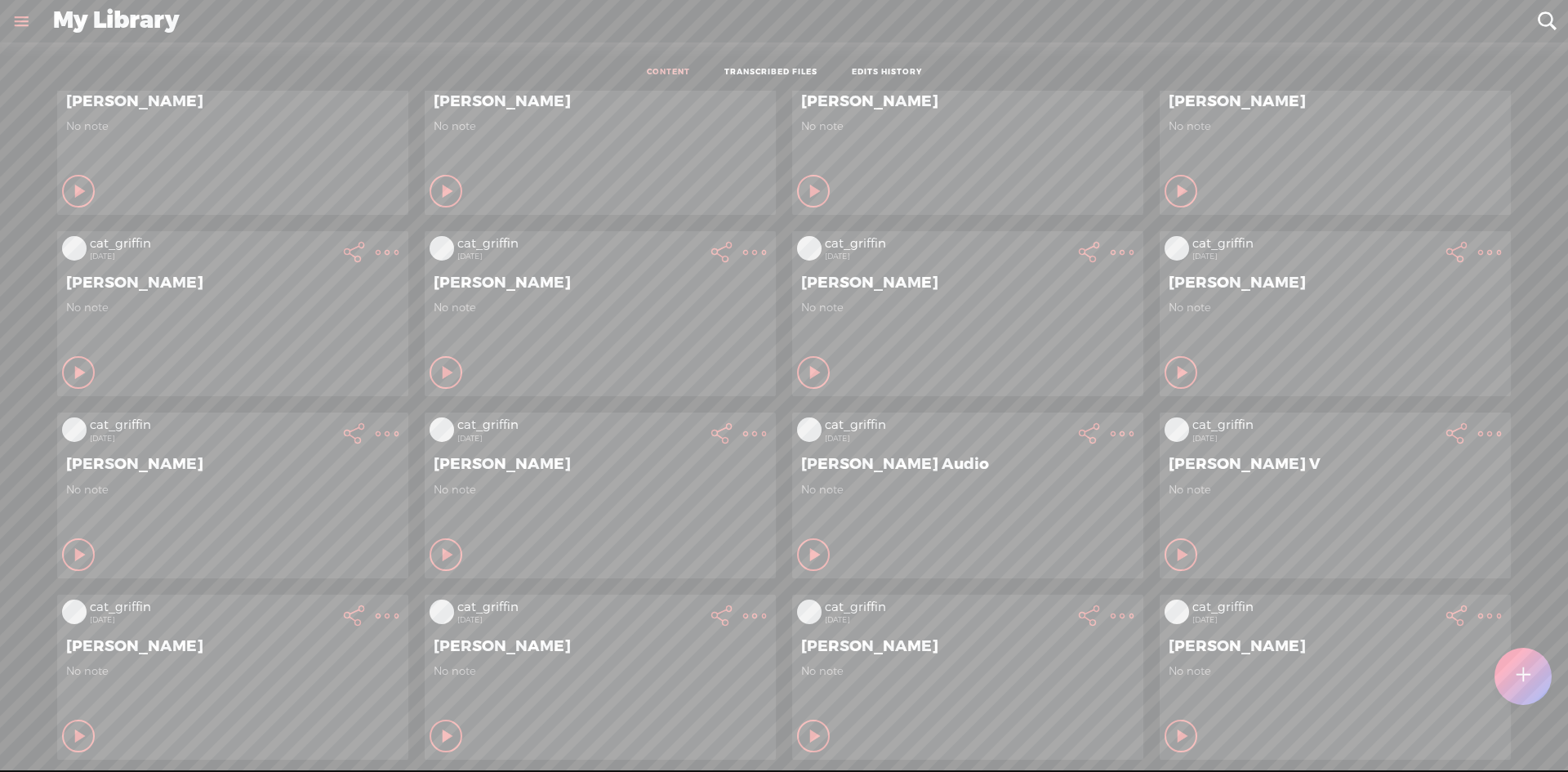
scroll to position [653, 0]
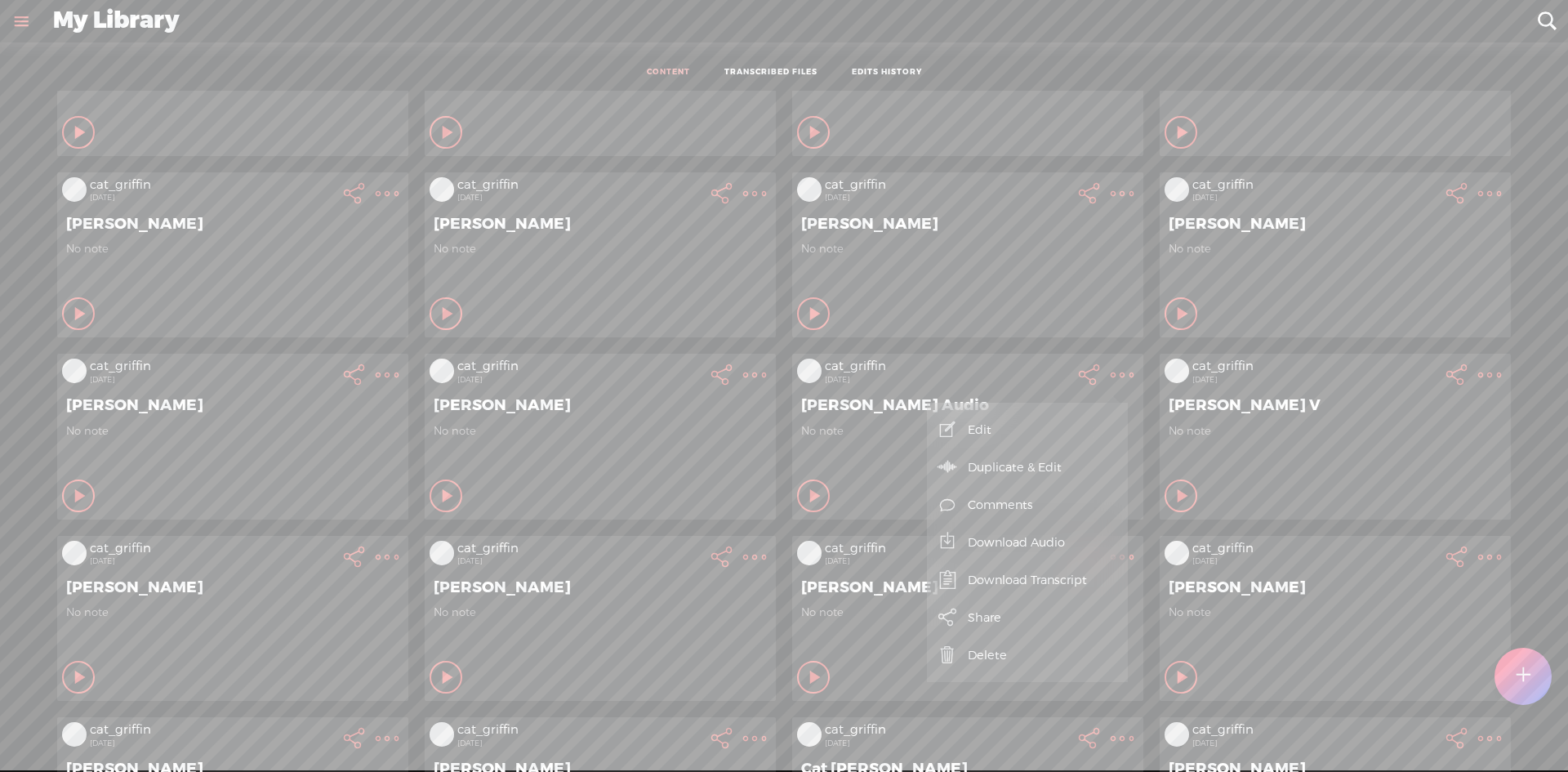
click at [1031, 548] on link "Download Audio" at bounding box center [1027, 542] width 185 height 38
click at [885, 530] on span "Download .mp3 file" at bounding box center [837, 523] width 144 height 37
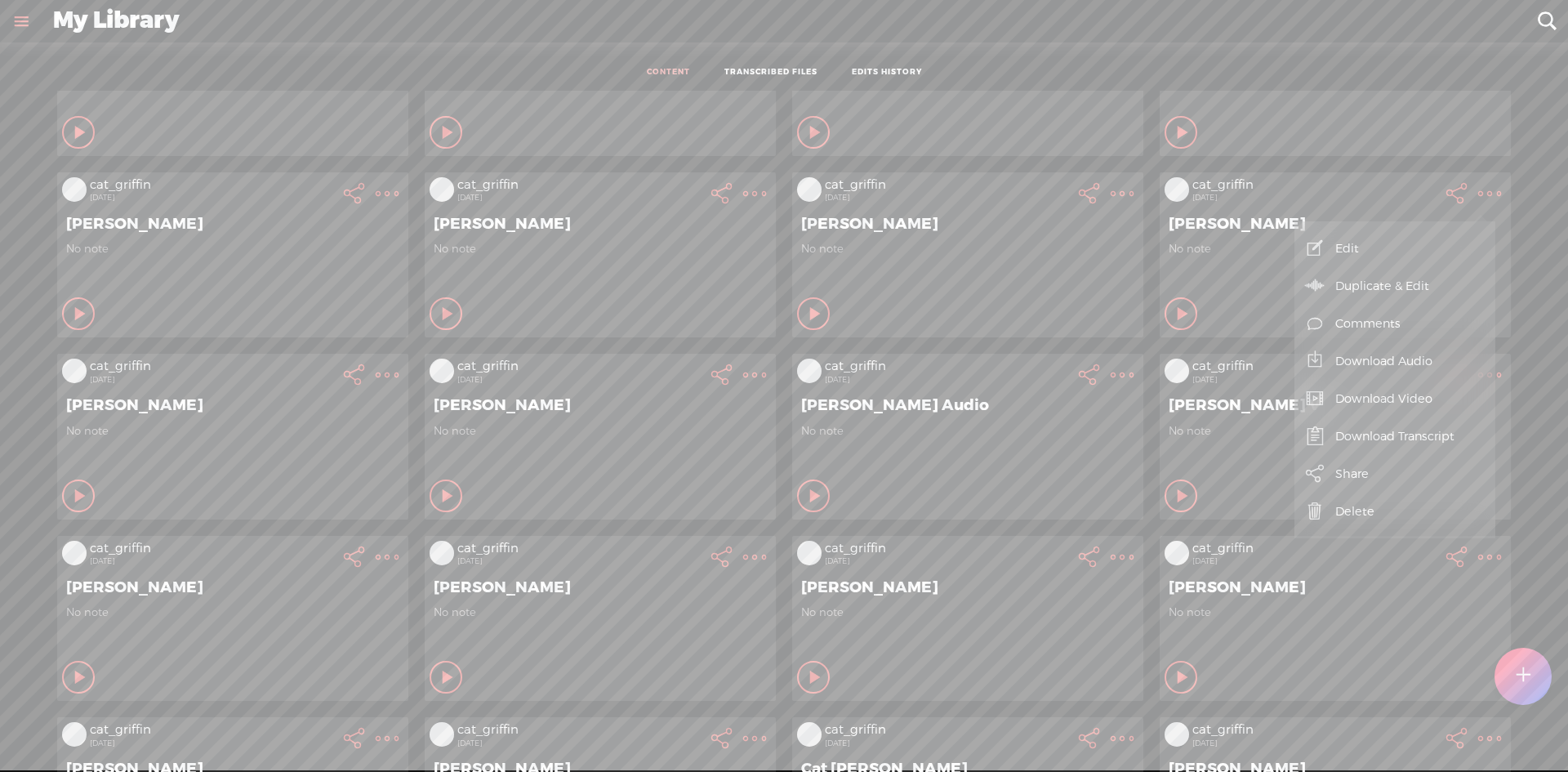
click at [1403, 369] on link "Download Audio" at bounding box center [1395, 361] width 185 height 38
click at [1229, 332] on span "Download .mp3 file" at bounding box center [1204, 342] width 144 height 37
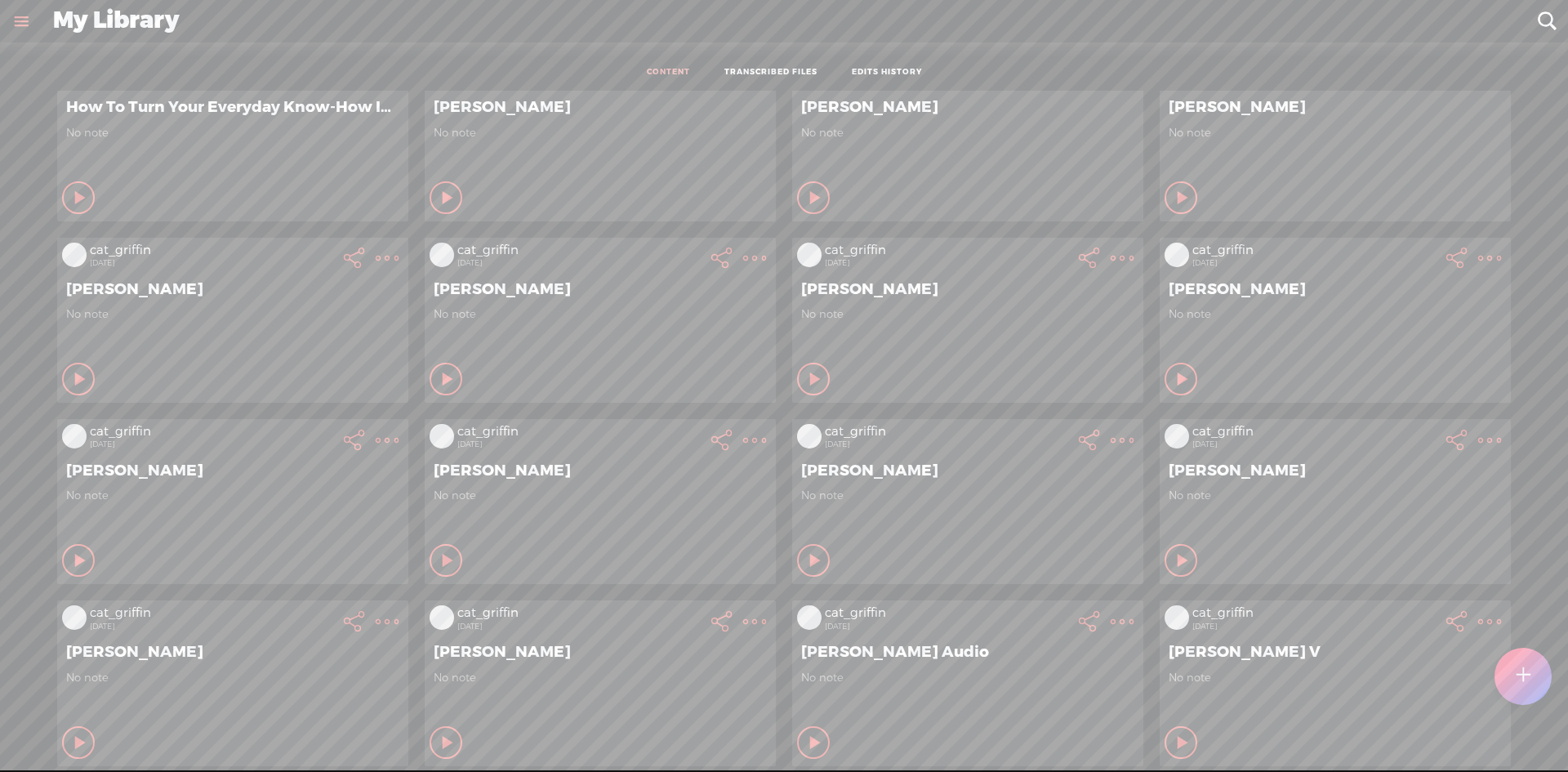
scroll to position [326, 0]
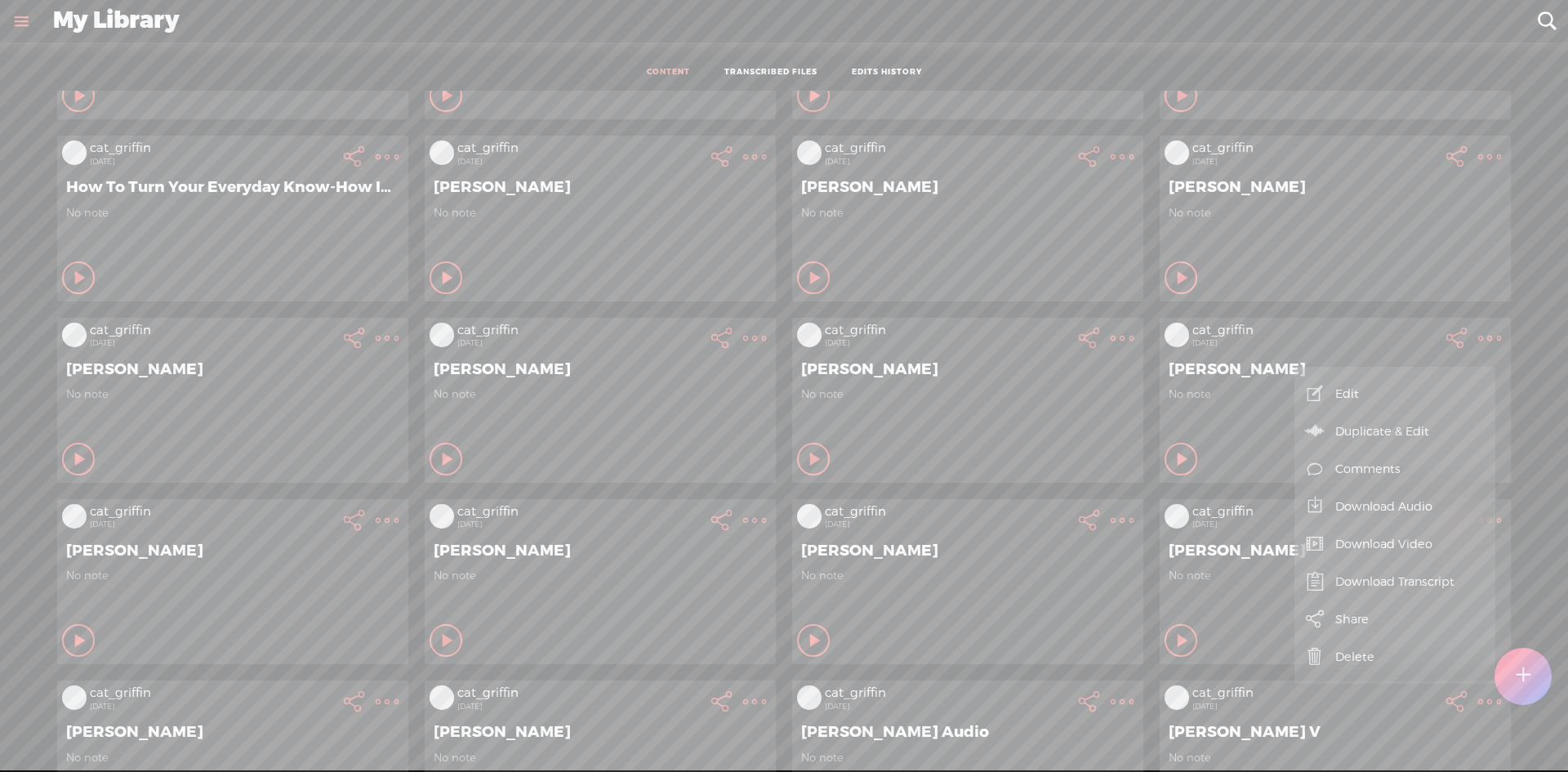
click at [1342, 510] on link "Download Audio" at bounding box center [1395, 506] width 185 height 38
click at [1160, 494] on span "Download .mp3 file" at bounding box center [1204, 487] width 144 height 37
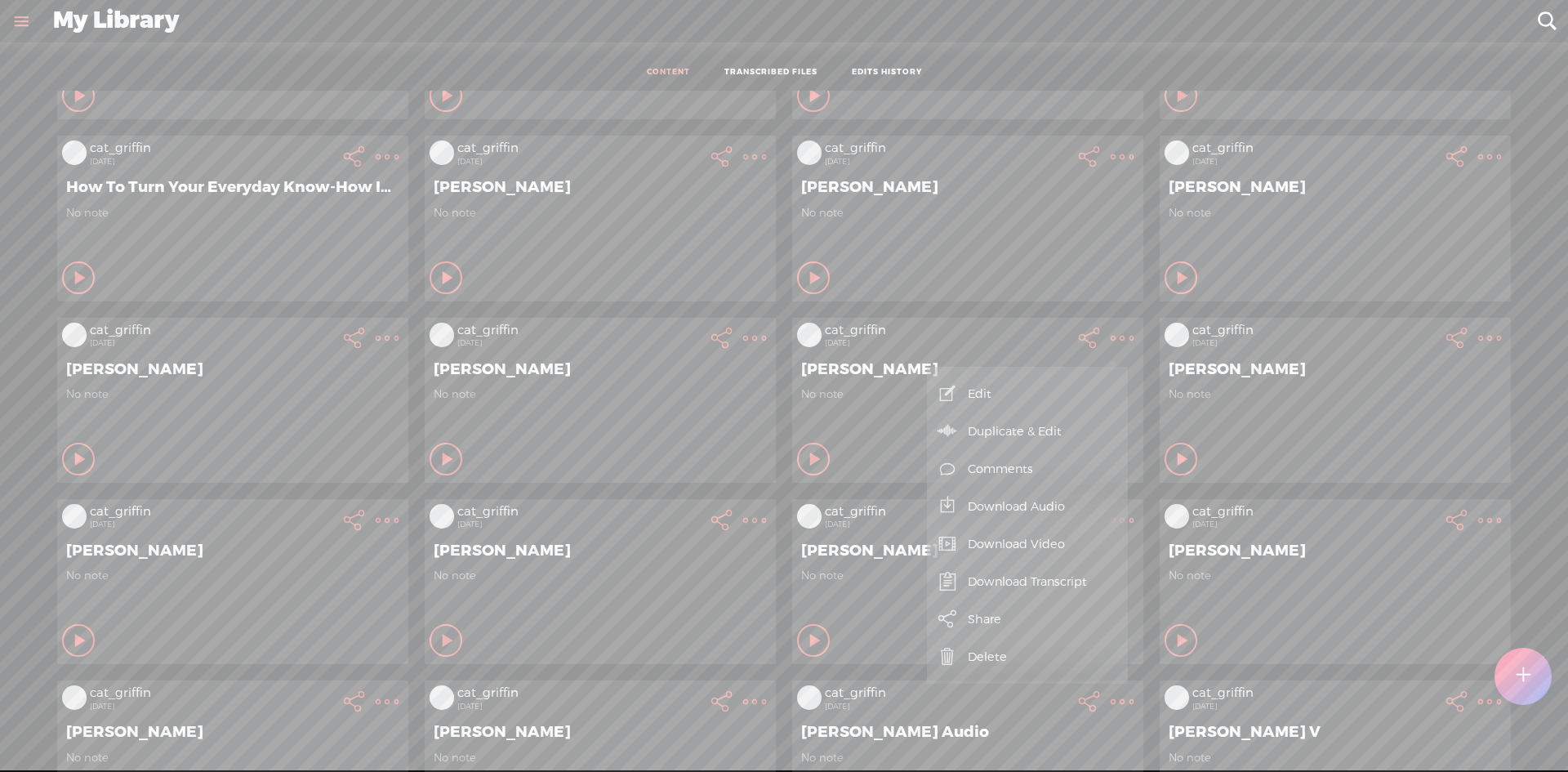
click at [1064, 514] on link "Download Audio" at bounding box center [1027, 506] width 185 height 38
click at [869, 491] on span "Download .mp3 file" at bounding box center [837, 487] width 144 height 37
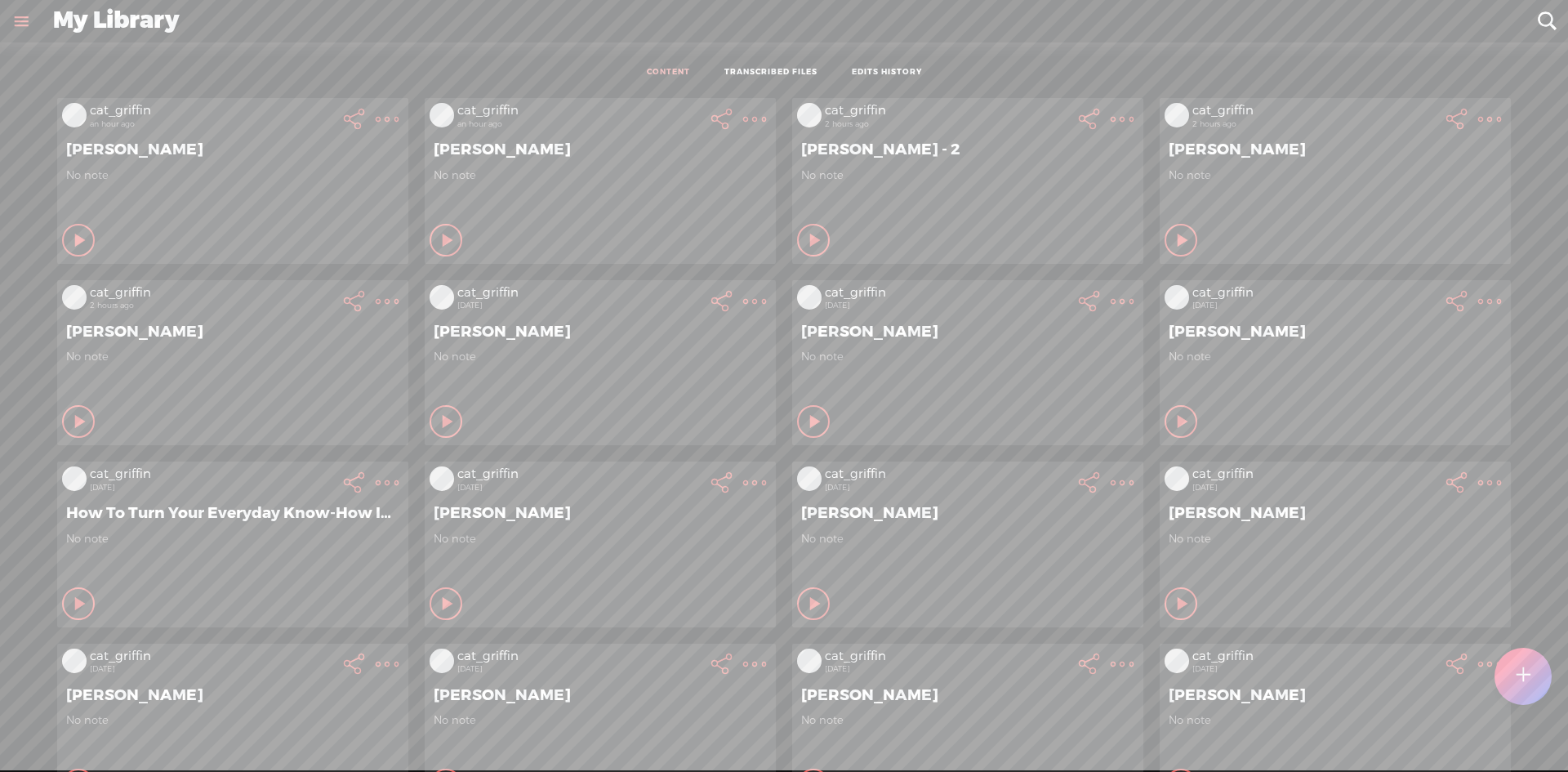
scroll to position [0, 0]
click at [399, 131] on t at bounding box center [387, 119] width 23 height 23
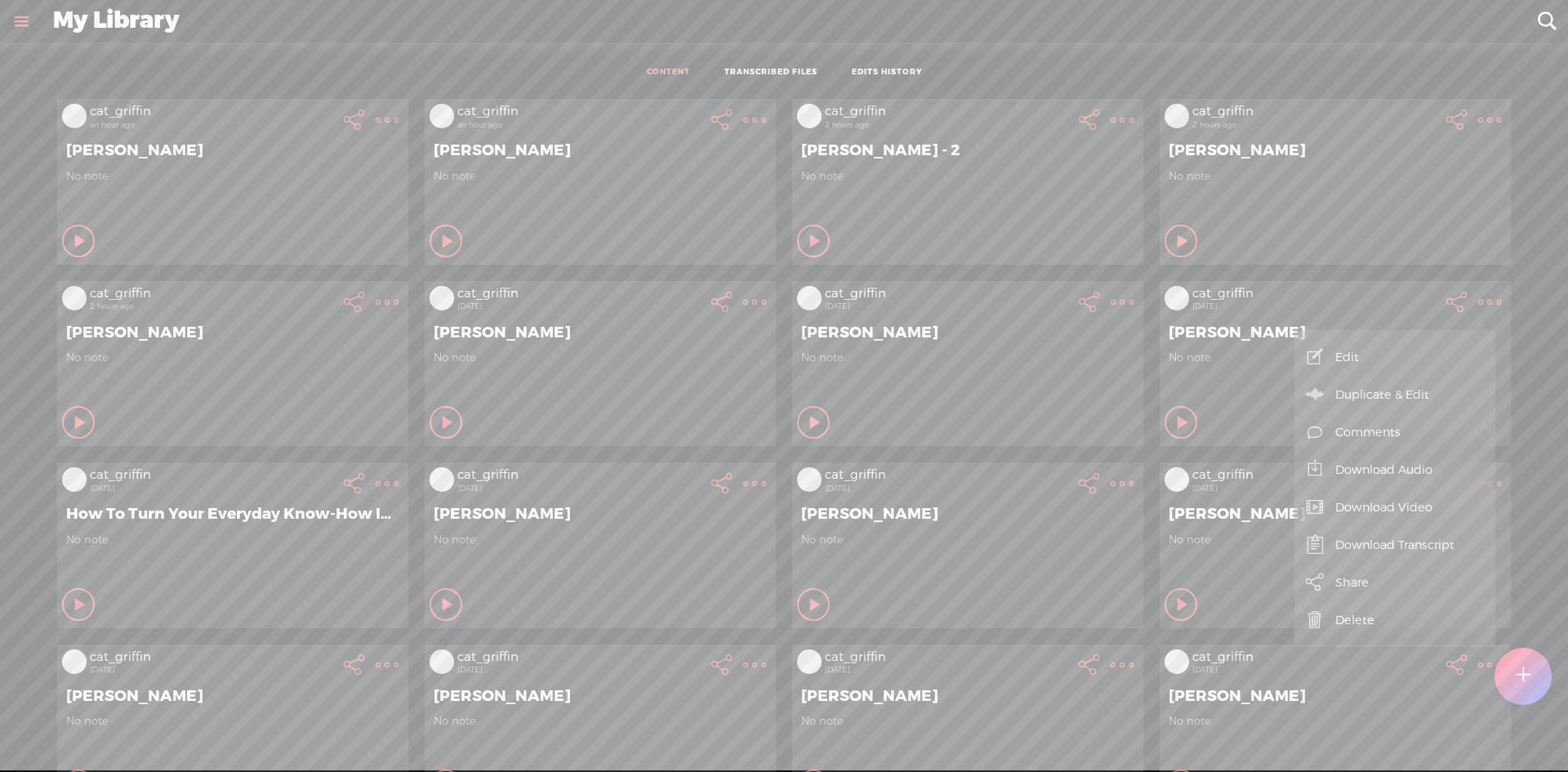
click at [1351, 471] on link "Download Audio" at bounding box center [1395, 469] width 185 height 38
click at [1199, 455] on span "Download .mp3 file" at bounding box center [1204, 450] width 144 height 37
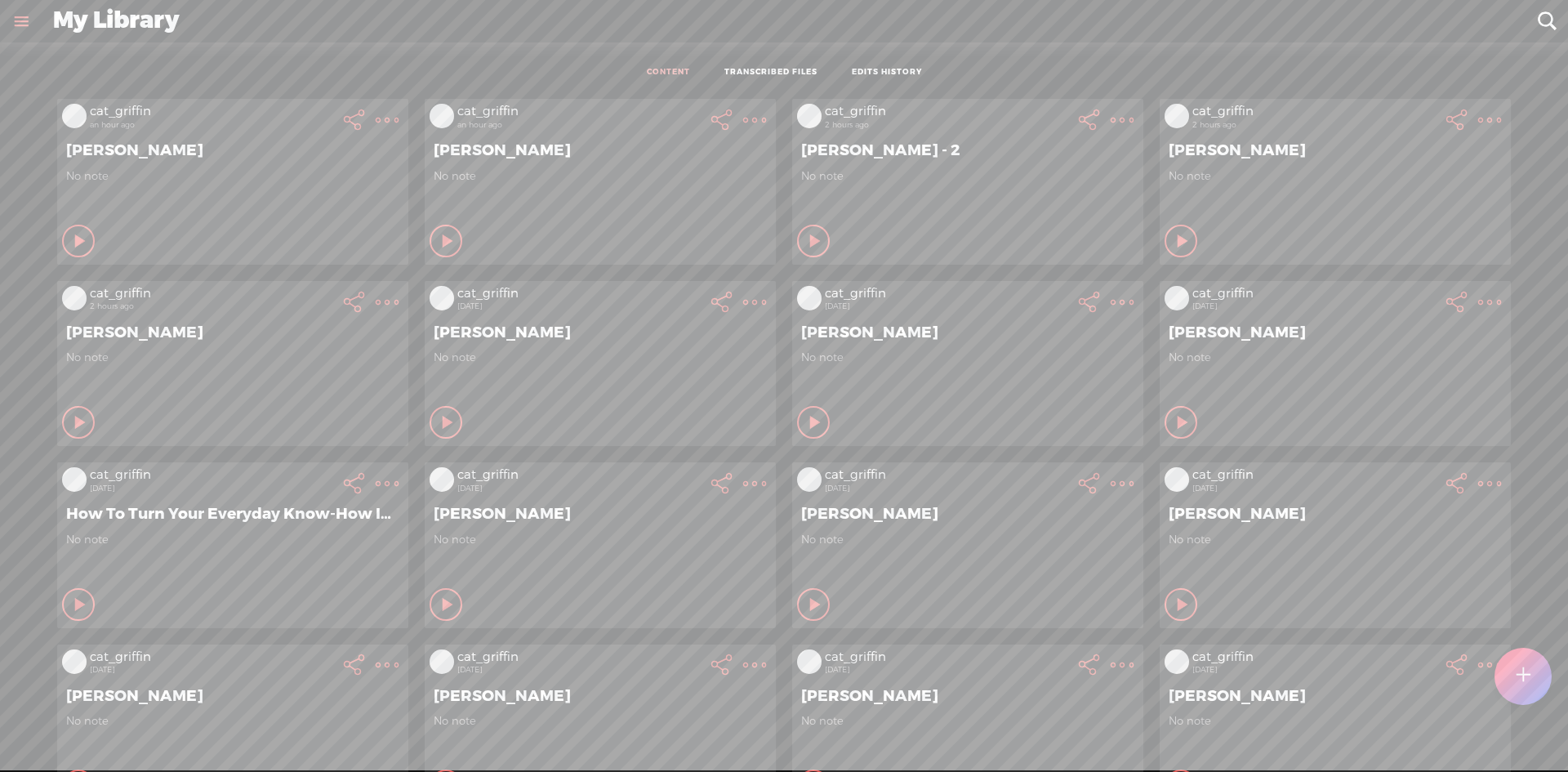
click at [399, 131] on t at bounding box center [387, 119] width 23 height 23
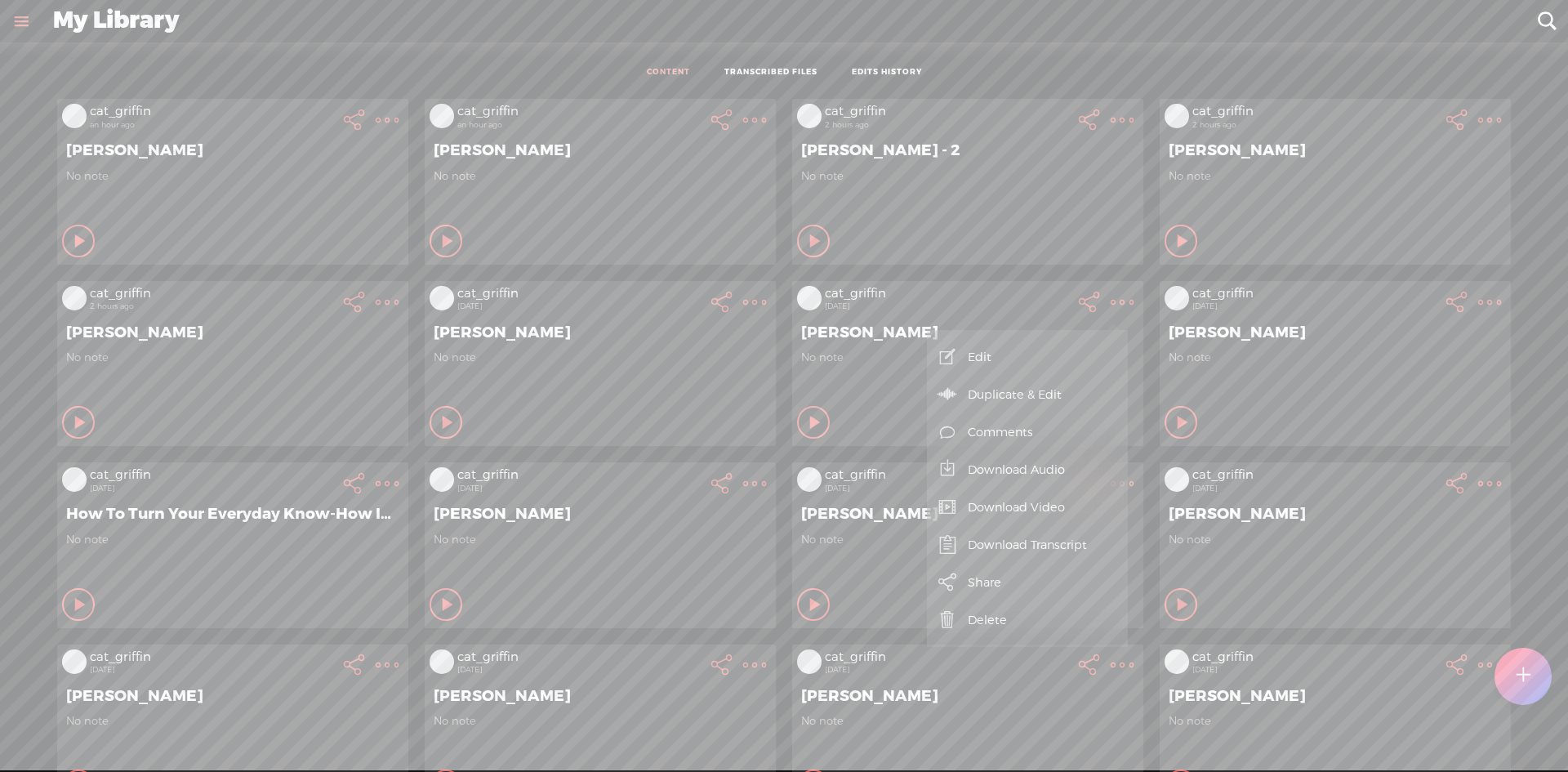
click at [1087, 471] on link "Download Audio" at bounding box center [1027, 469] width 185 height 38
click at [876, 446] on span "Download .mp3 file" at bounding box center [837, 450] width 144 height 37
